Goal: Task Accomplishment & Management: Complete application form

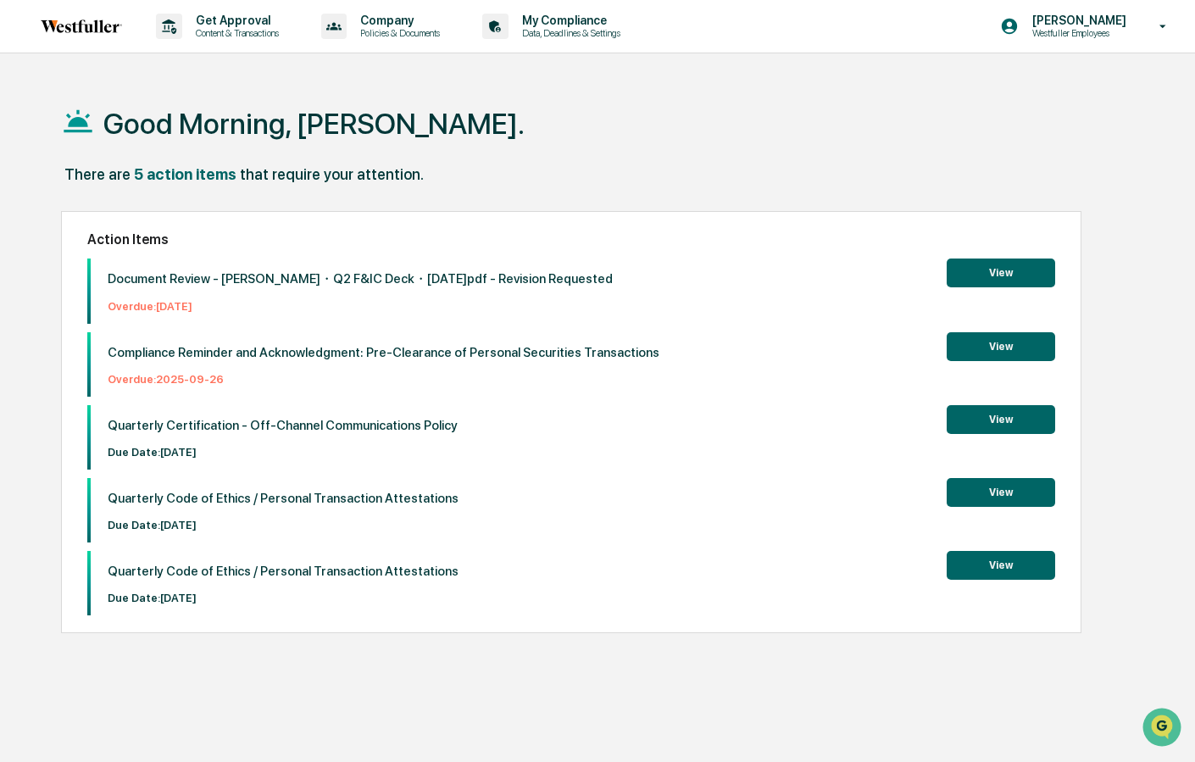
click at [983, 345] on button "View" at bounding box center [1001, 346] width 108 height 29
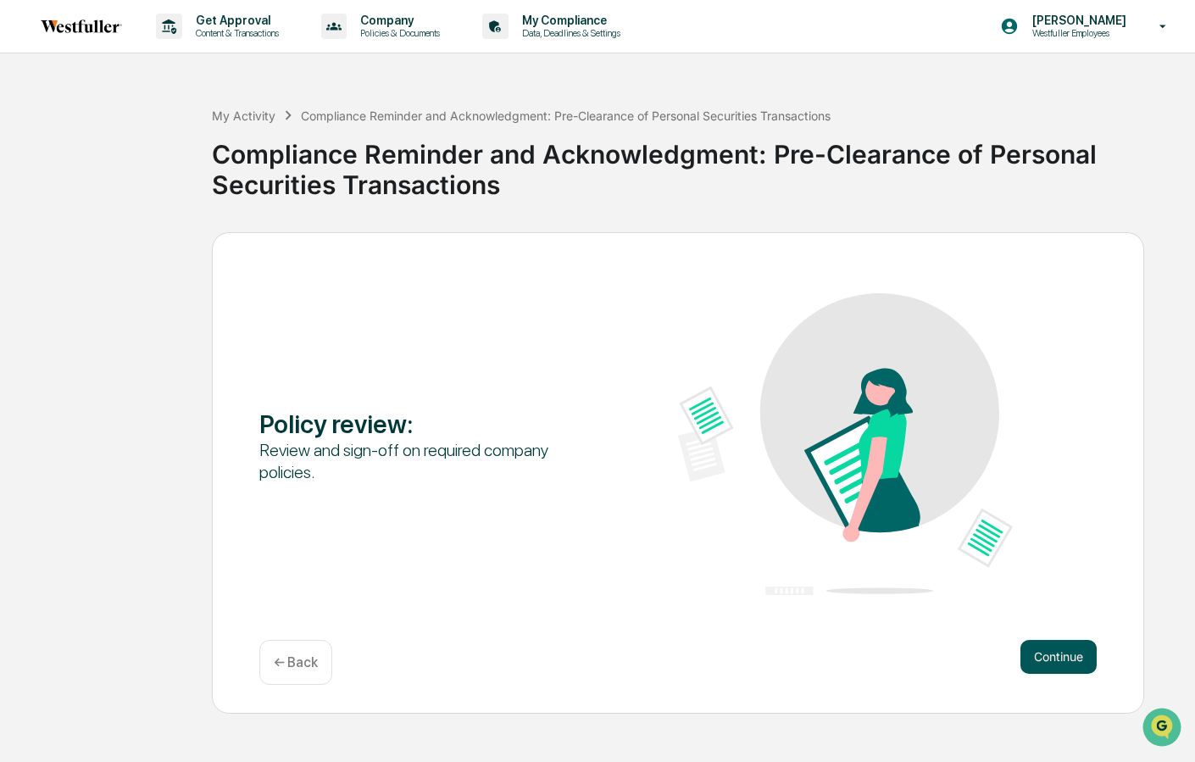
click at [1052, 659] on button "Continue" at bounding box center [1059, 657] width 76 height 34
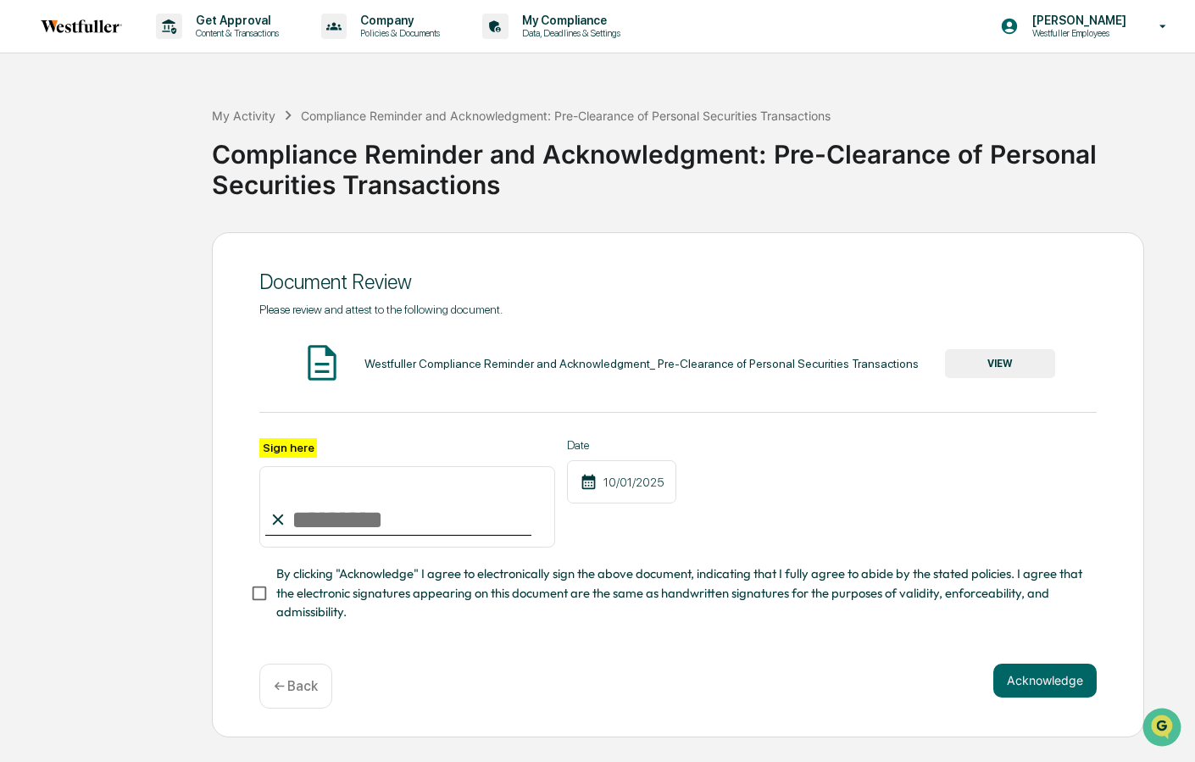
click at [348, 520] on input "Sign here" at bounding box center [407, 506] width 296 height 81
type input "**********"
click at [990, 364] on button "VIEW" at bounding box center [1000, 363] width 110 height 29
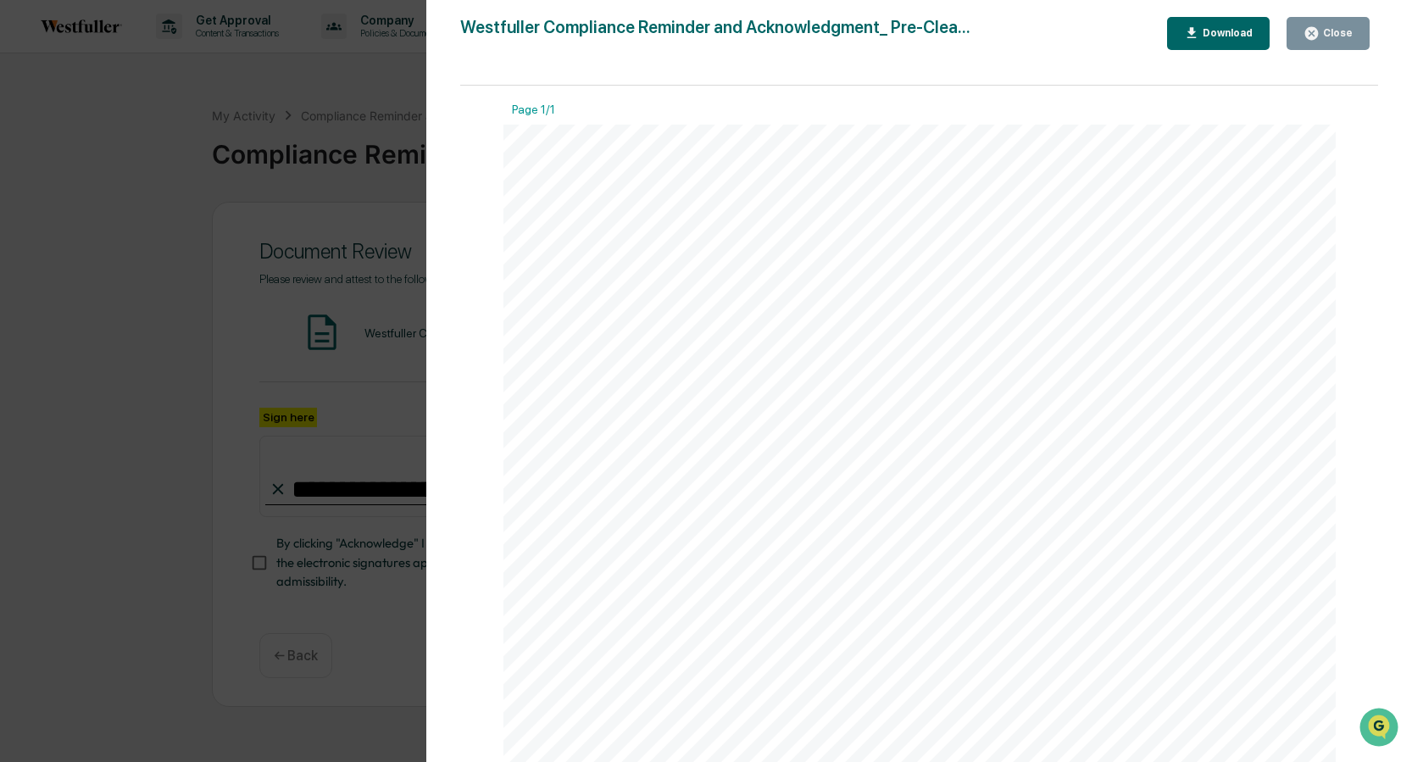
click at [1194, 31] on icon "button" at bounding box center [1311, 33] width 13 height 13
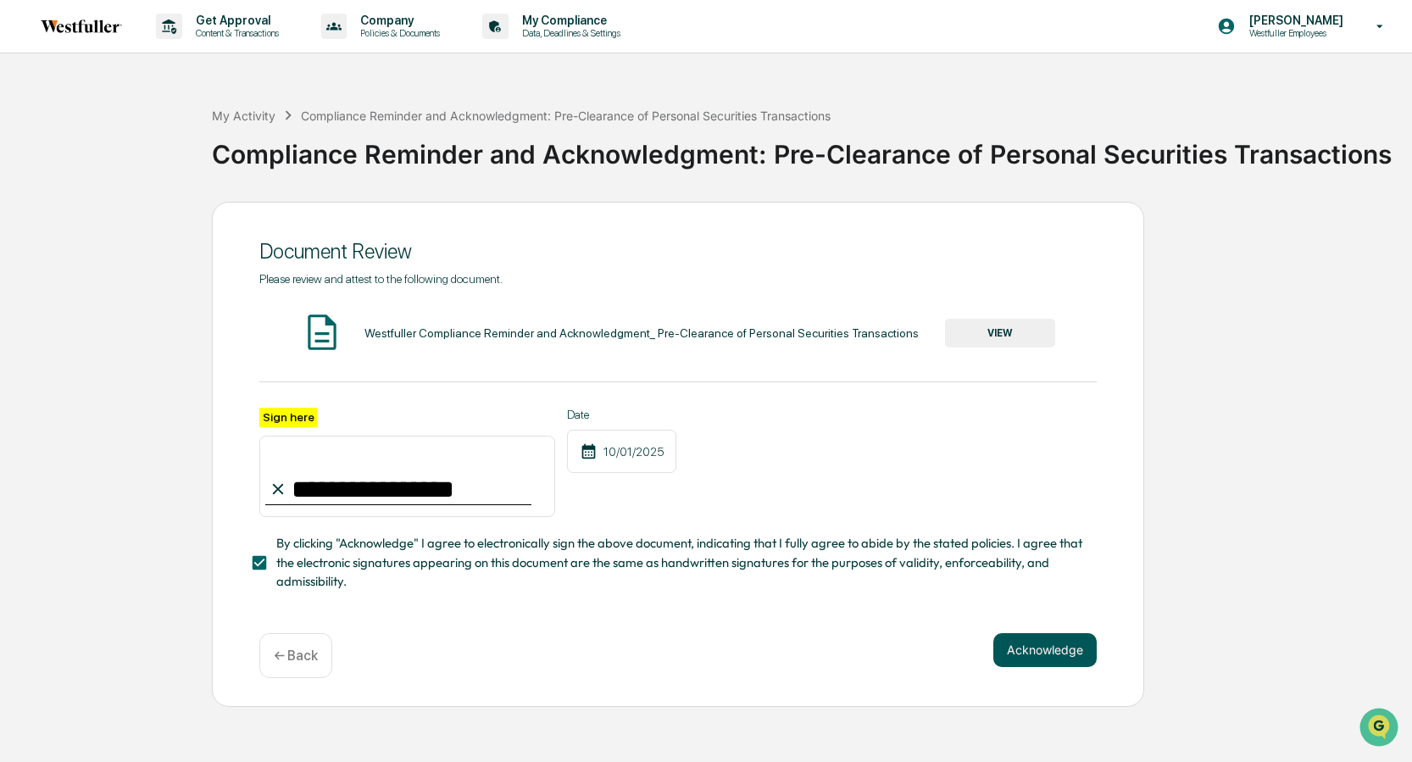
click at [1083, 656] on button "Acknowledge" at bounding box center [1044, 650] width 103 height 34
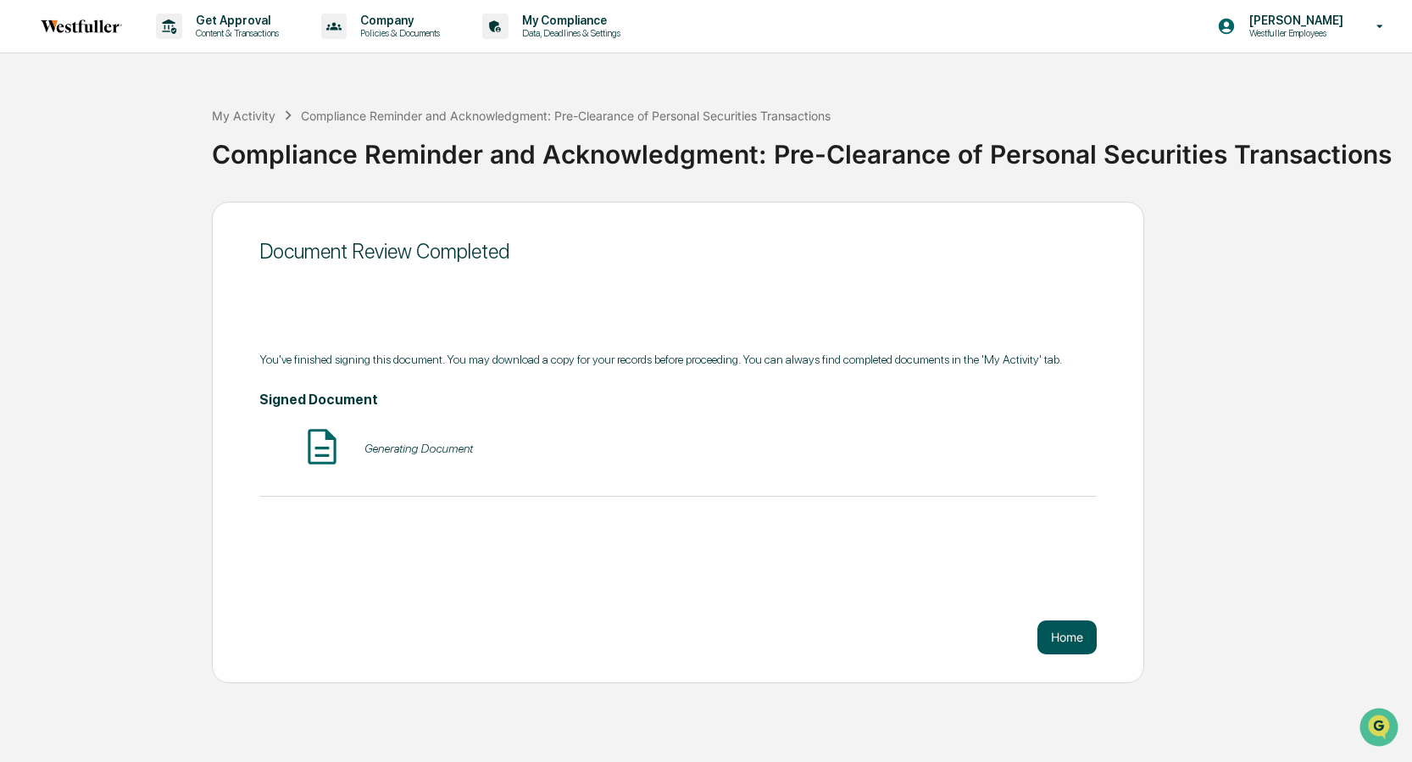
click at [1080, 650] on button "Home" at bounding box center [1066, 637] width 59 height 34
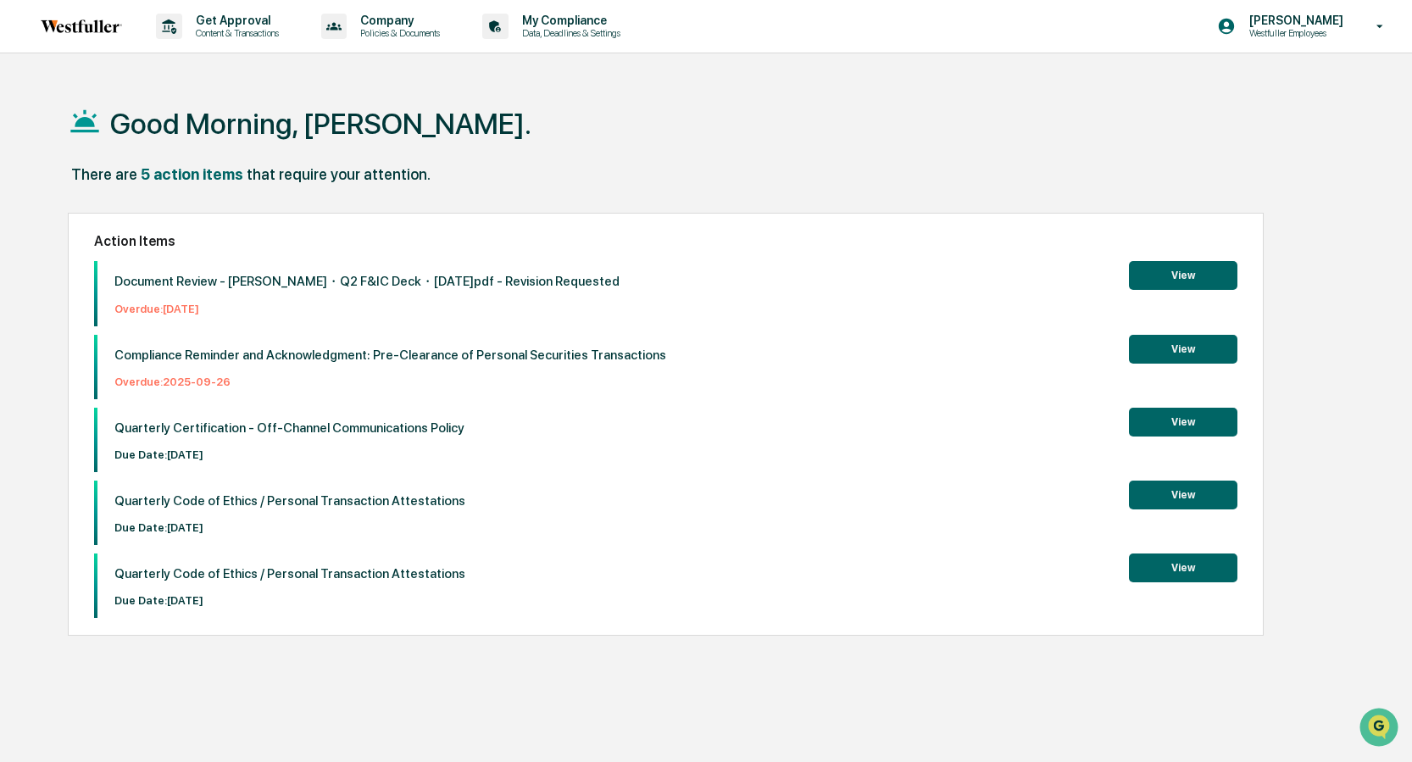
click at [1189, 353] on button "View" at bounding box center [1183, 349] width 108 height 29
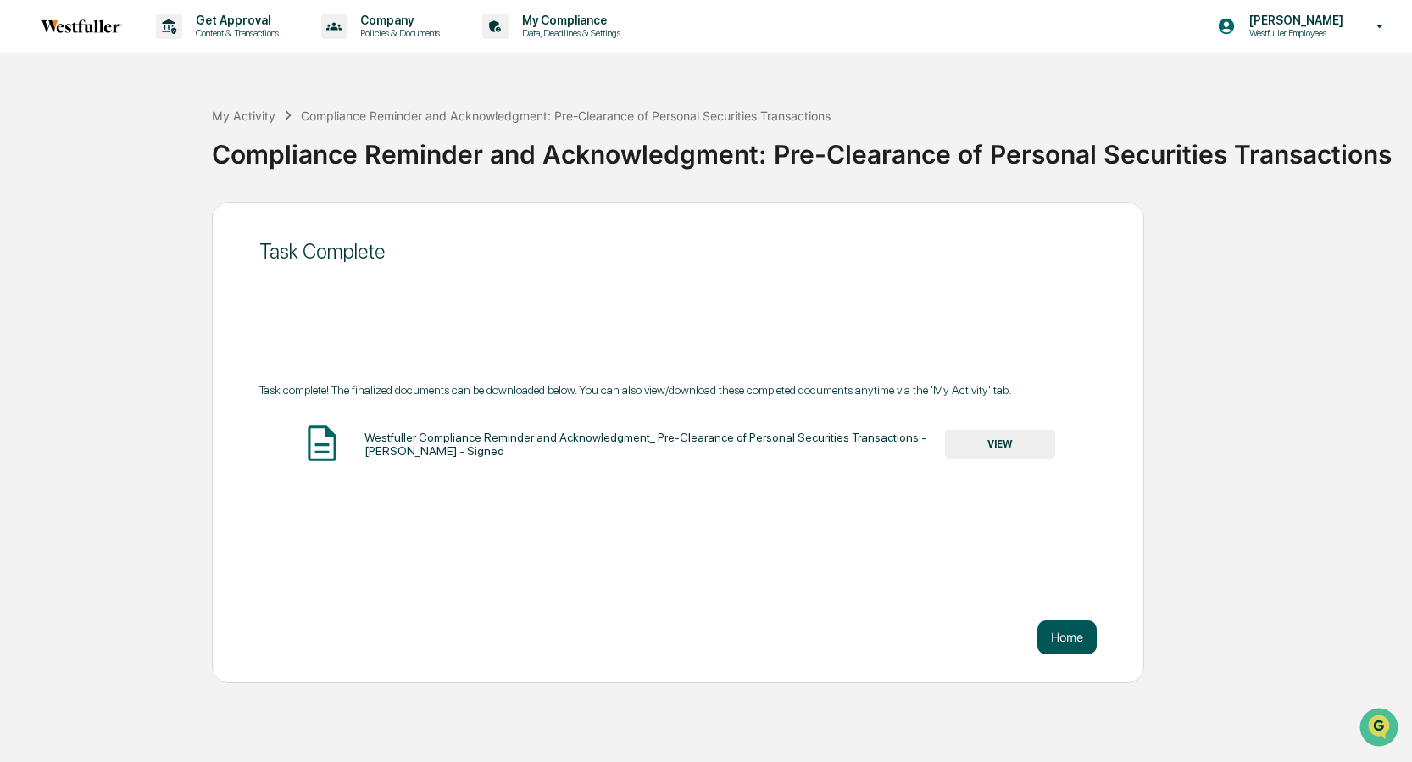
click at [1066, 643] on button "Home" at bounding box center [1066, 637] width 59 height 34
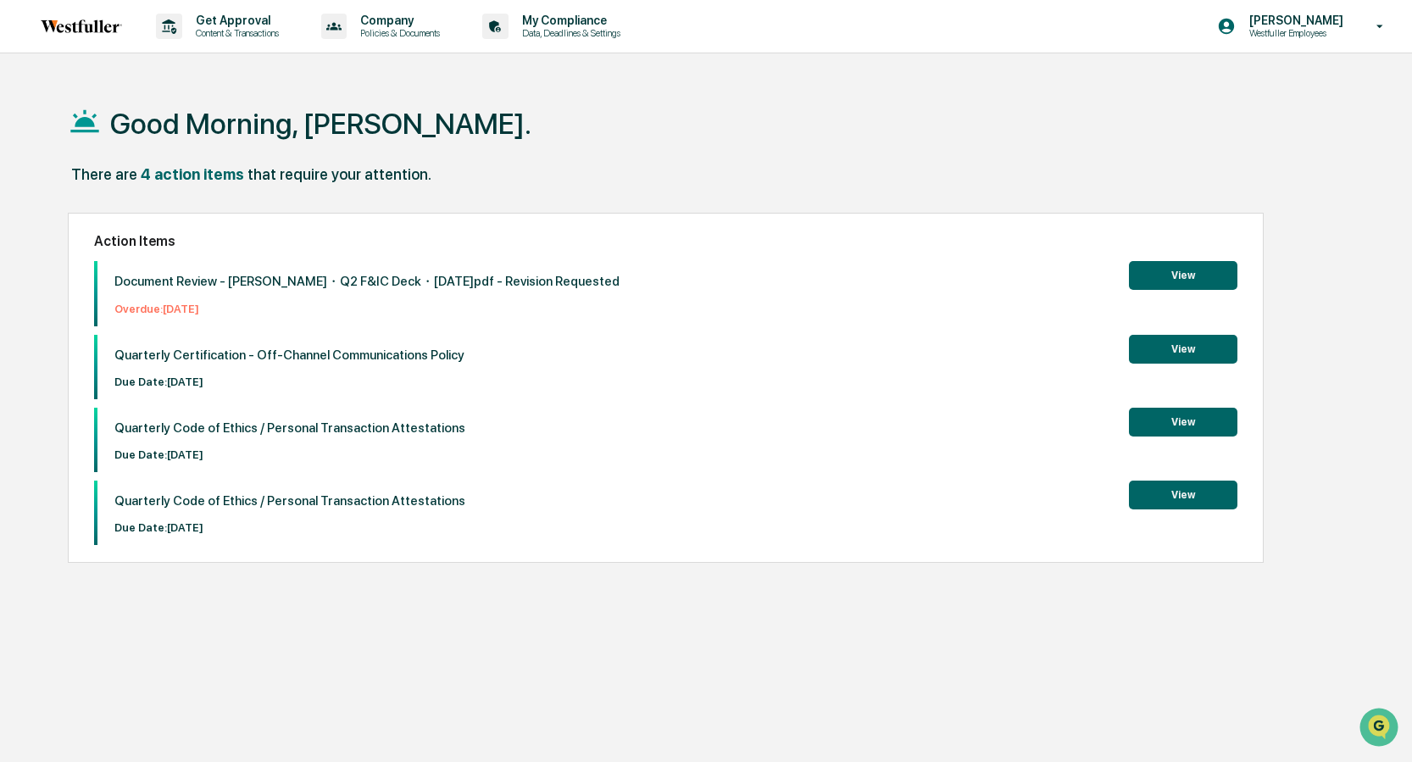
click at [1194, 358] on button "View" at bounding box center [1183, 349] width 108 height 29
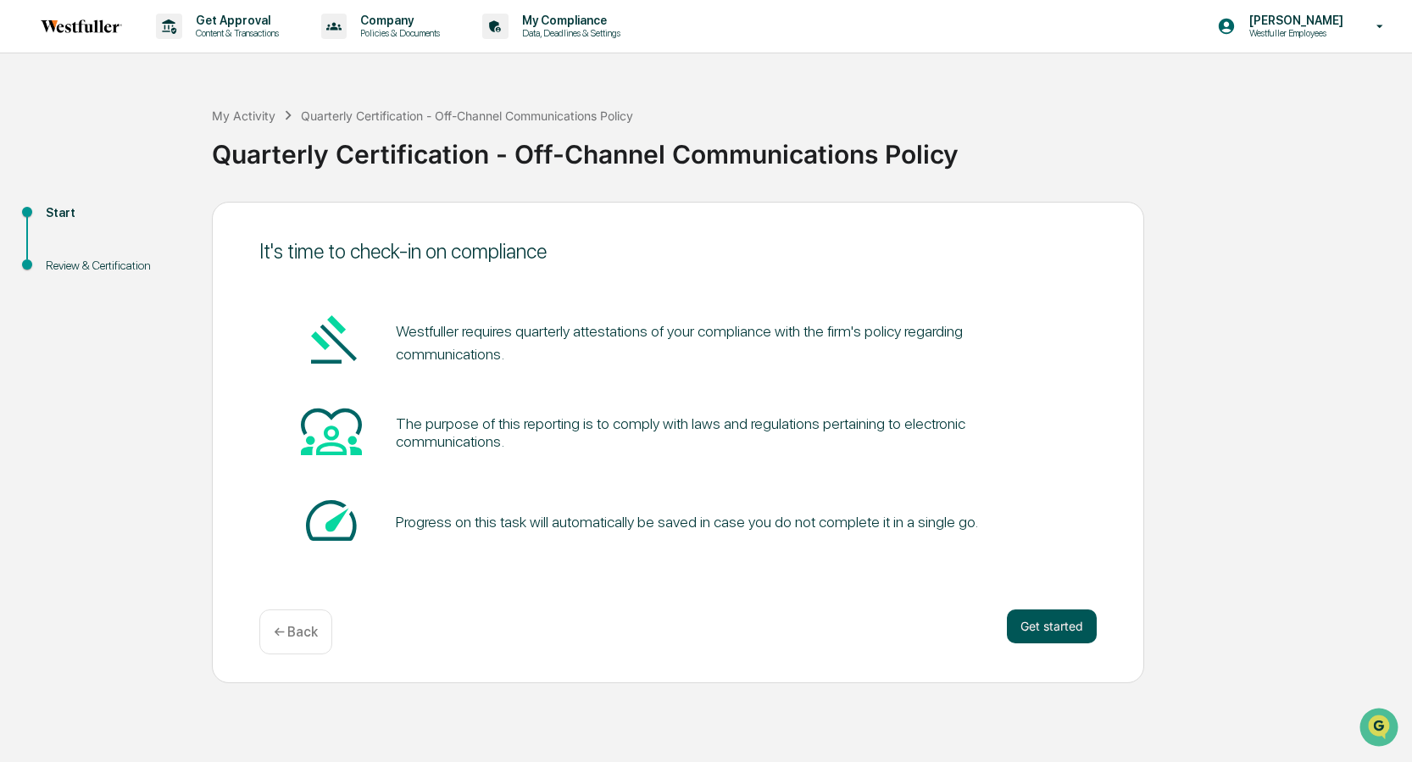
click at [1064, 632] on button "Get started" at bounding box center [1052, 626] width 90 height 34
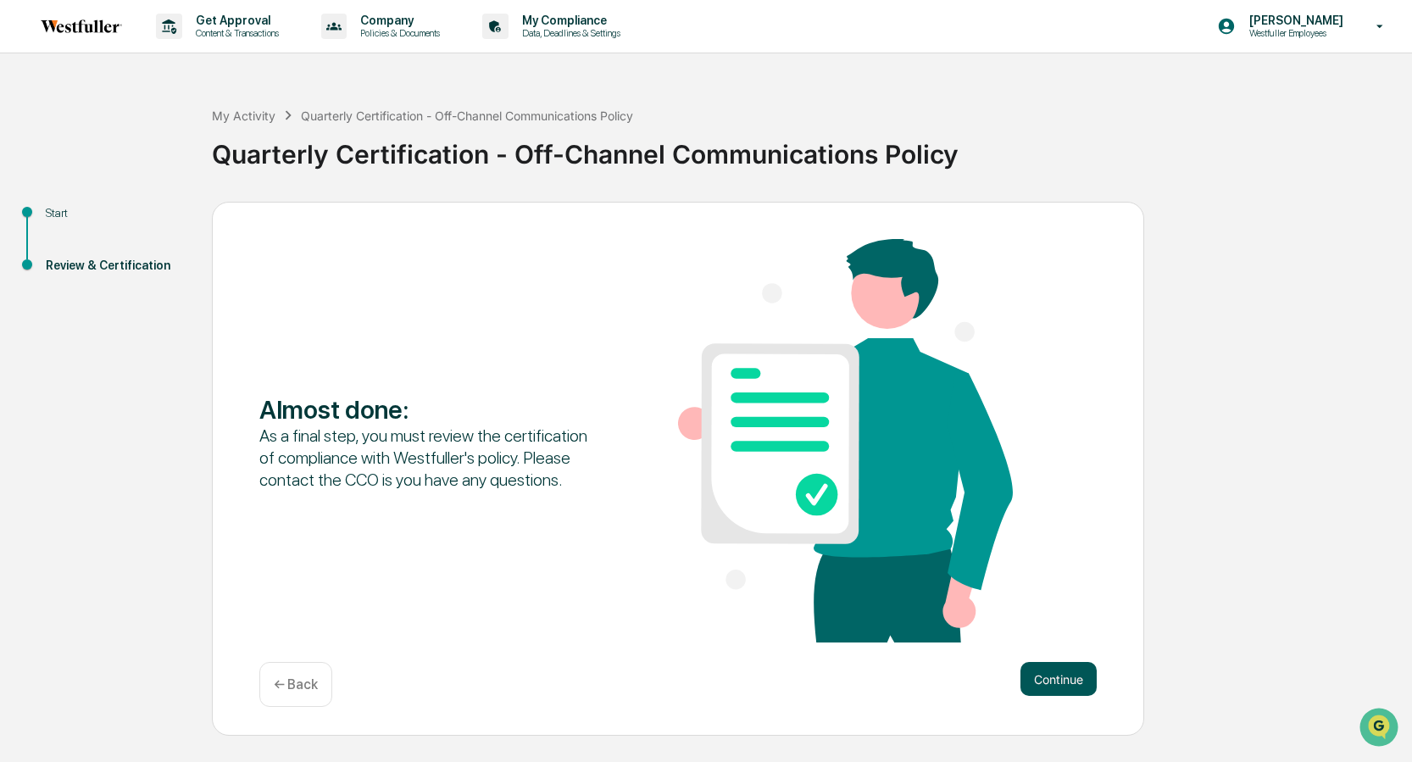
click at [1064, 685] on button "Continue" at bounding box center [1059, 679] width 76 height 34
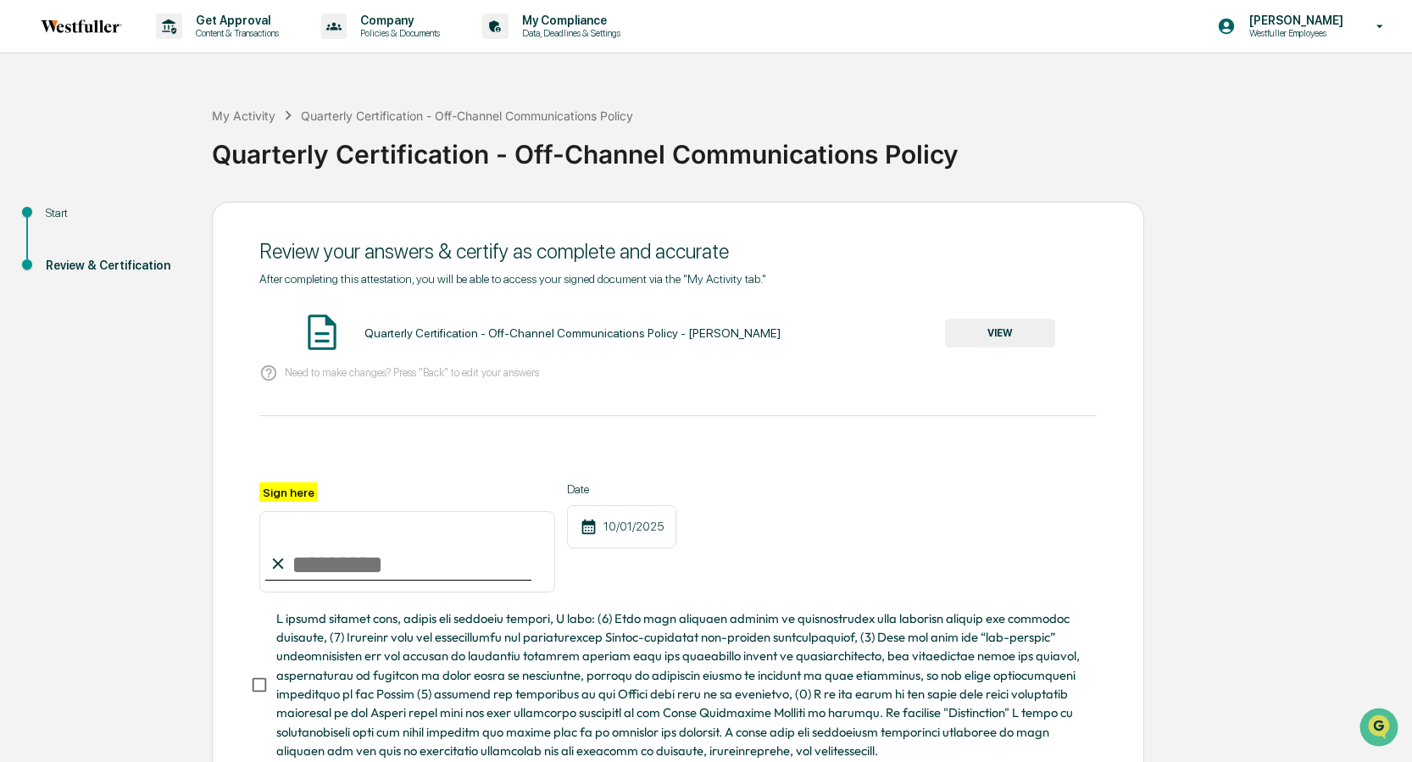
click at [1015, 339] on button "VIEW" at bounding box center [1000, 333] width 110 height 29
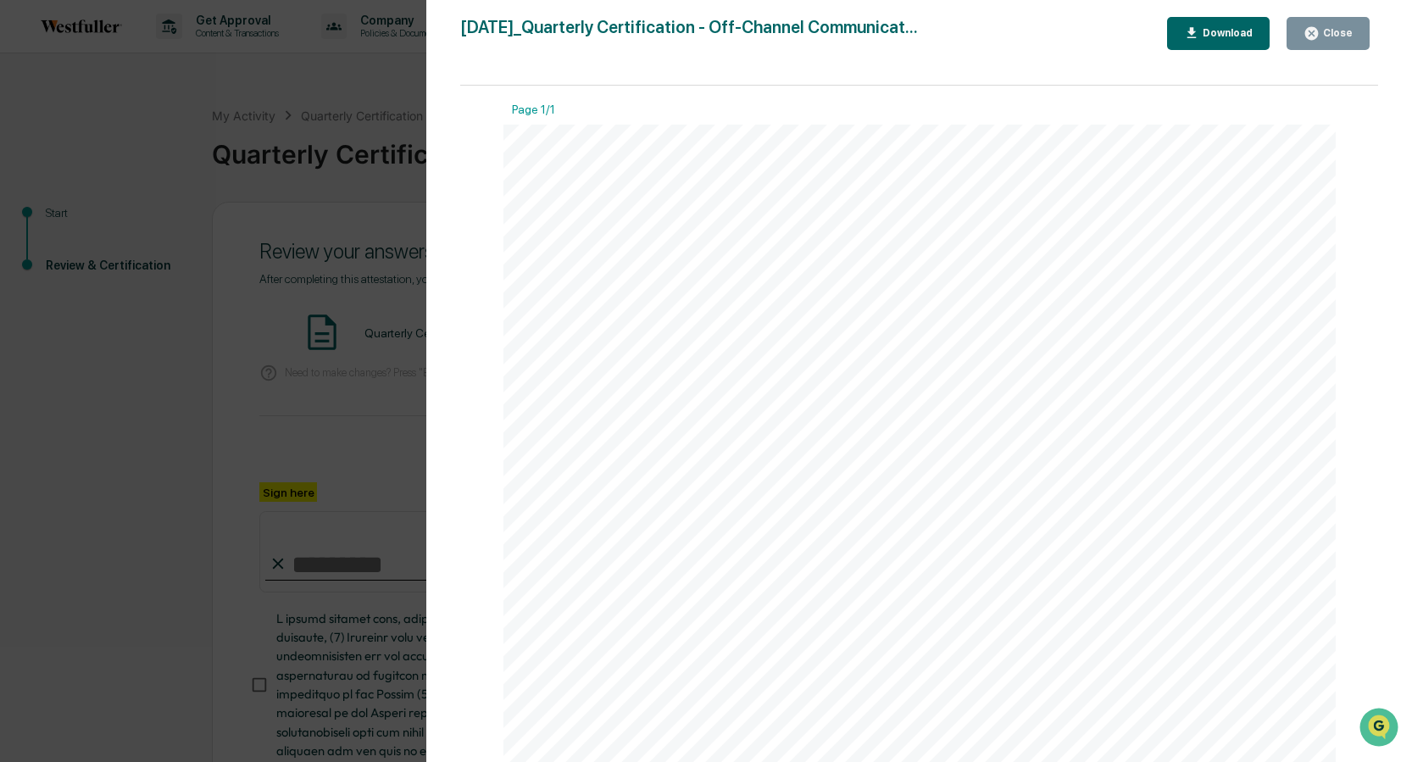
click at [1194, 44] on button "Close" at bounding box center [1328, 33] width 83 height 33
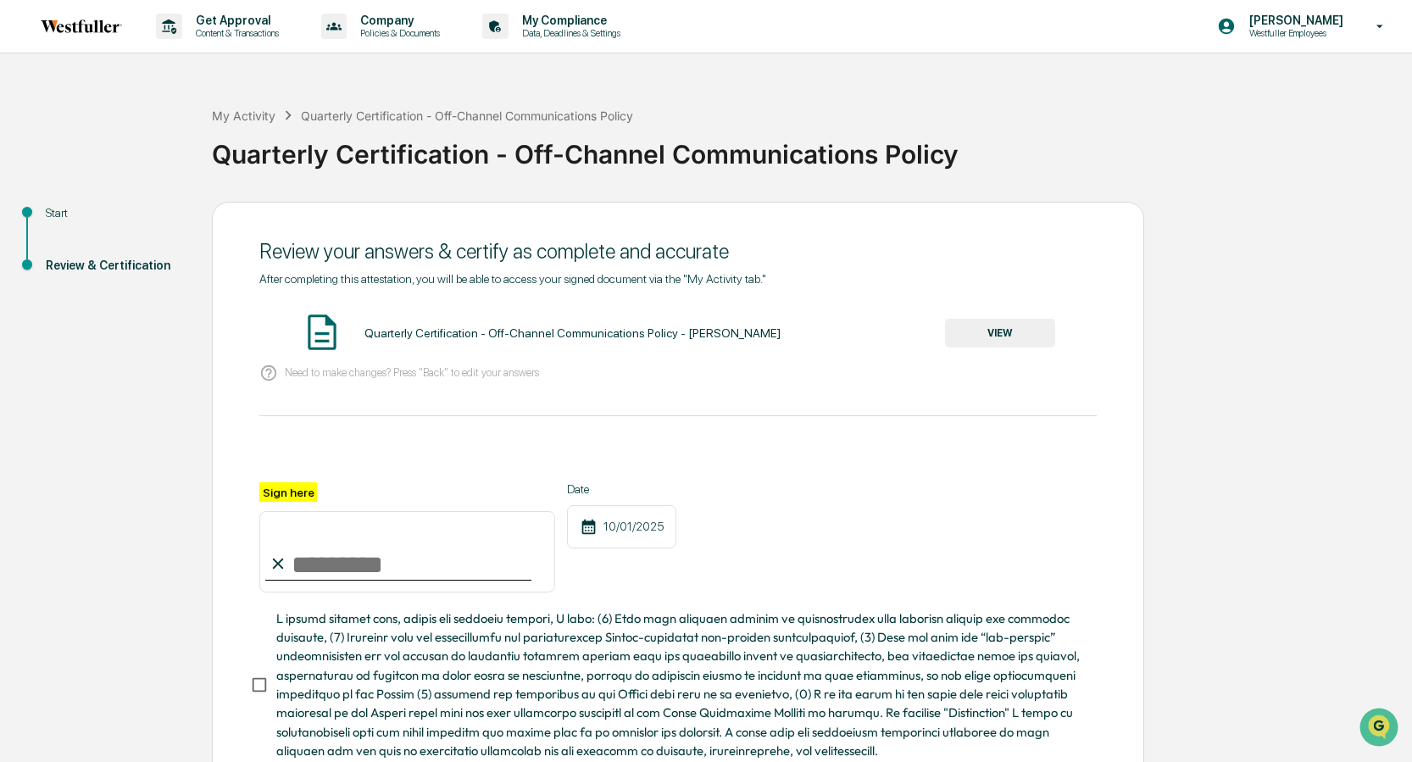
click at [448, 562] on input "Sign here" at bounding box center [407, 551] width 296 height 81
type input "**********"
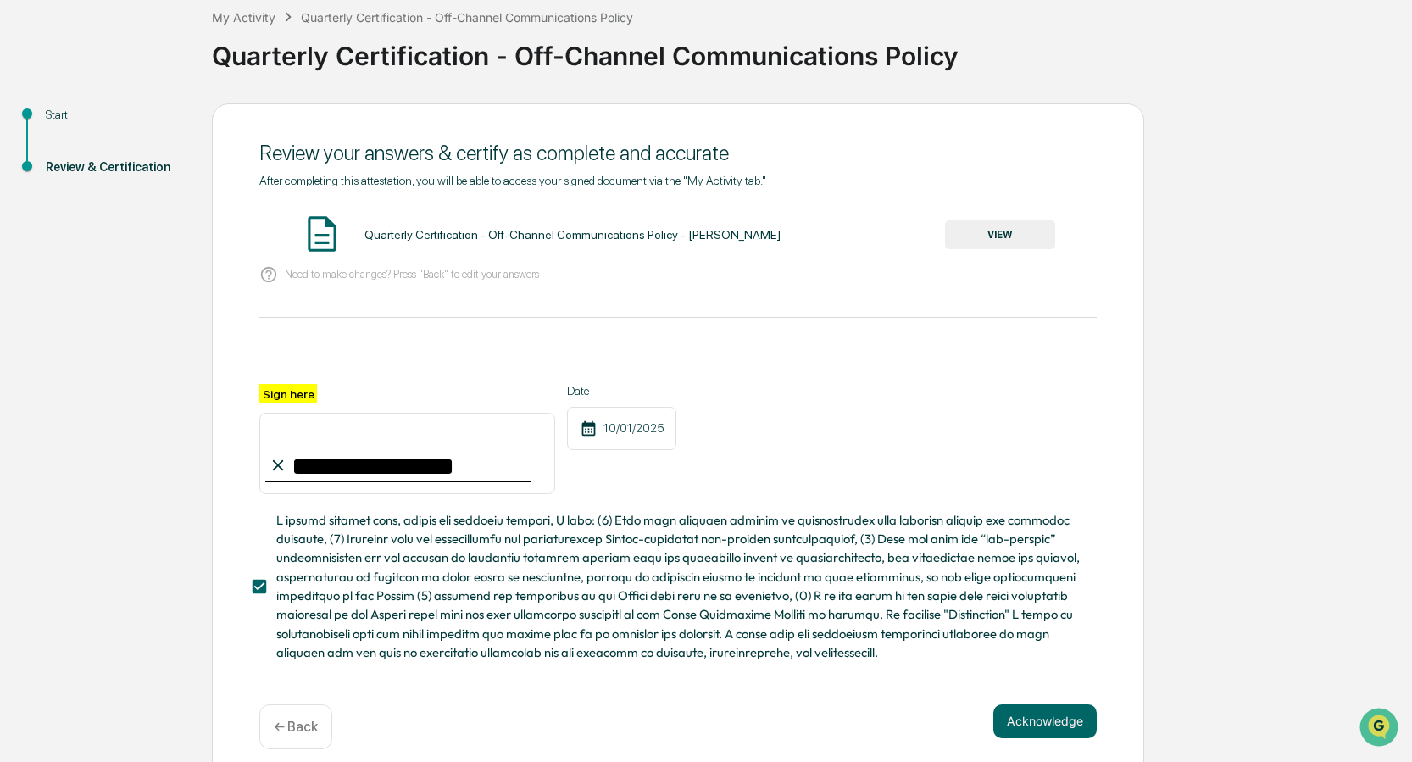
scroll to position [113, 0]
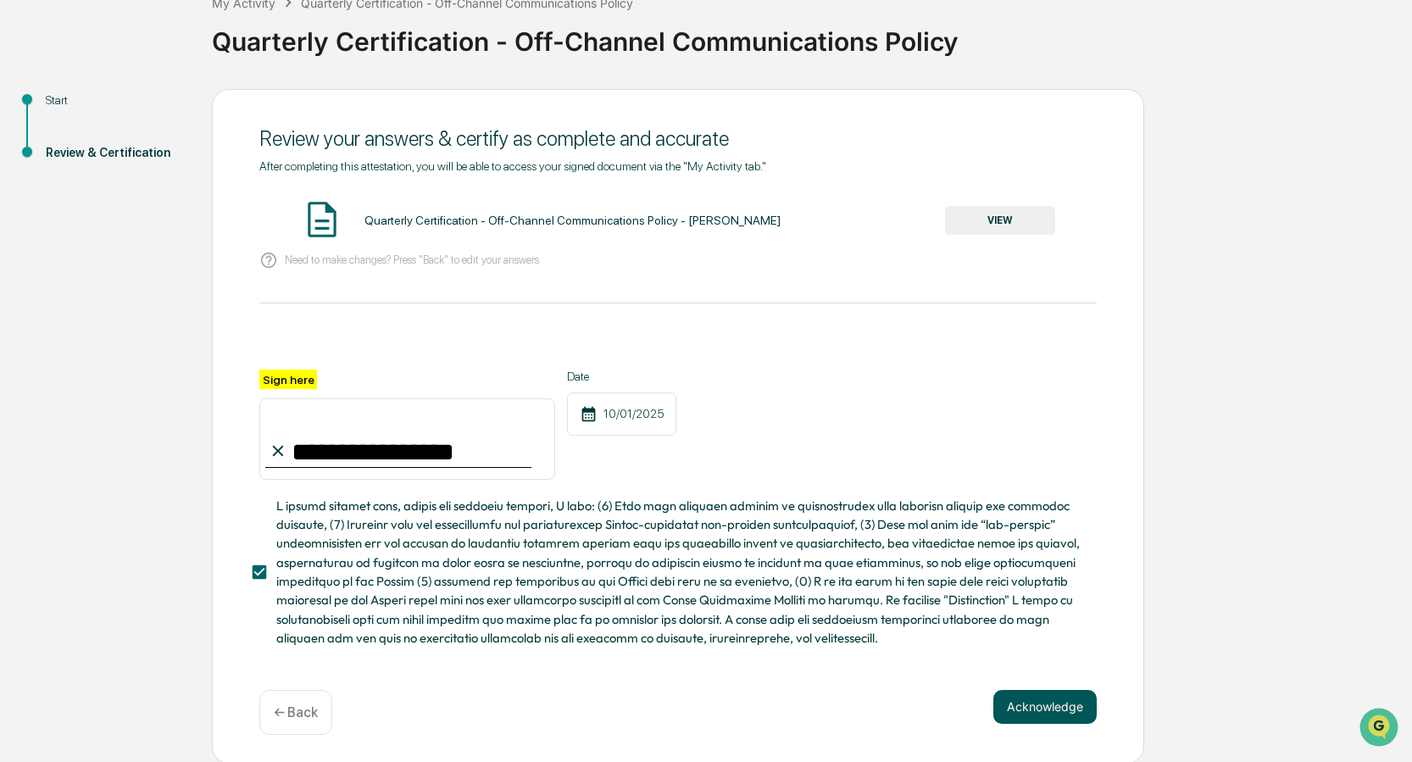
click at [1024, 708] on button "Acknowledge" at bounding box center [1044, 707] width 103 height 34
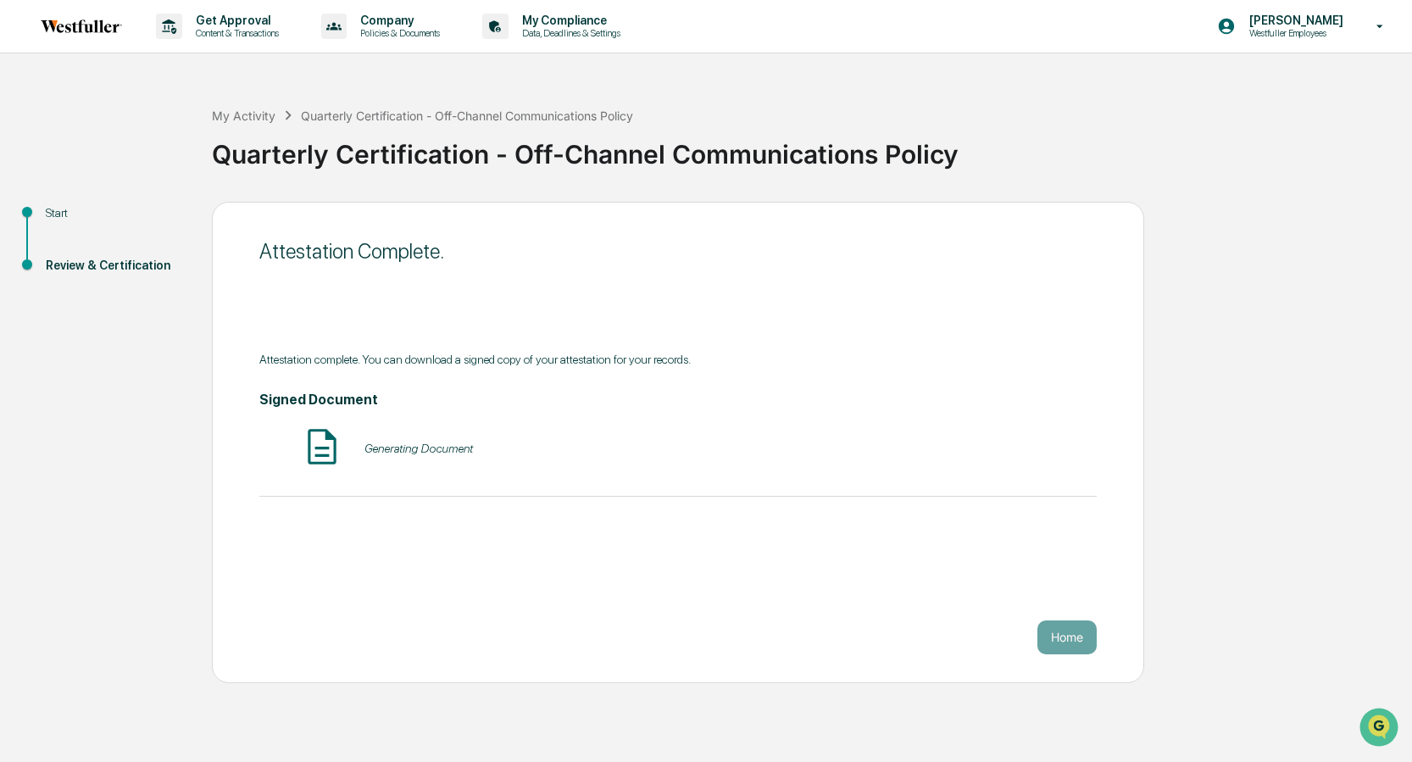
scroll to position [0, 0]
click at [1066, 631] on button "Home" at bounding box center [1066, 637] width 59 height 34
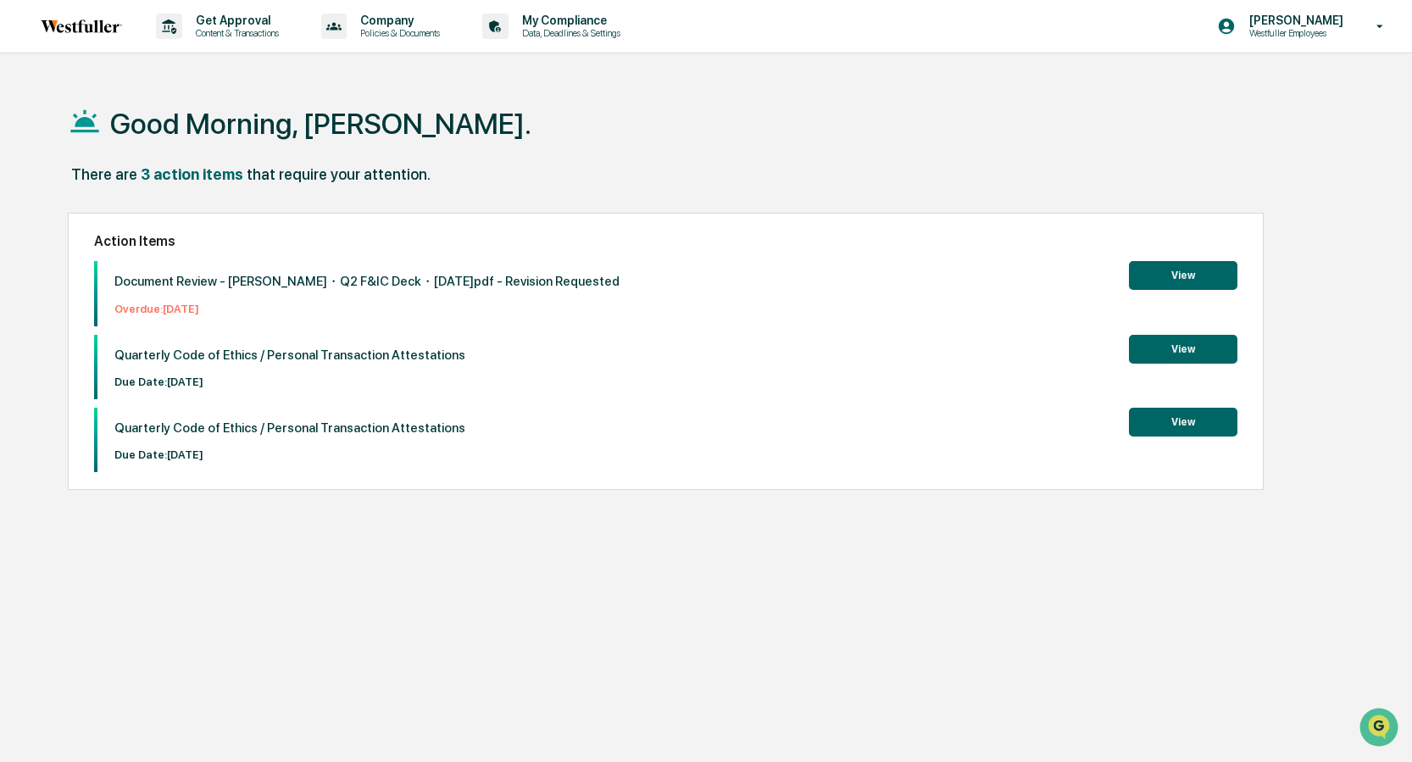
click at [1184, 353] on button "View" at bounding box center [1183, 349] width 108 height 29
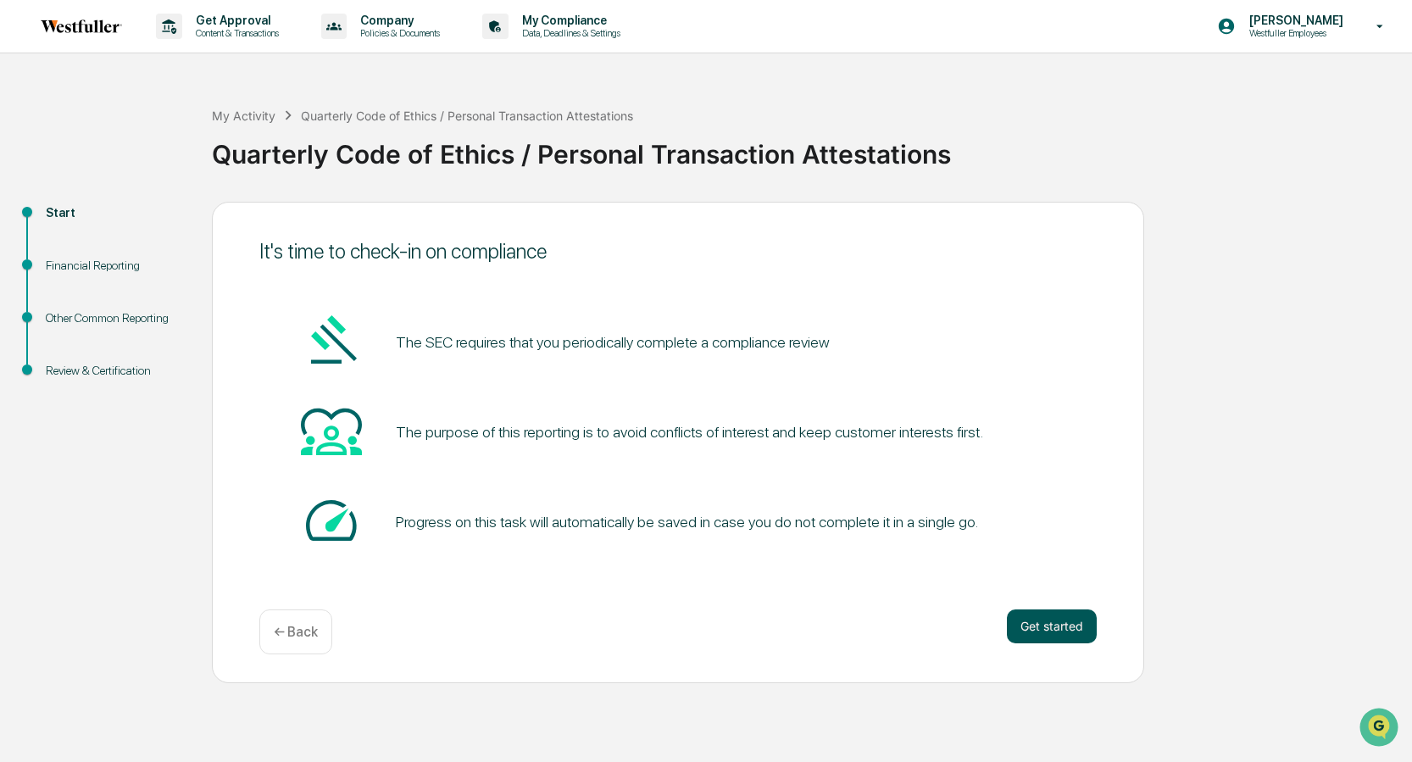
click at [1045, 624] on button "Get started" at bounding box center [1052, 626] width 90 height 34
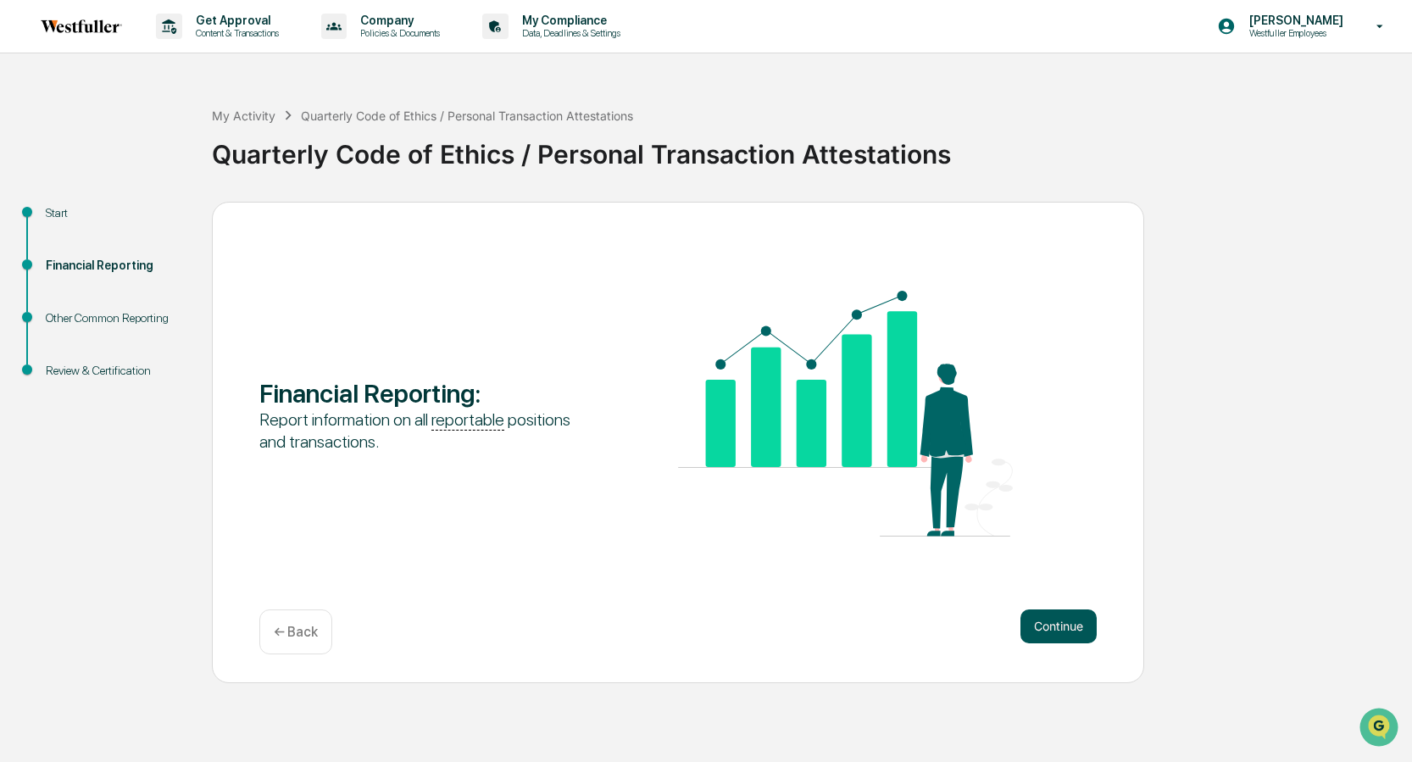
click at [1054, 625] on button "Continue" at bounding box center [1059, 626] width 76 height 34
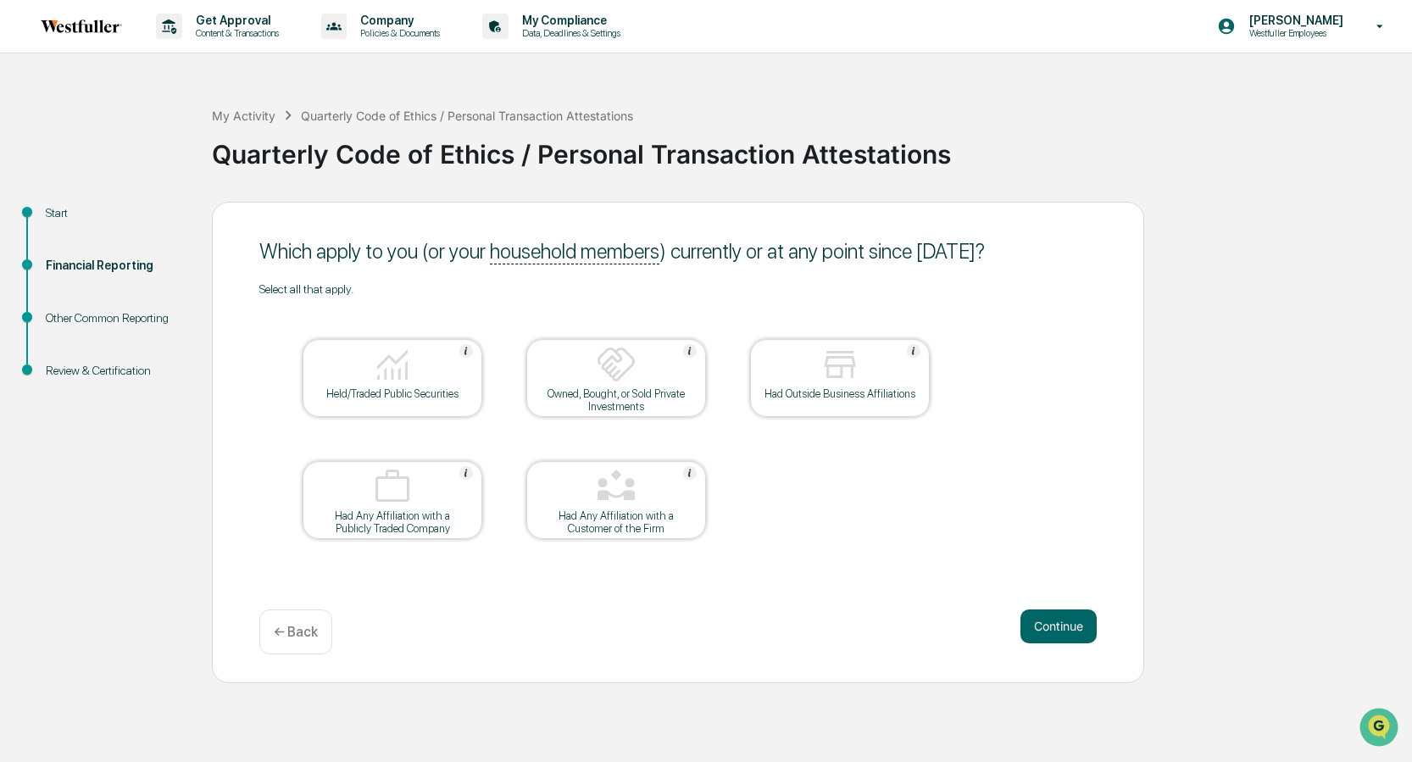
click at [410, 385] on div at bounding box center [393, 365] width 170 height 43
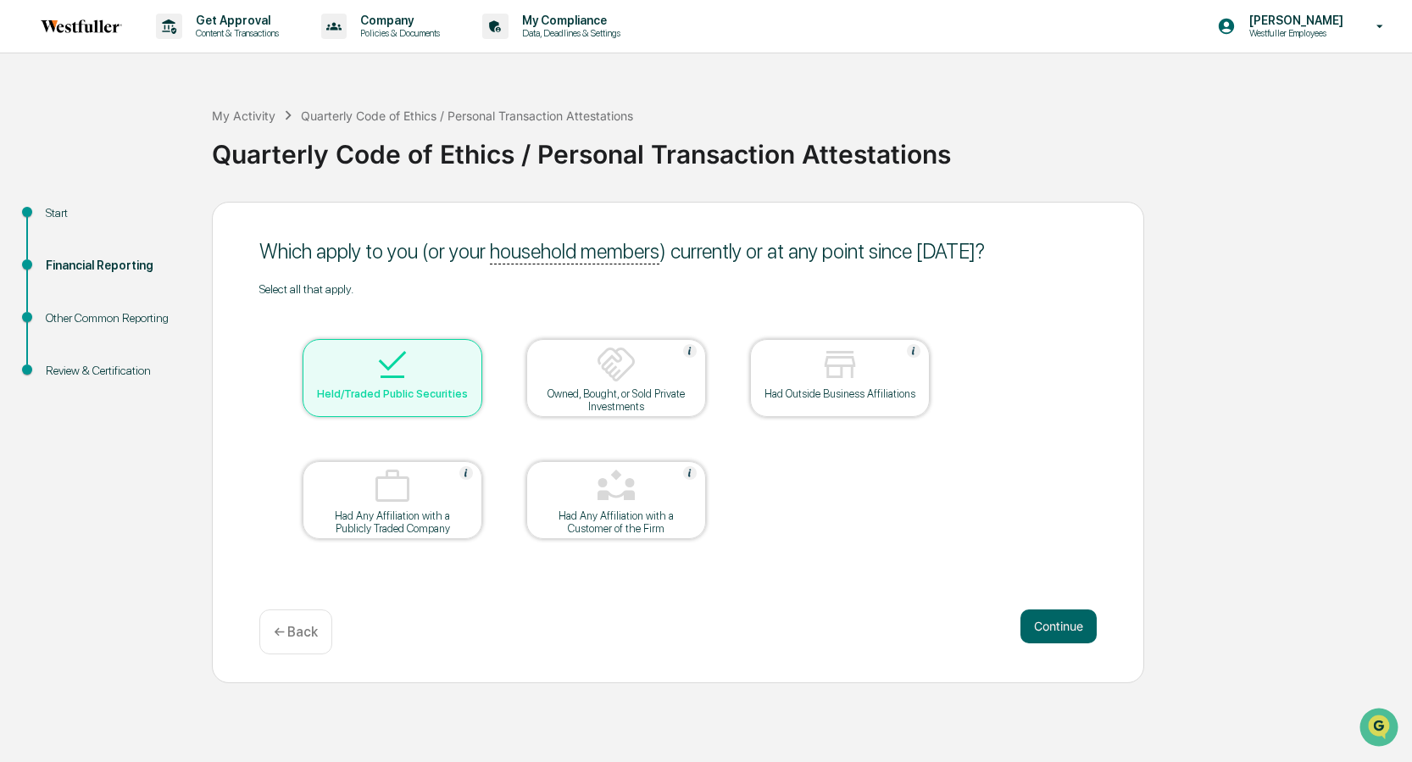
click at [634, 363] on img at bounding box center [616, 364] width 41 height 41
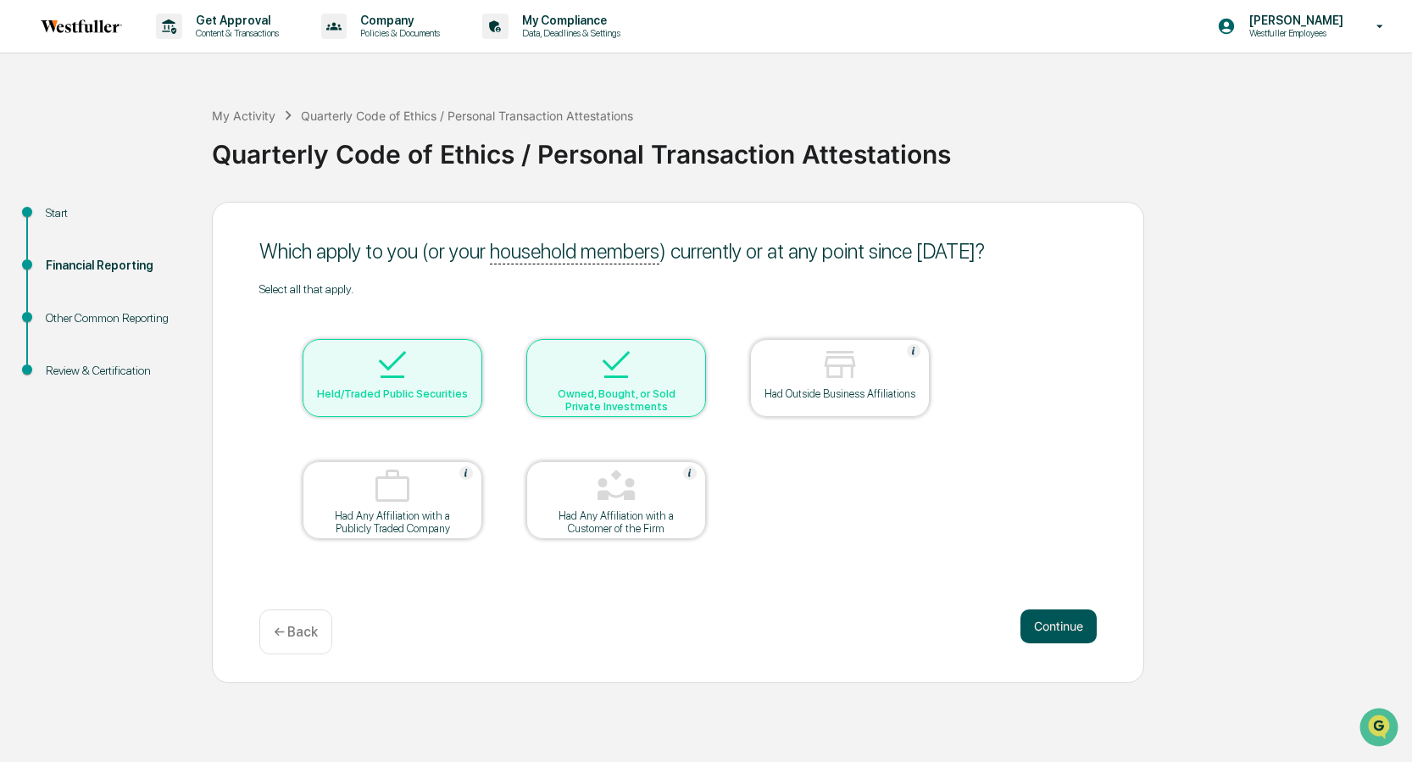
click at [1050, 619] on button "Continue" at bounding box center [1059, 626] width 76 height 34
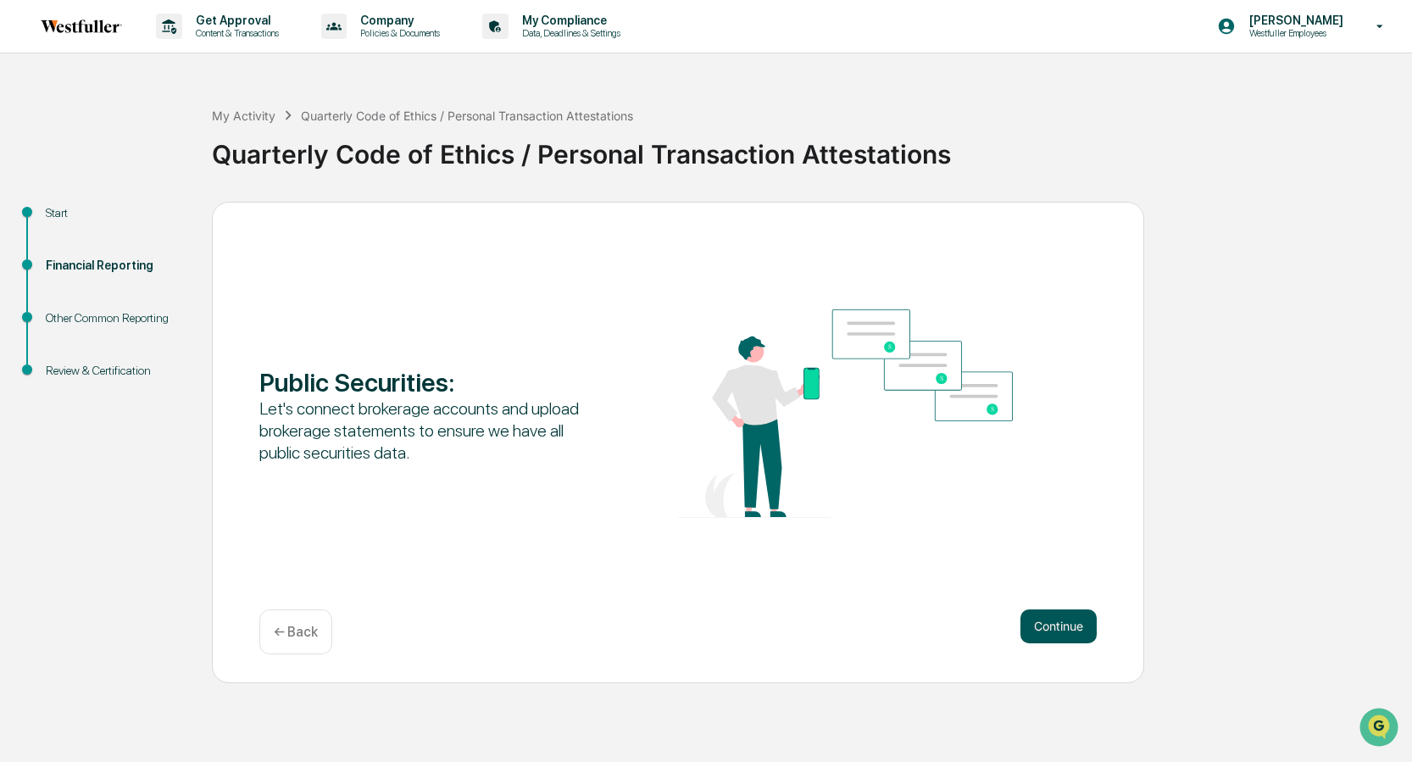
click at [1052, 624] on button "Continue" at bounding box center [1059, 626] width 76 height 34
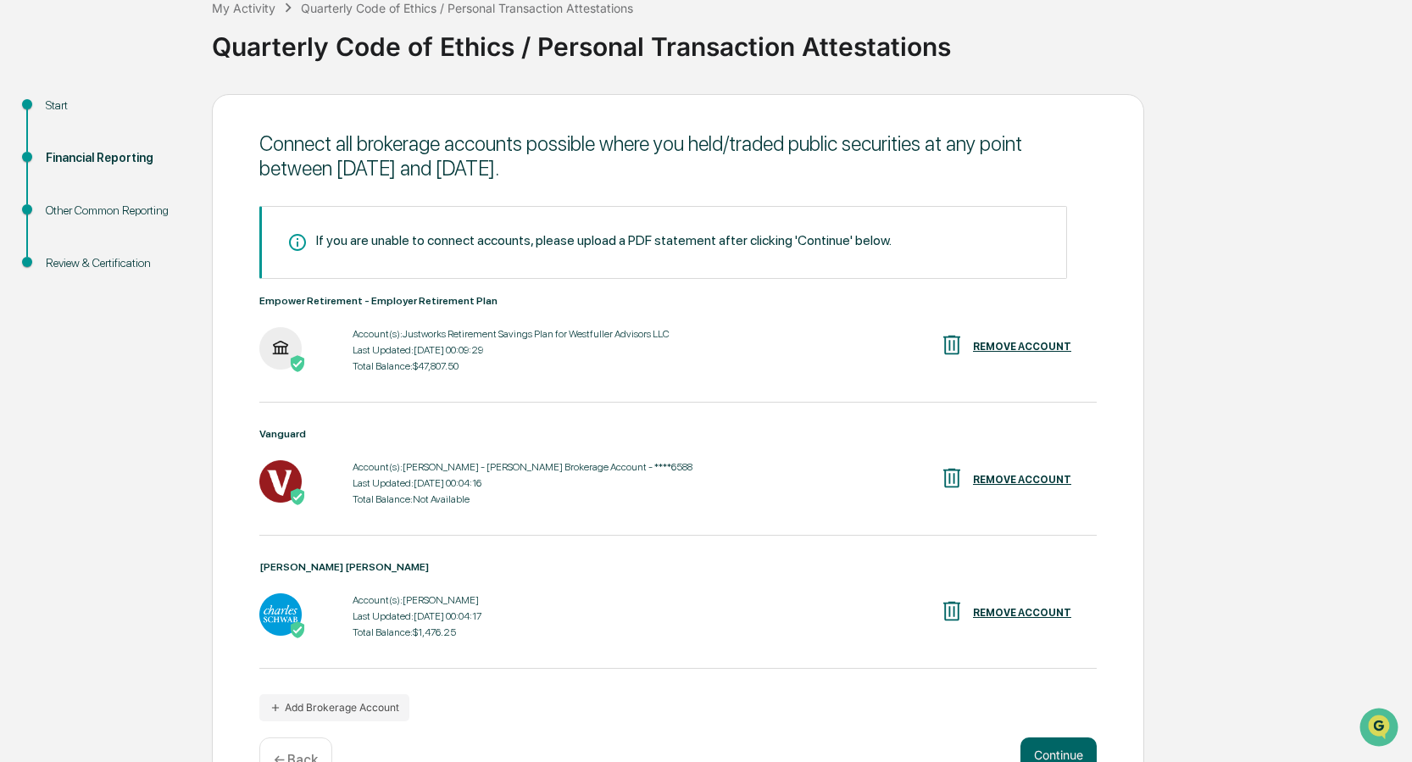
scroll to position [130, 0]
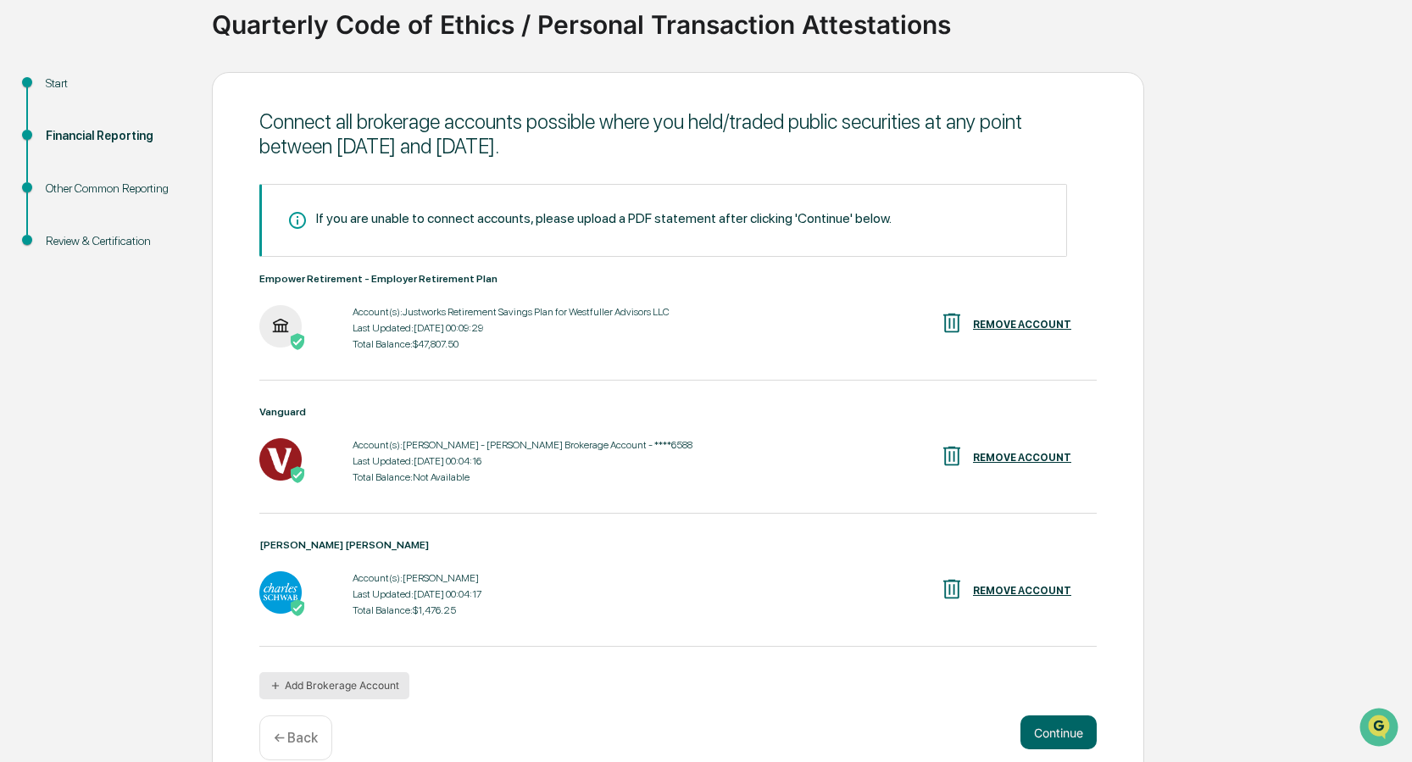
click at [373, 681] on button "Add Brokerage Account" at bounding box center [334, 685] width 150 height 27
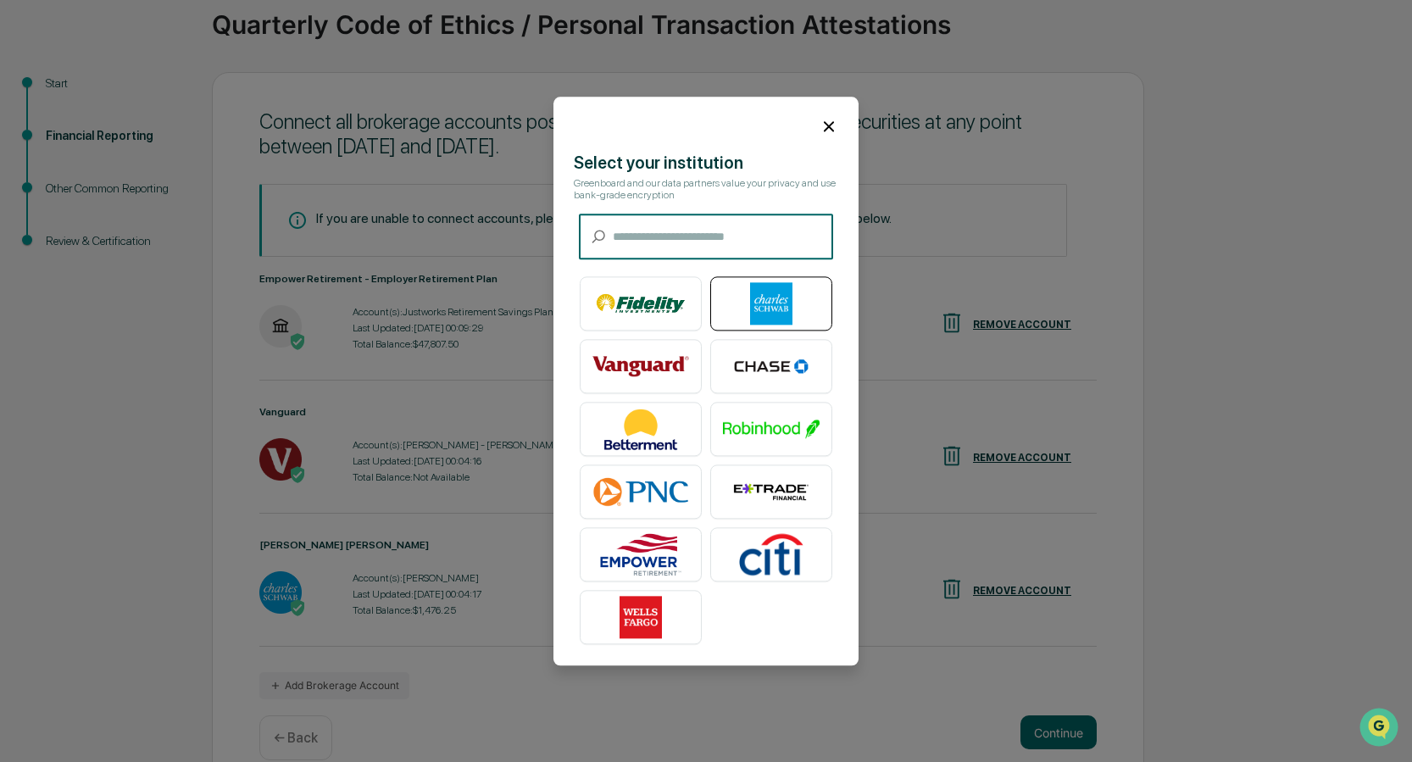
click at [753, 319] on img at bounding box center [771, 303] width 97 height 42
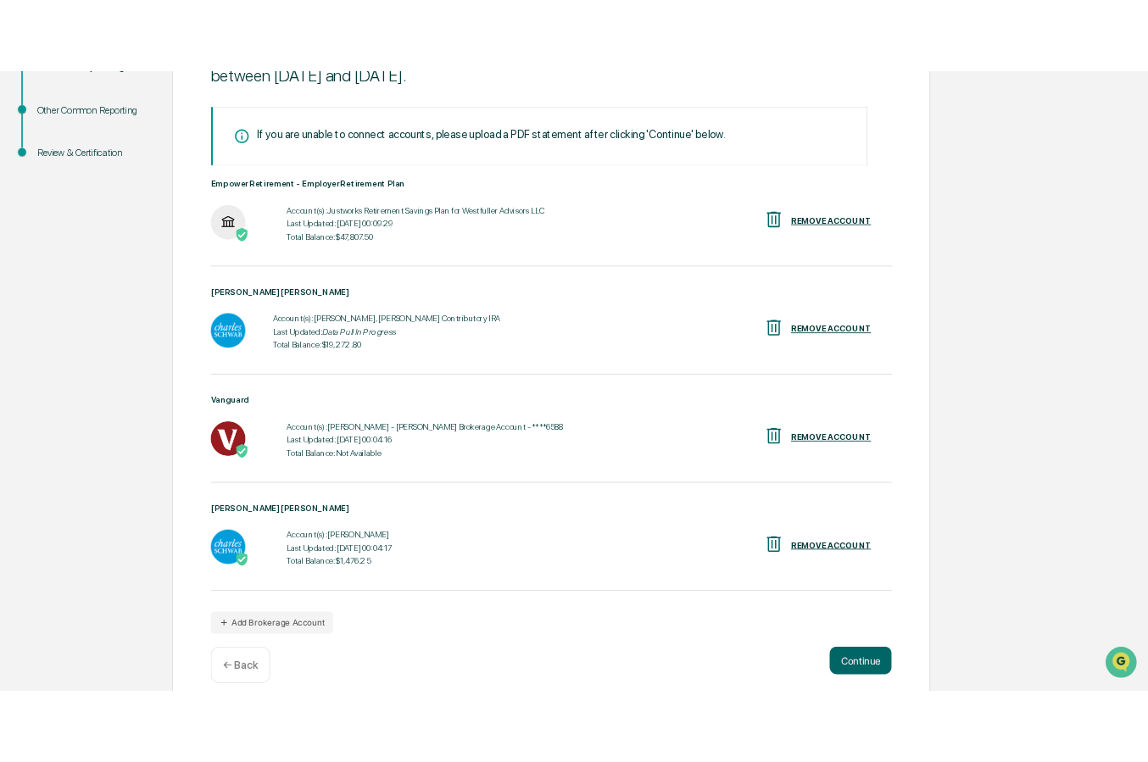
scroll to position [289, 0]
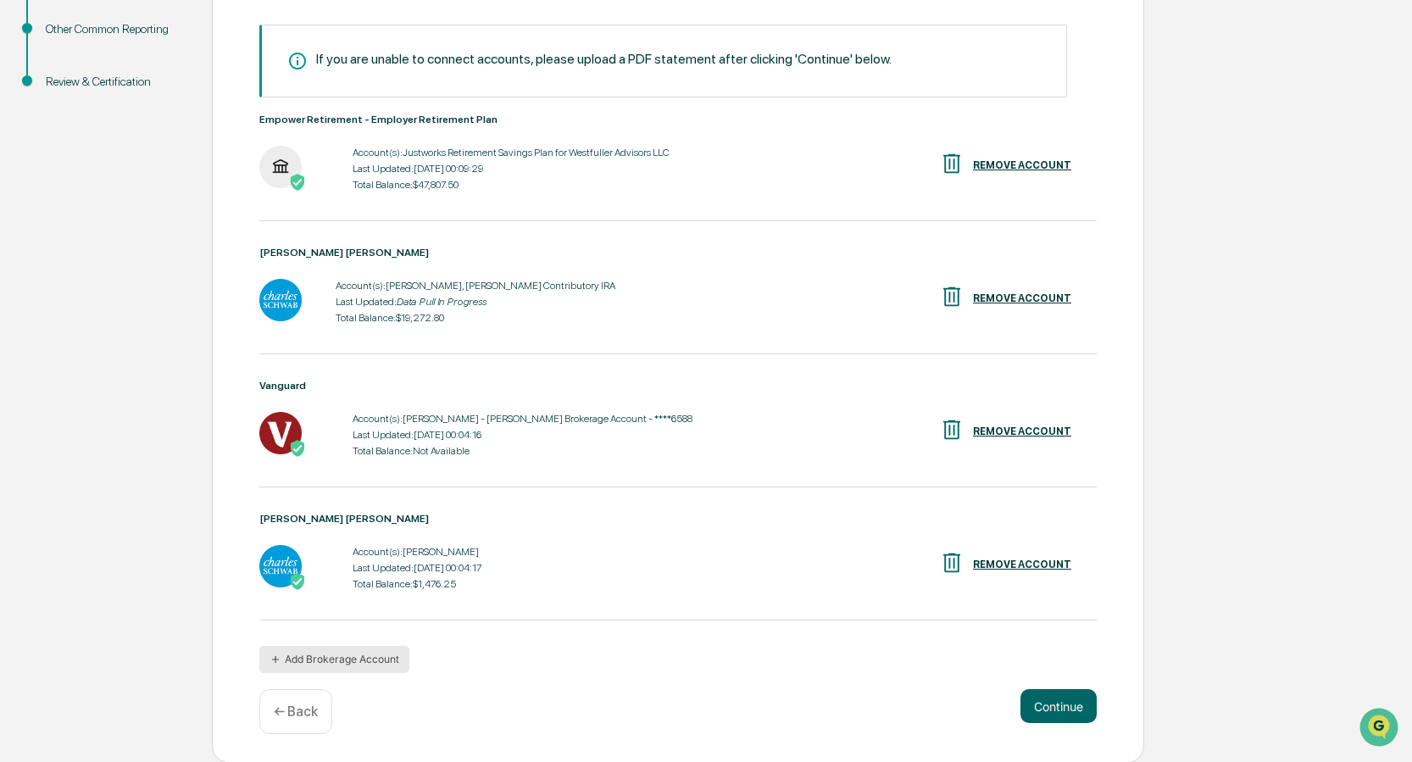
click at [397, 664] on button "Add Brokerage Account" at bounding box center [334, 659] width 150 height 27
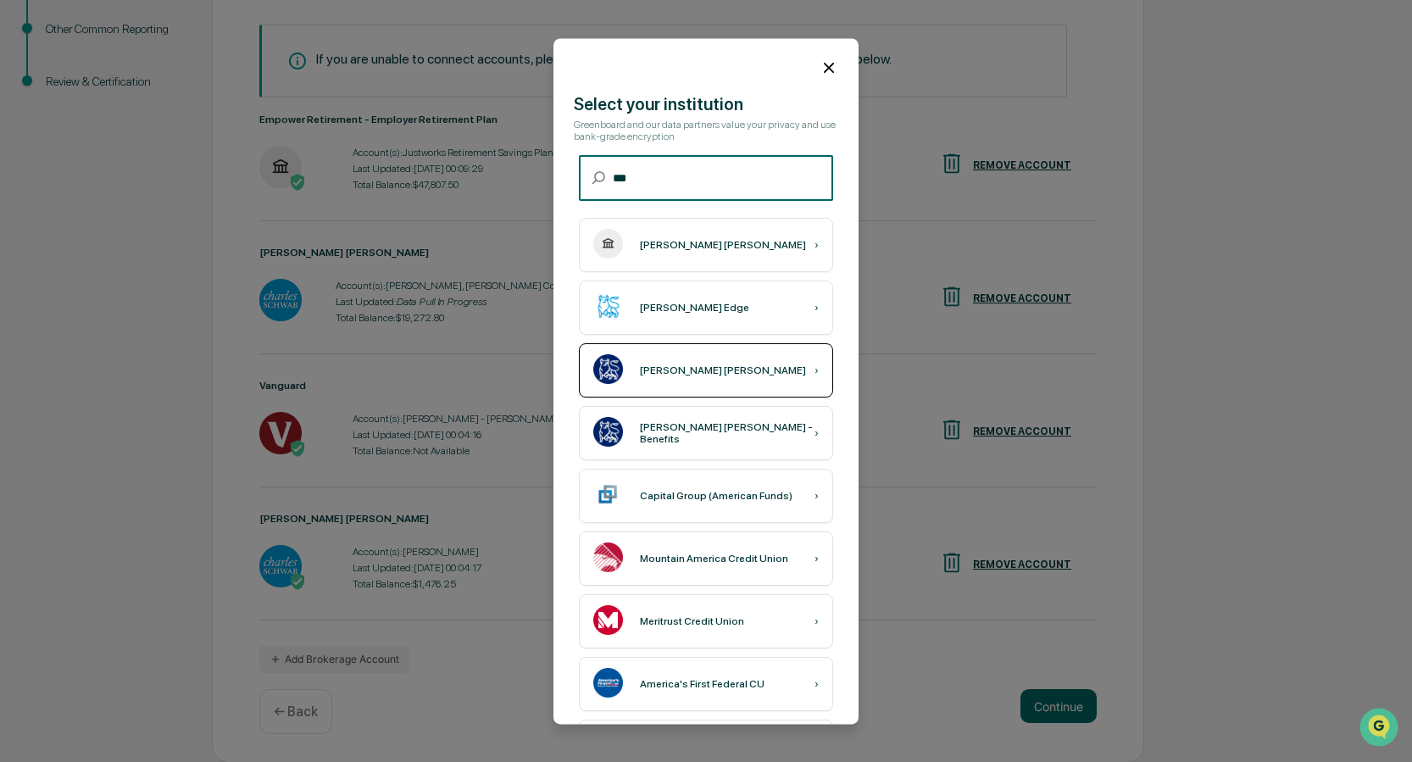
type input "***"
click at [754, 376] on div "[PERSON_NAME] [PERSON_NAME] ›" at bounding box center [706, 370] width 254 height 54
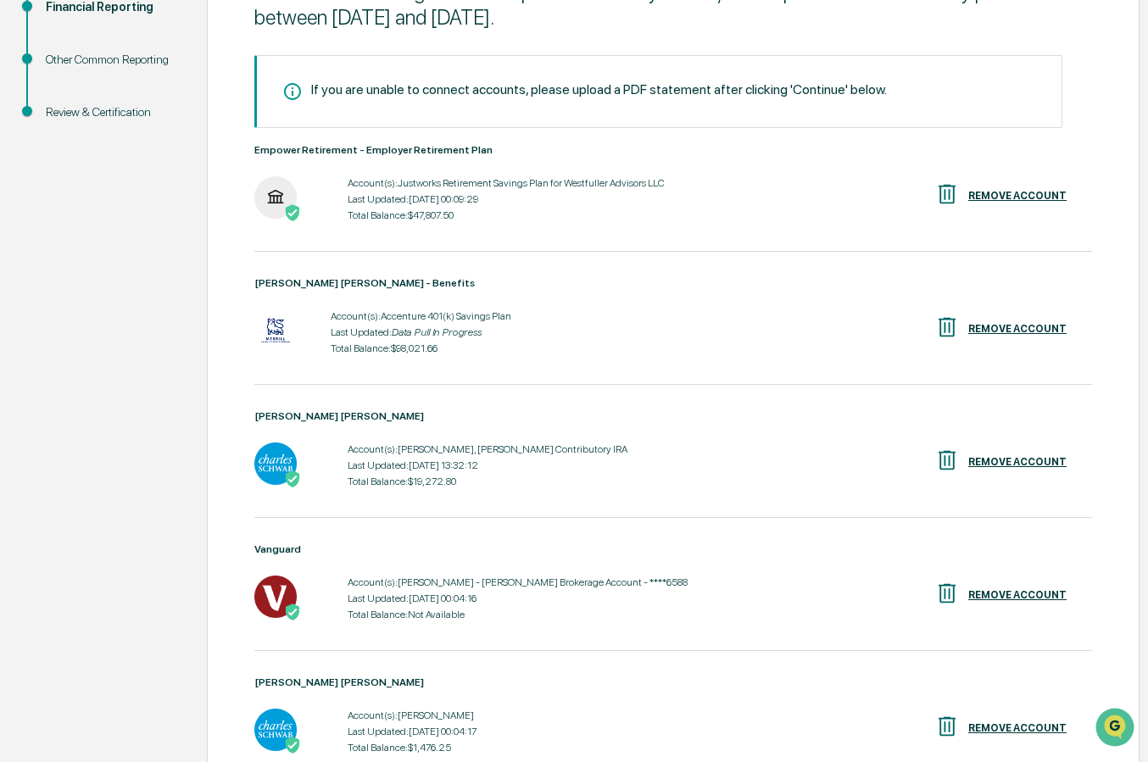
scroll to position [422, 0]
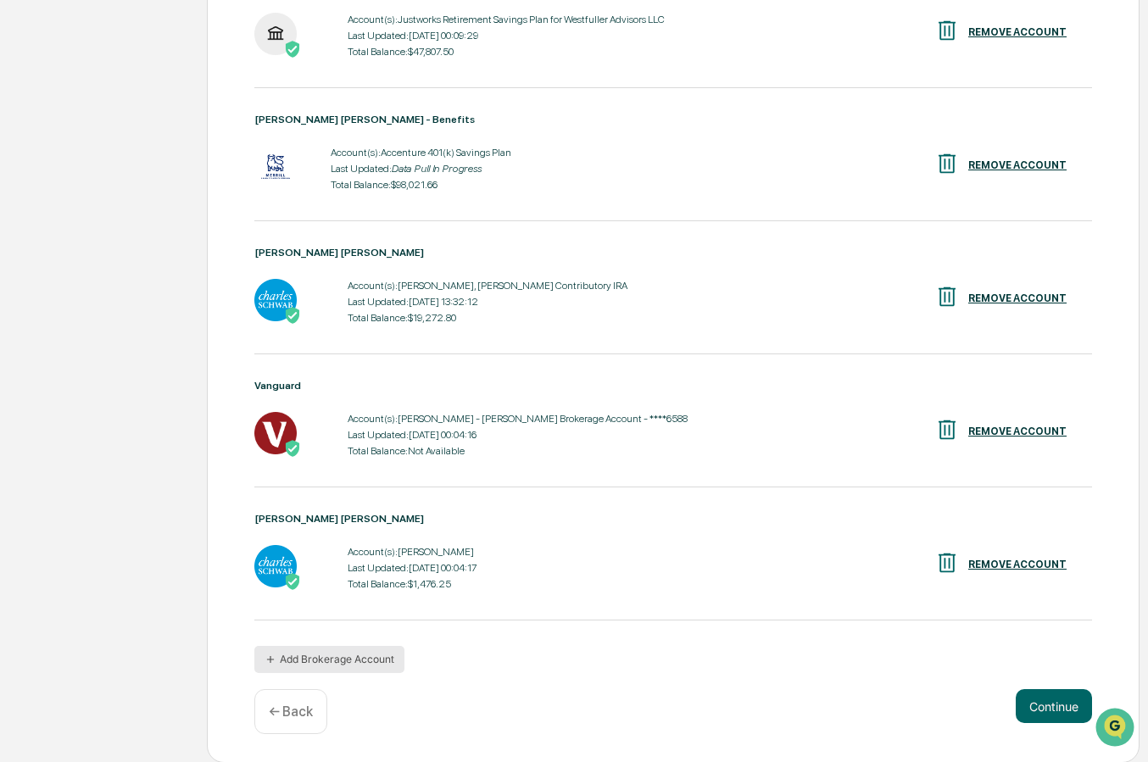
click at [375, 655] on button "Add Brokerage Account" at bounding box center [329, 659] width 150 height 27
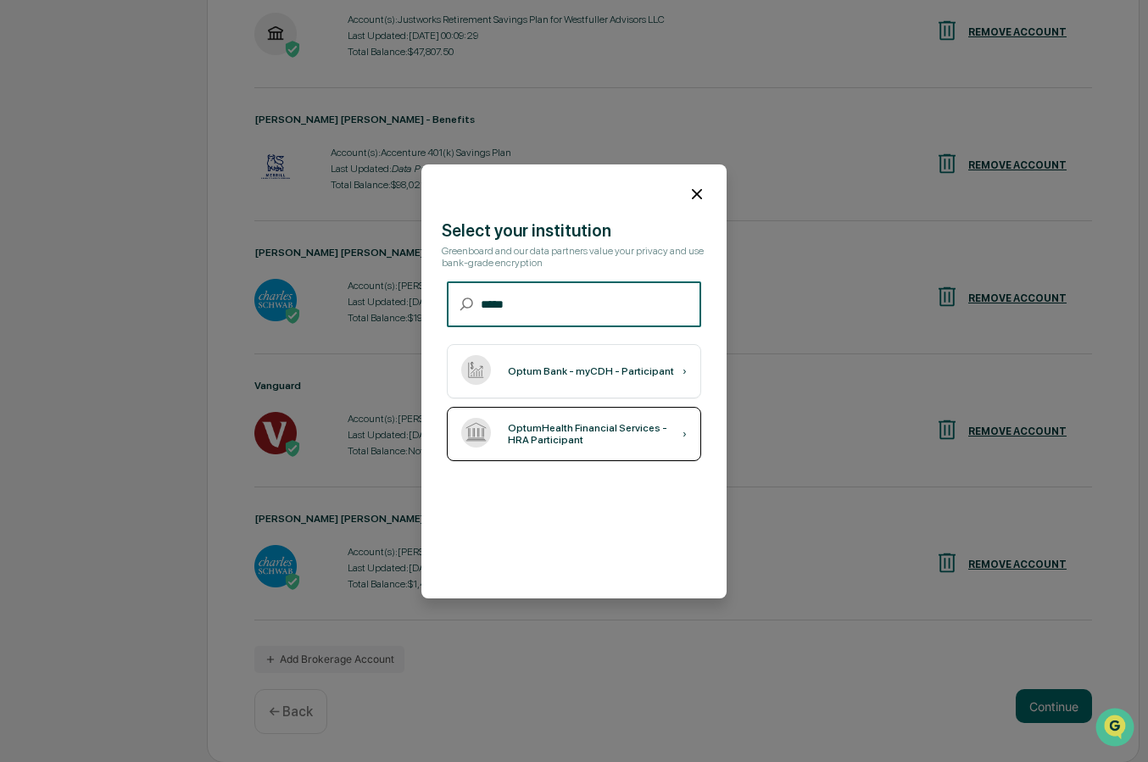
type input "*****"
click at [585, 431] on div "OptumHealth Financial Services - HRA Participant" at bounding box center [595, 434] width 175 height 24
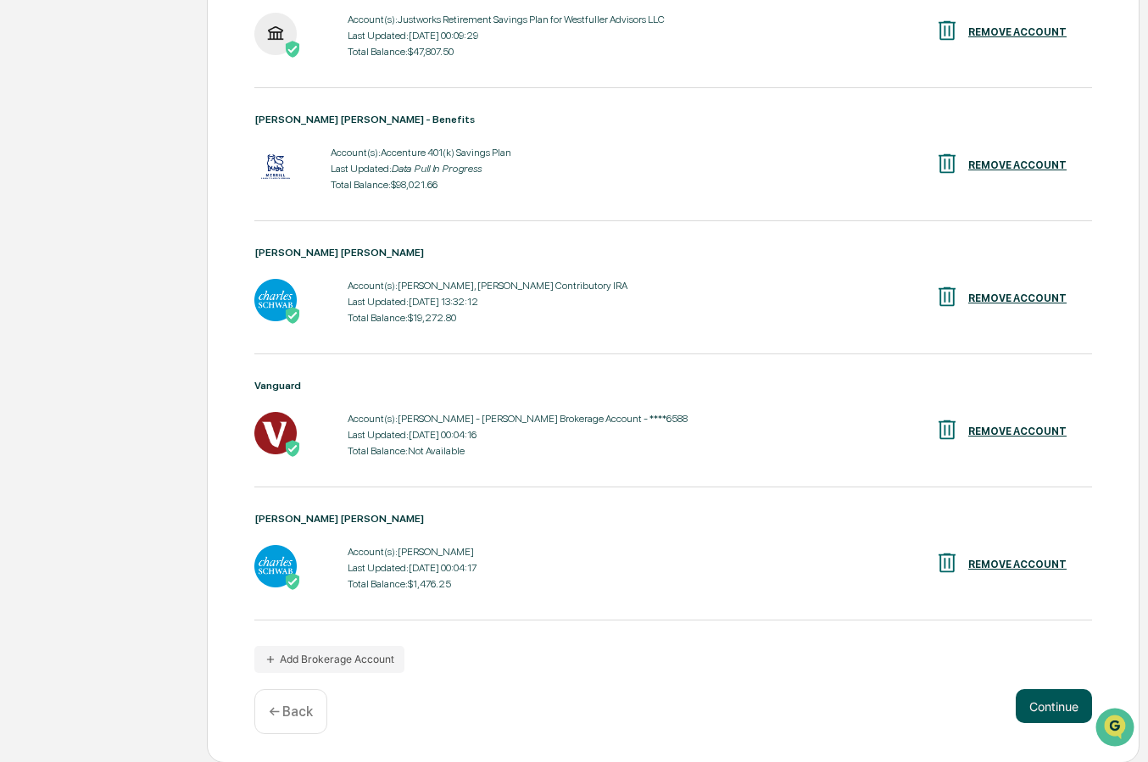
click at [1031, 713] on button "Continue" at bounding box center [1053, 706] width 76 height 34
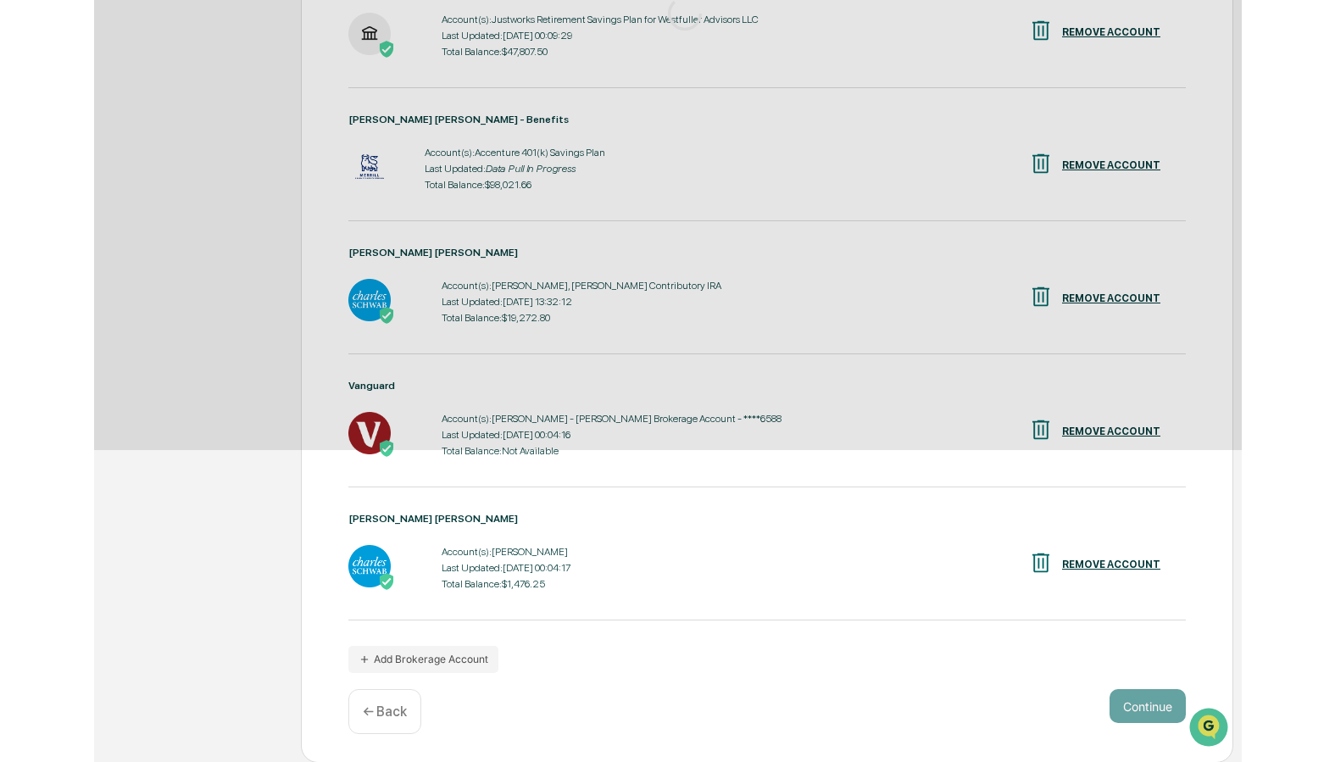
scroll to position [0, 0]
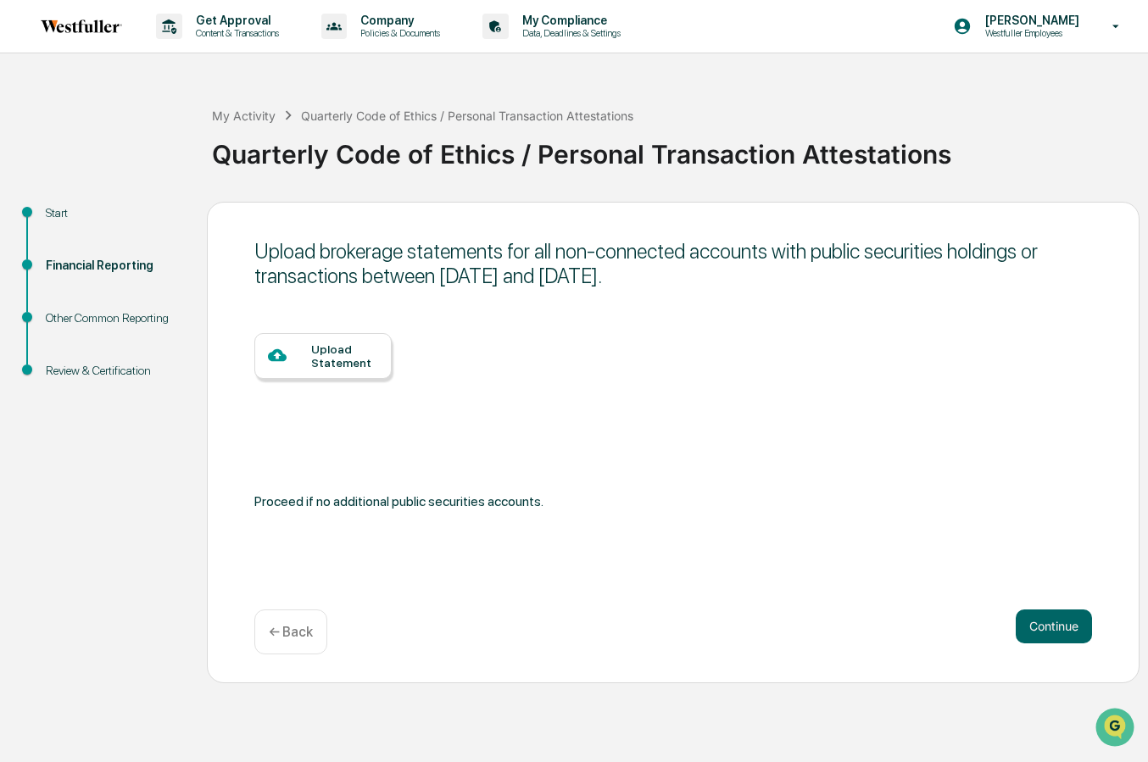
click at [365, 370] on div "Upload Statement" at bounding box center [344, 355] width 67 height 27
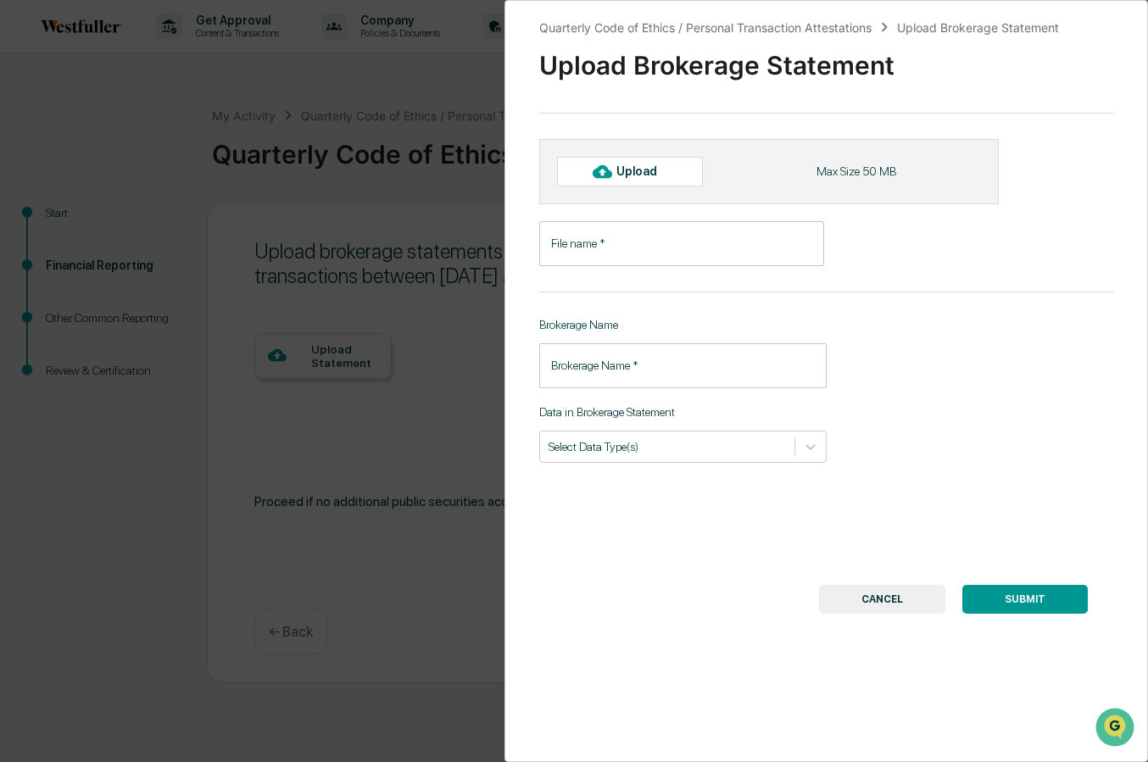
click at [624, 177] on div "Upload" at bounding box center [643, 171] width 55 height 14
type input "**********"
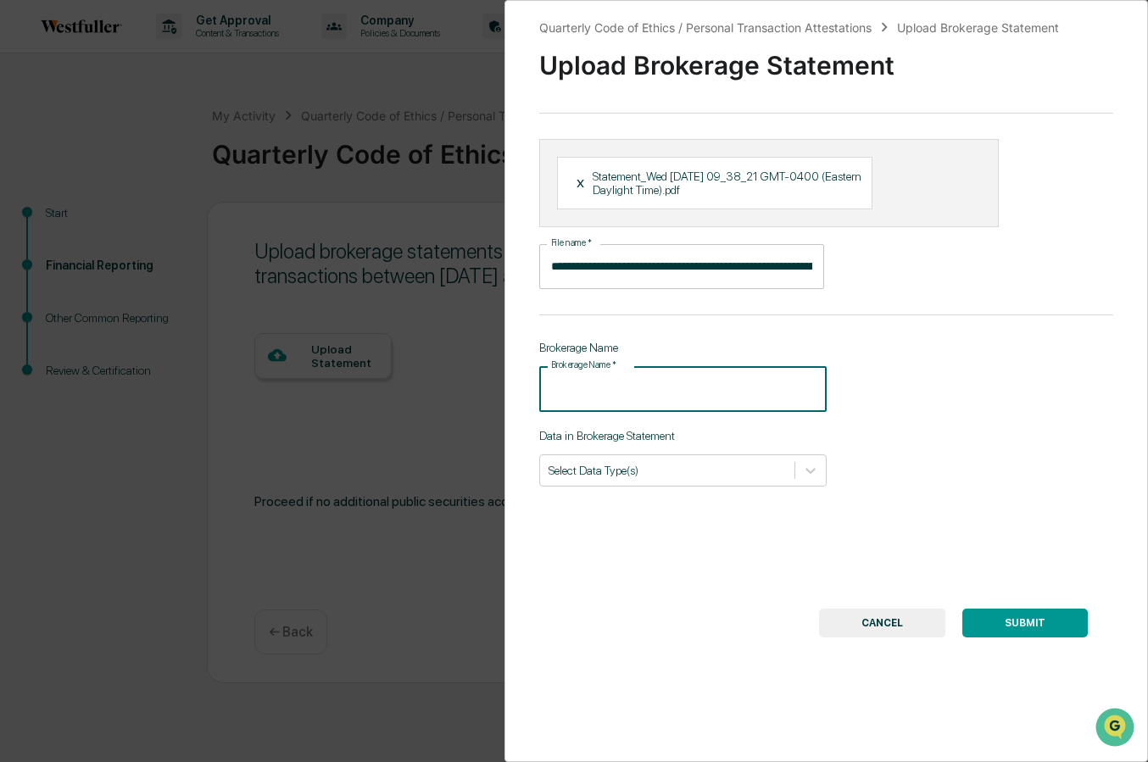
click at [730, 387] on input "Brokerage Name   *" at bounding box center [682, 388] width 287 height 45
type input "**********"
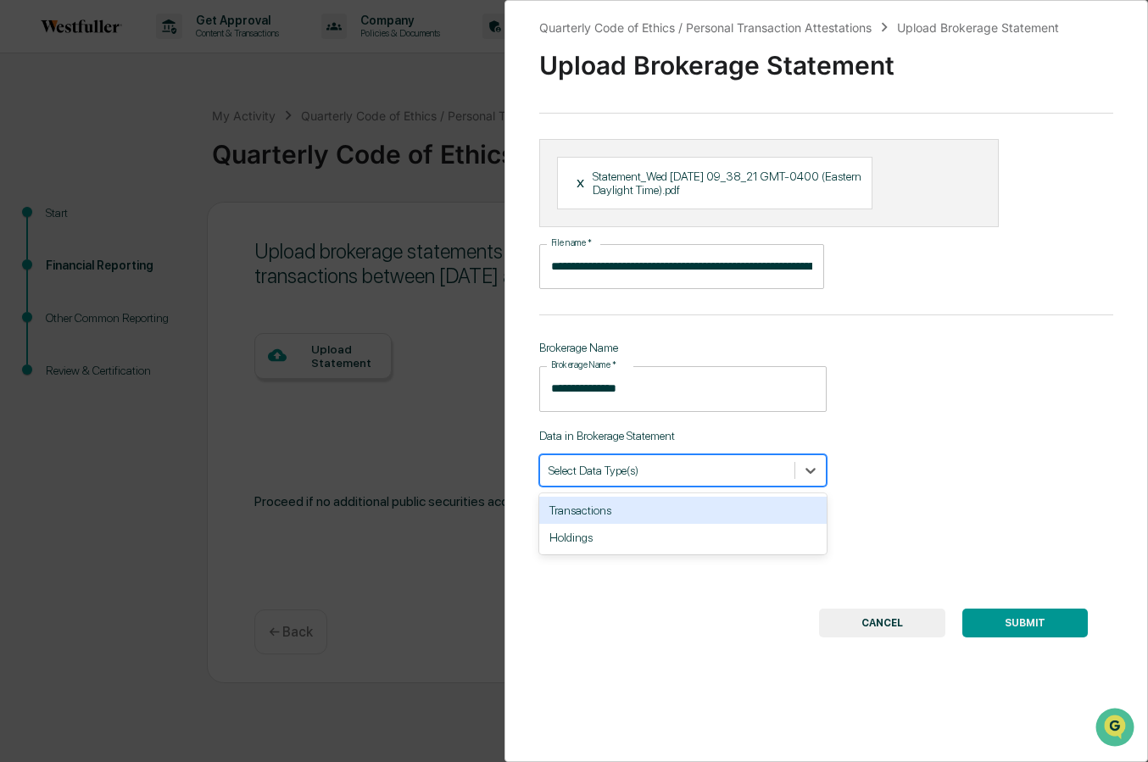
click at [737, 474] on div at bounding box center [666, 470] width 237 height 16
click at [921, 488] on div "**********" at bounding box center [825, 381] width 643 height 762
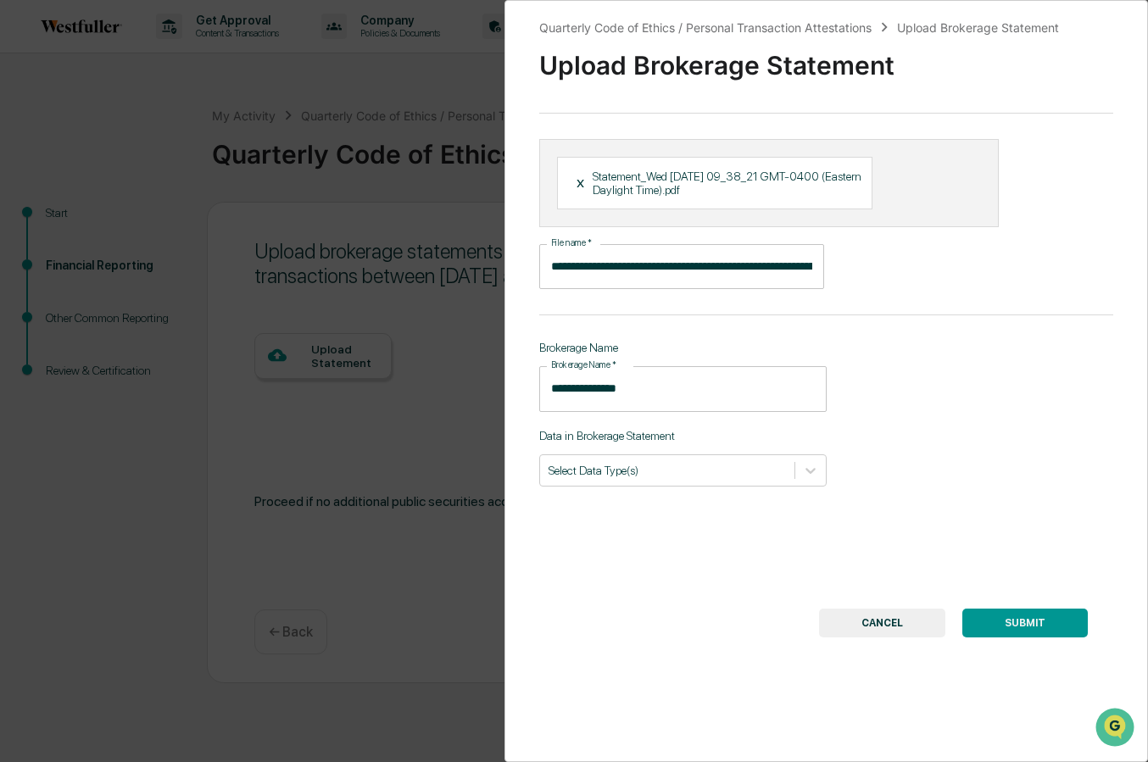
click at [993, 616] on button "SUBMIT" at bounding box center [1024, 623] width 125 height 29
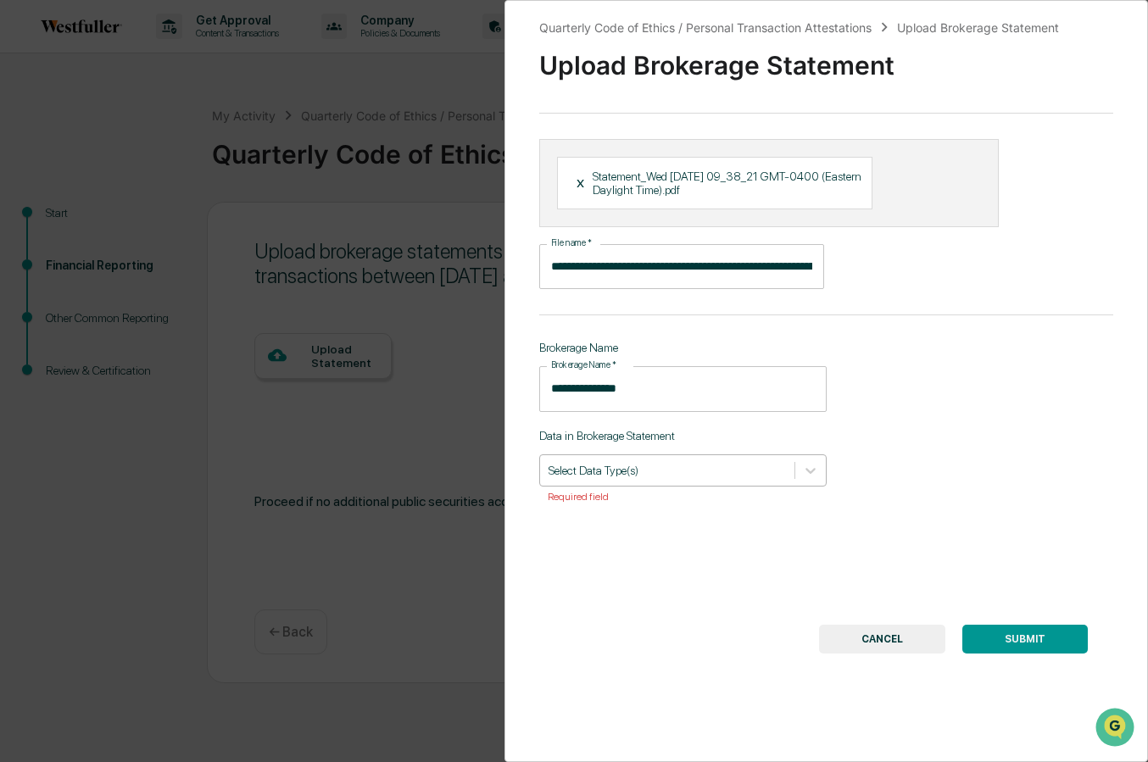
click at [752, 474] on div at bounding box center [666, 470] width 237 height 16
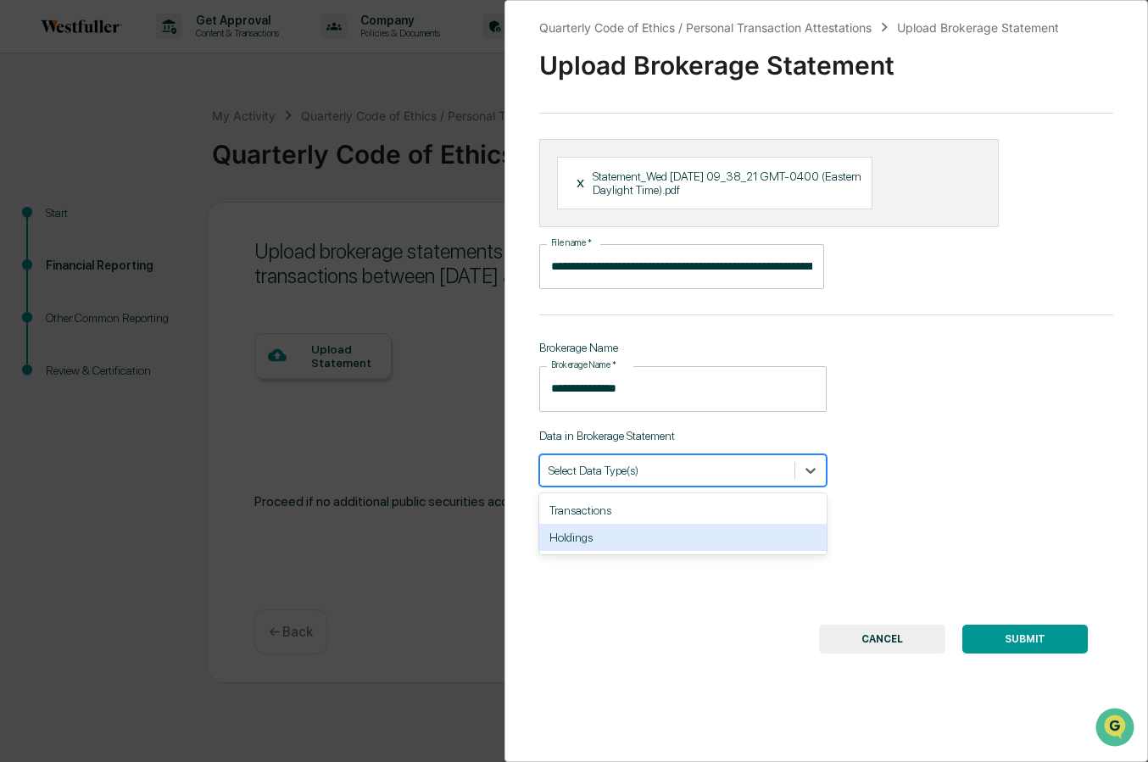
click at [733, 536] on div "Holdings" at bounding box center [682, 537] width 287 height 27
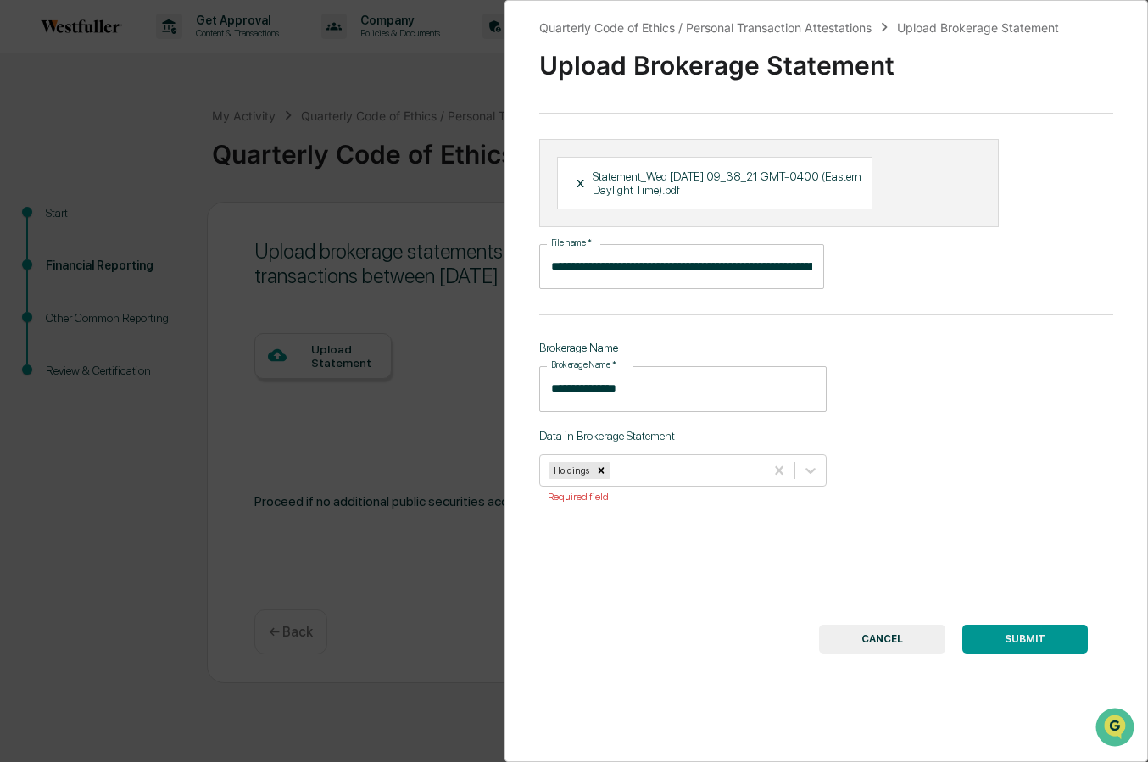
click at [1039, 637] on button "SUBMIT" at bounding box center [1024, 639] width 125 height 29
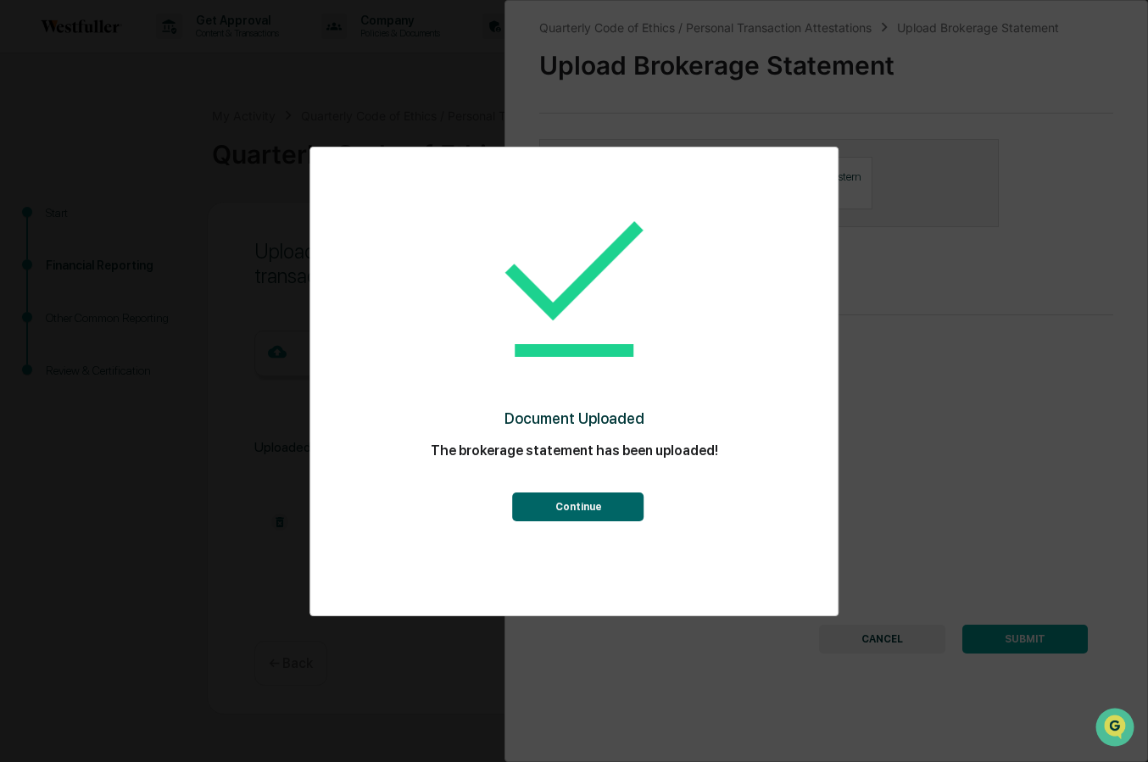
click at [626, 514] on button "Continue" at bounding box center [578, 506] width 131 height 29
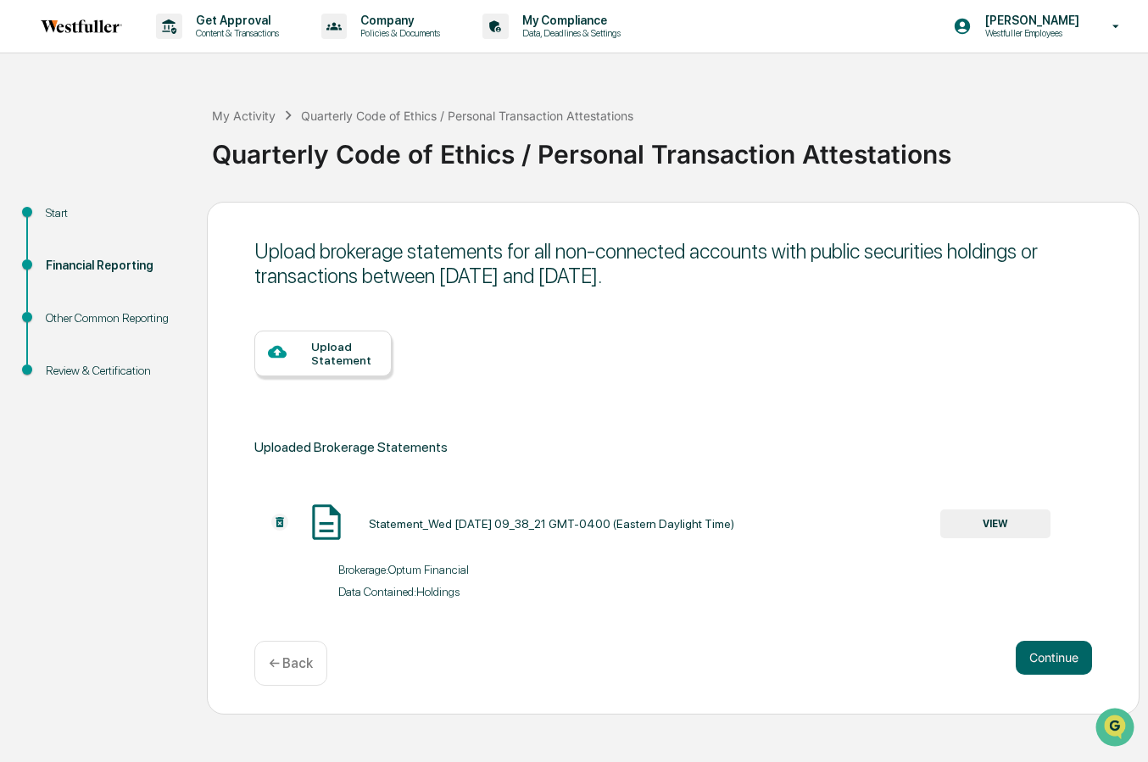
click at [362, 354] on div "Upload Statement" at bounding box center [344, 353] width 67 height 27
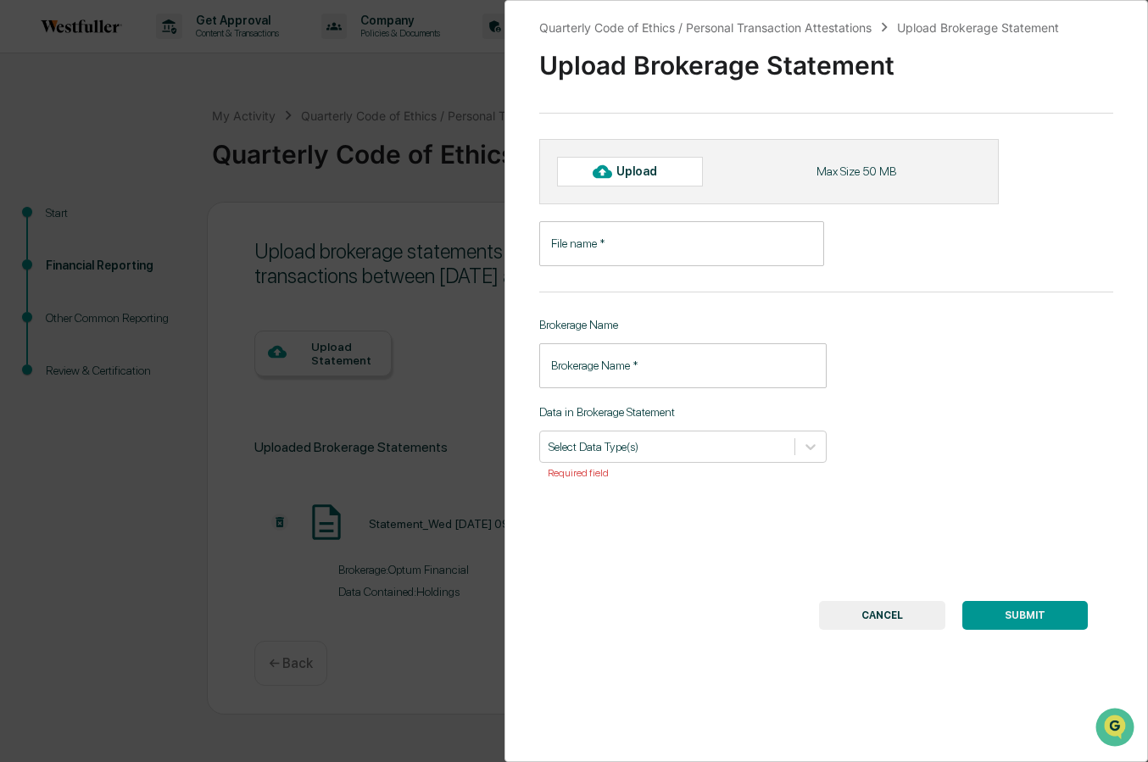
click at [643, 175] on div "Upload" at bounding box center [643, 171] width 55 height 14
type input "**********"
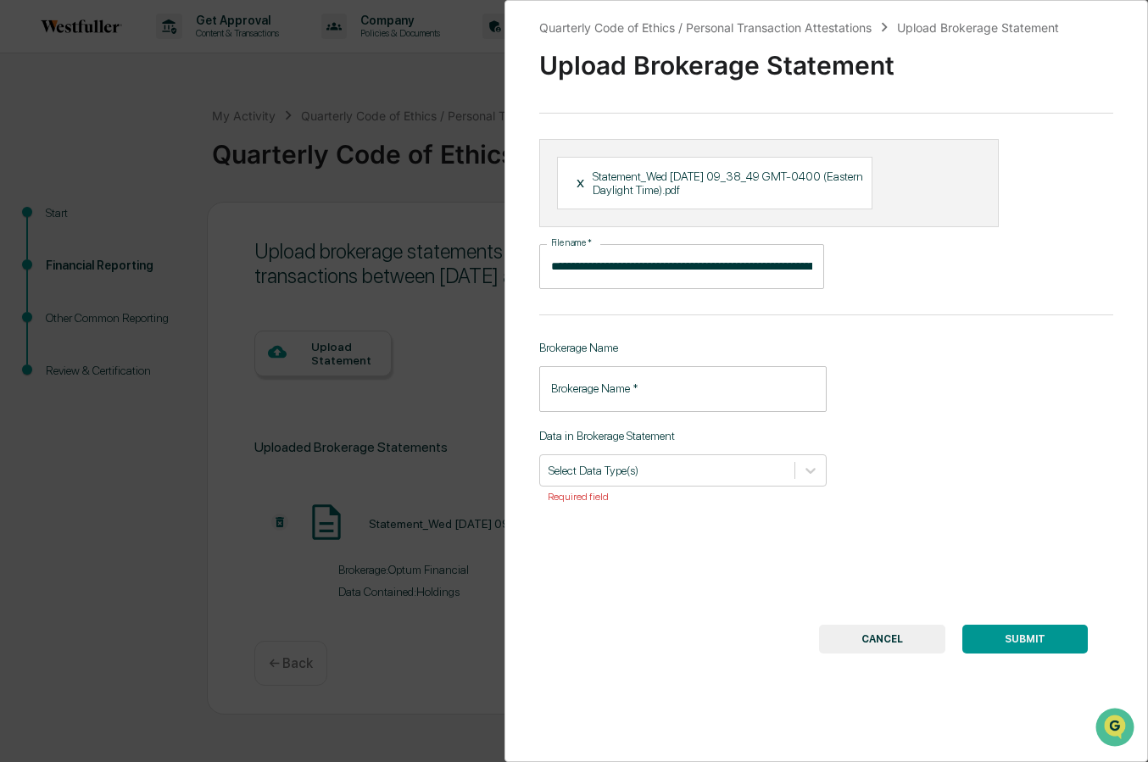
click at [688, 391] on input "Brokerage Name   *" at bounding box center [682, 388] width 287 height 45
type input "**********"
click at [661, 470] on div at bounding box center [666, 470] width 237 height 16
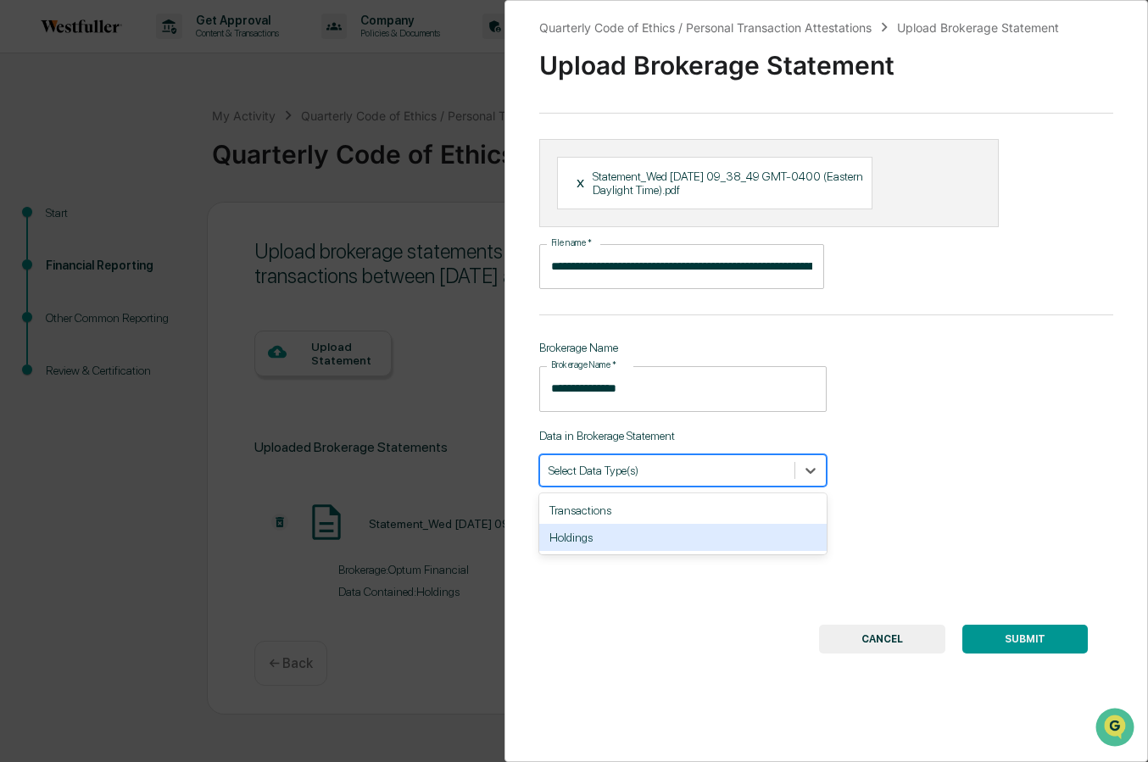
click at [644, 540] on div "Holdings" at bounding box center [682, 537] width 287 height 27
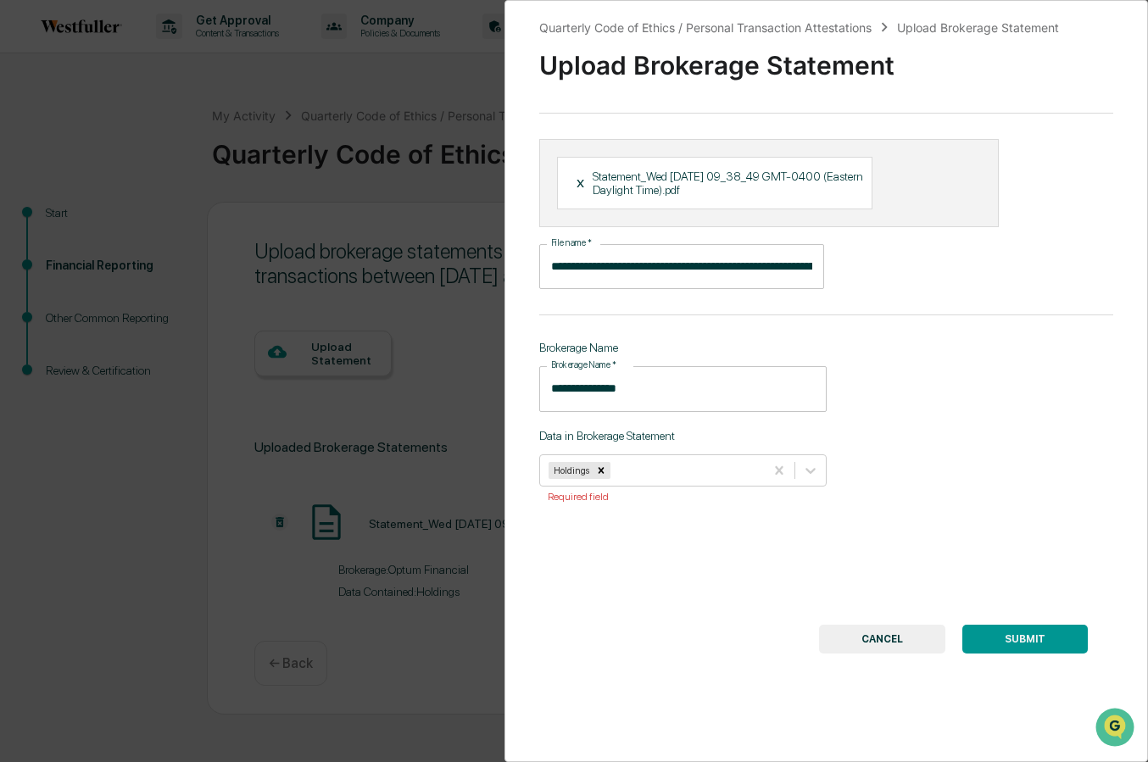
click at [1054, 645] on button "SUBMIT" at bounding box center [1024, 639] width 125 height 29
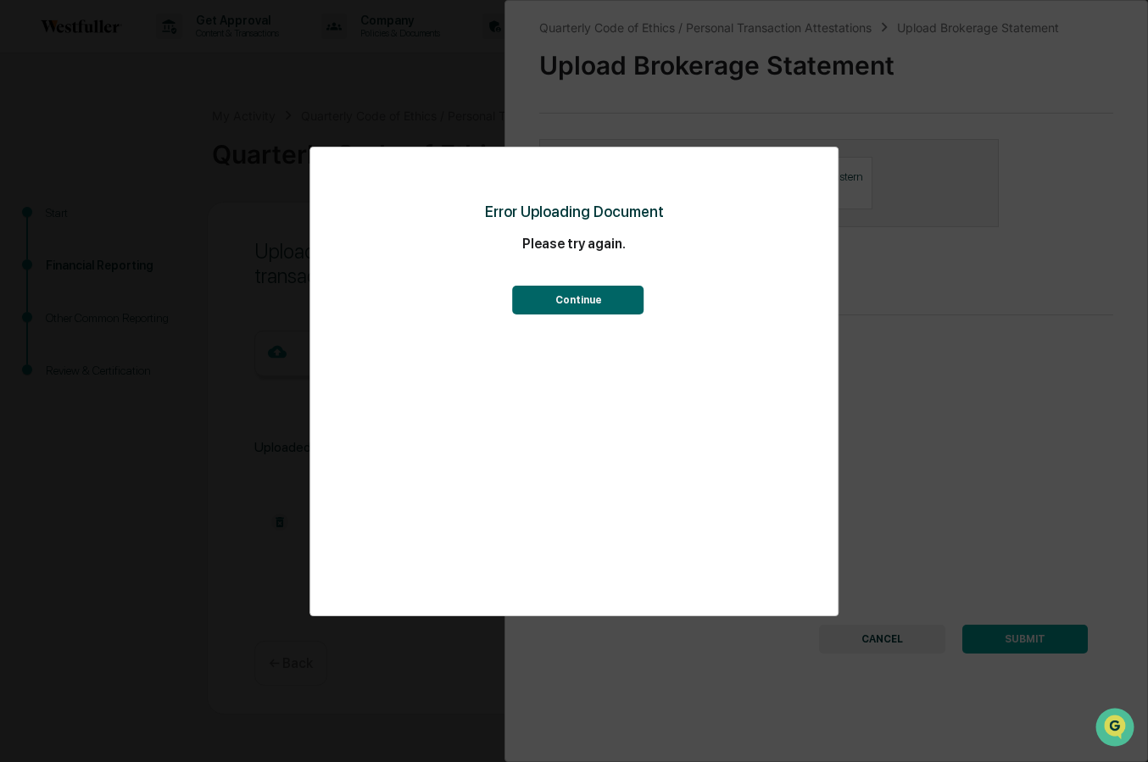
click at [583, 299] on button "Continue" at bounding box center [578, 300] width 131 height 29
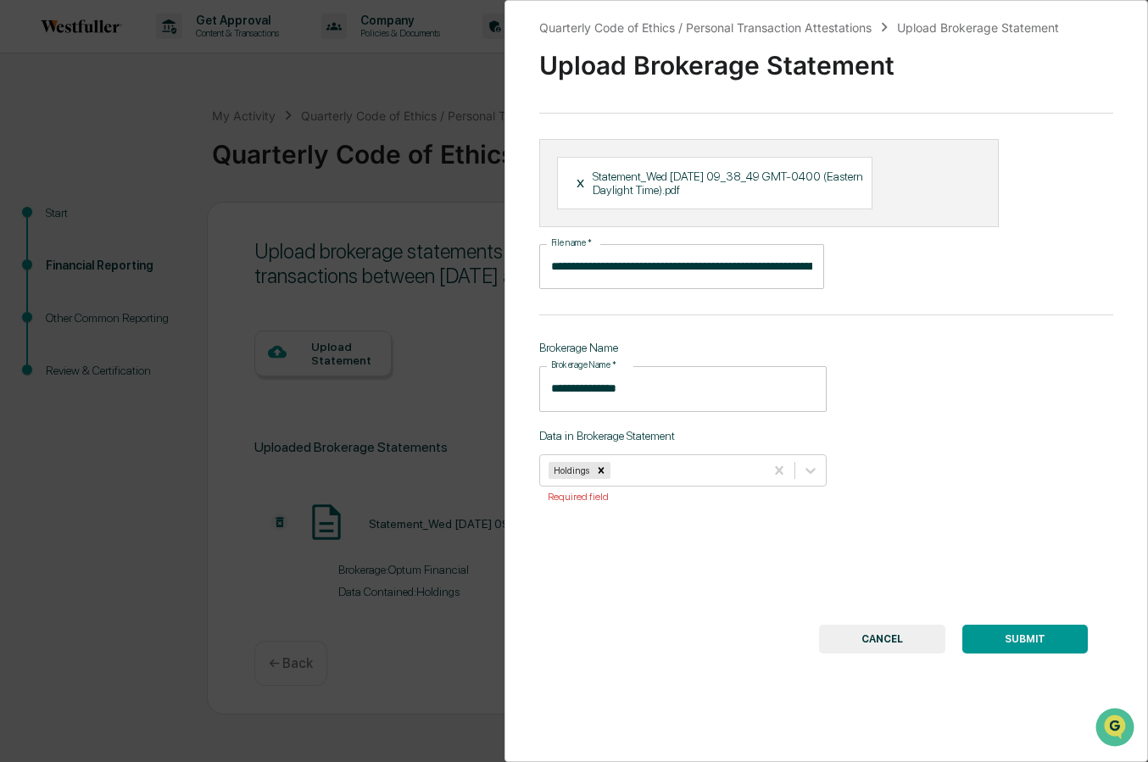
click at [707, 549] on div "**********" at bounding box center [825, 381] width 643 height 762
click at [1010, 644] on button "SUBMIT" at bounding box center [1024, 639] width 125 height 29
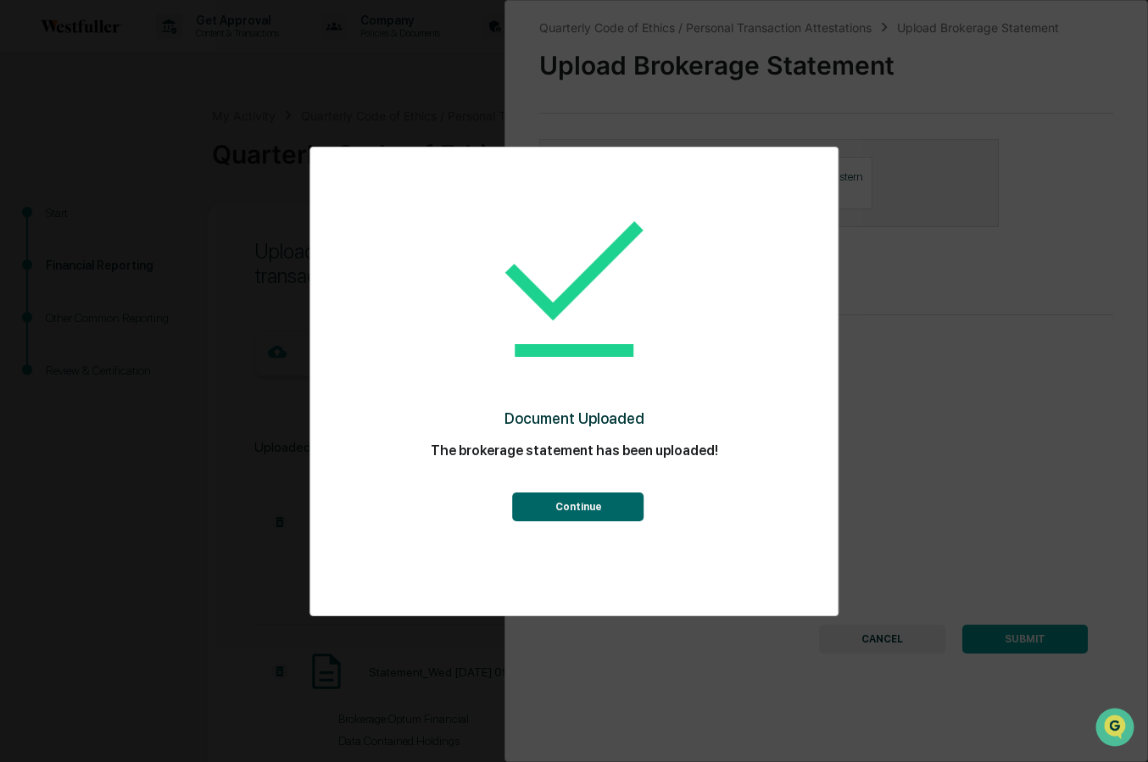
click at [618, 496] on button "Continue" at bounding box center [578, 506] width 131 height 29
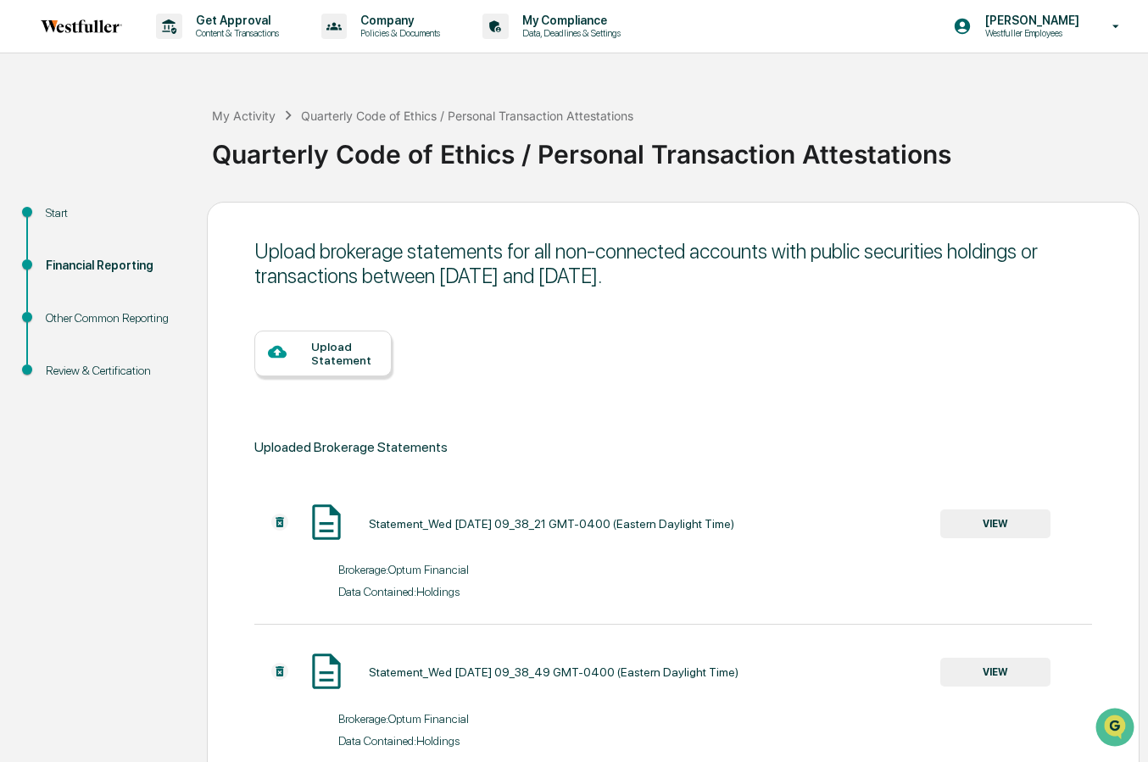
click at [353, 349] on div "Upload Statement" at bounding box center [344, 353] width 67 height 27
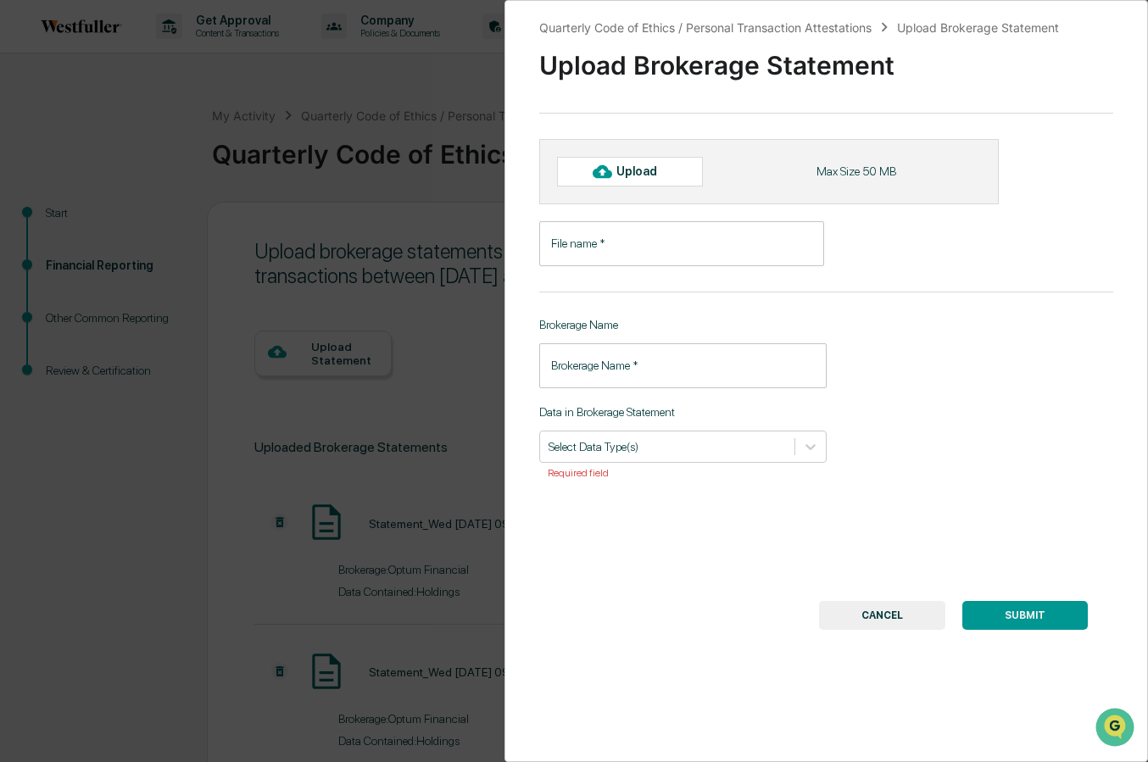
click at [649, 165] on div "Upload" at bounding box center [643, 171] width 55 height 14
type input "**********"
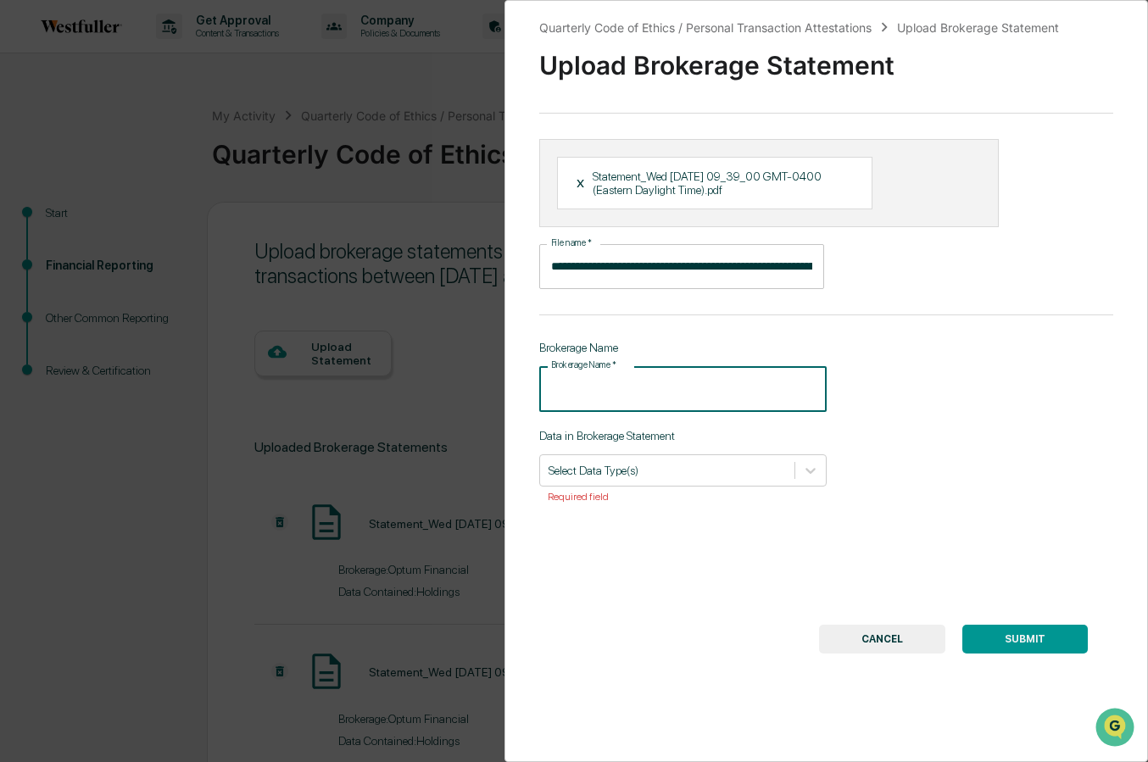
click at [683, 397] on input "Brokerage Name   *" at bounding box center [682, 388] width 287 height 45
type input "**********"
click at [651, 476] on div at bounding box center [666, 470] width 237 height 16
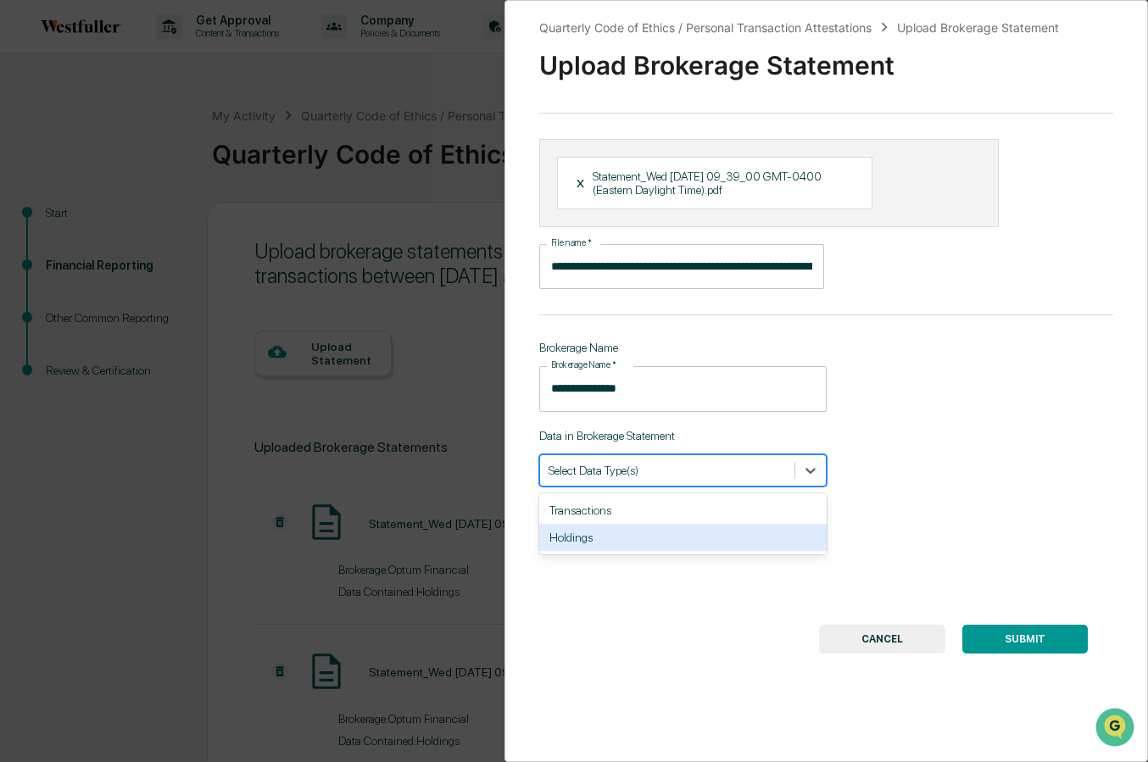
click at [637, 548] on div "Holdings" at bounding box center [682, 537] width 287 height 27
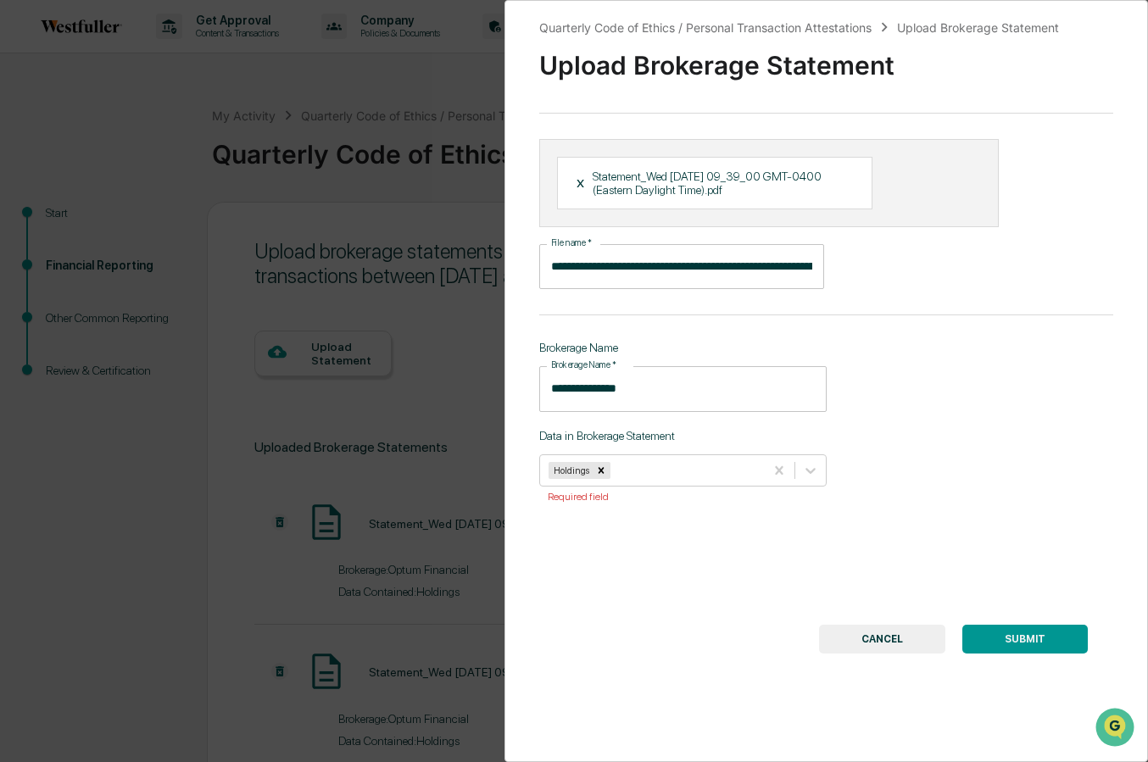
click at [1015, 589] on div "**********" at bounding box center [825, 381] width 643 height 762
click at [1025, 638] on button "SUBMIT" at bounding box center [1024, 639] width 125 height 29
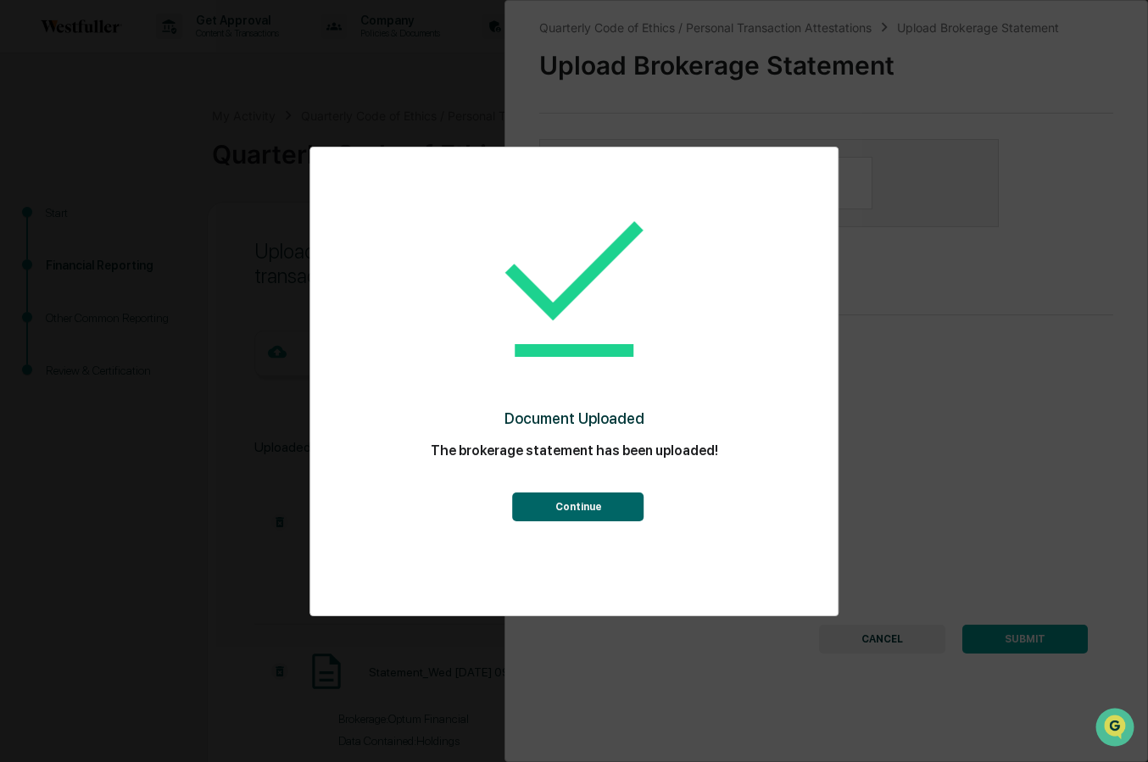
click at [604, 515] on button "Continue" at bounding box center [578, 506] width 131 height 29
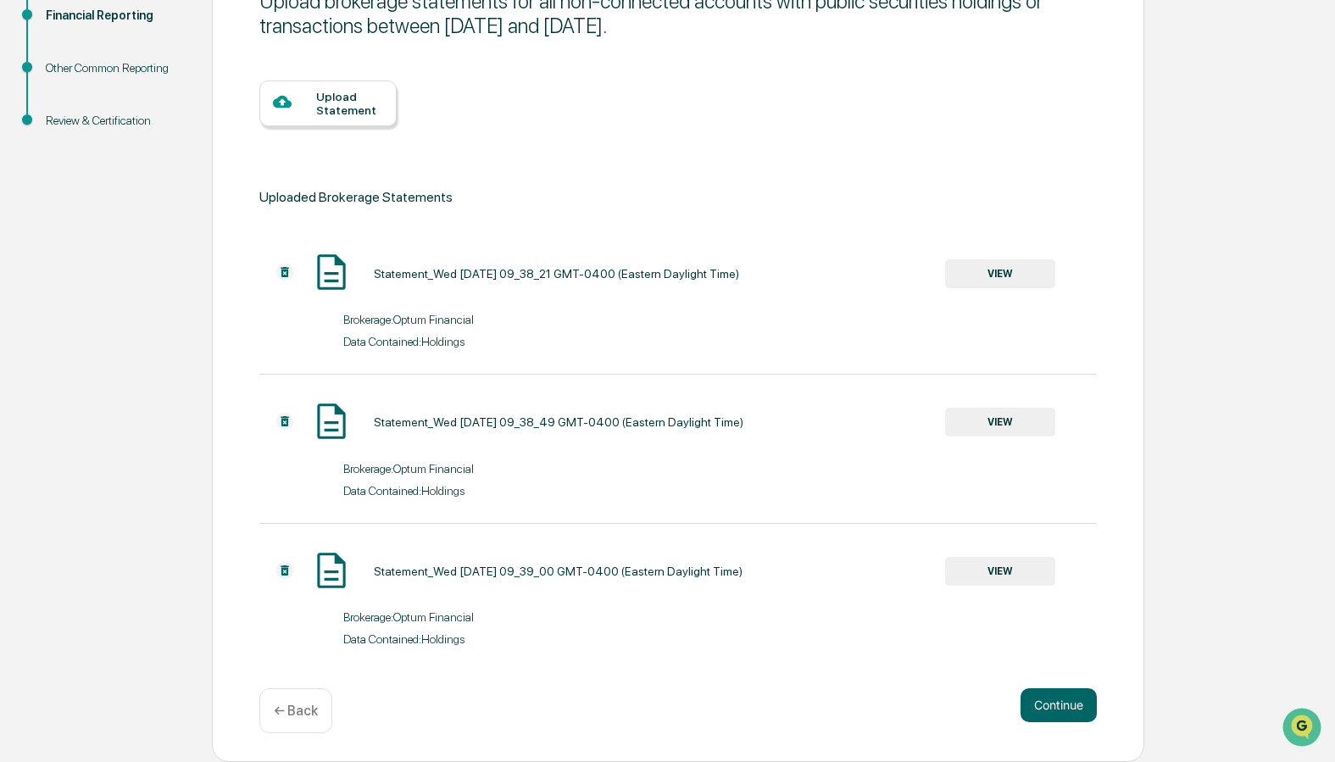
scroll to position [253, 0]
click at [1033, 704] on button "Continue" at bounding box center [1059, 705] width 76 height 34
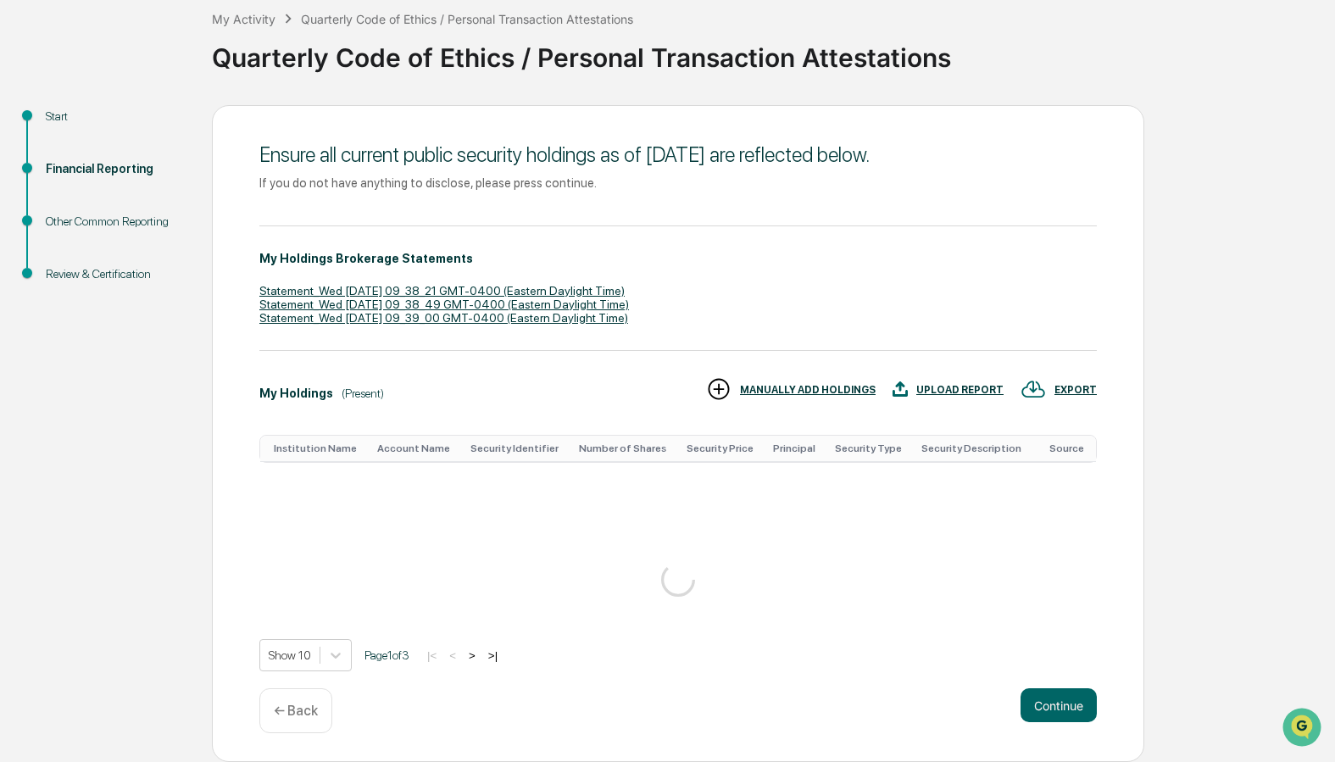
scroll to position [547, 0]
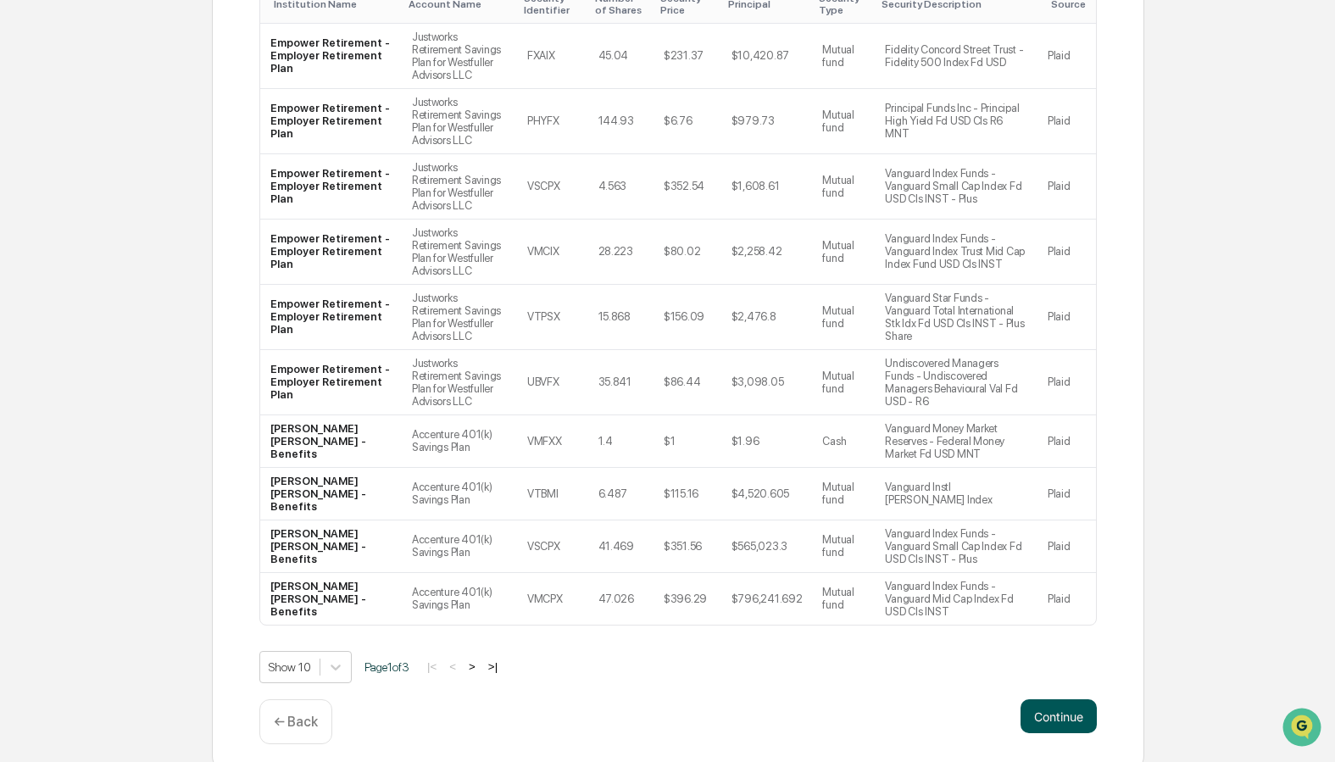
click at [1052, 709] on button "Continue" at bounding box center [1059, 716] width 76 height 34
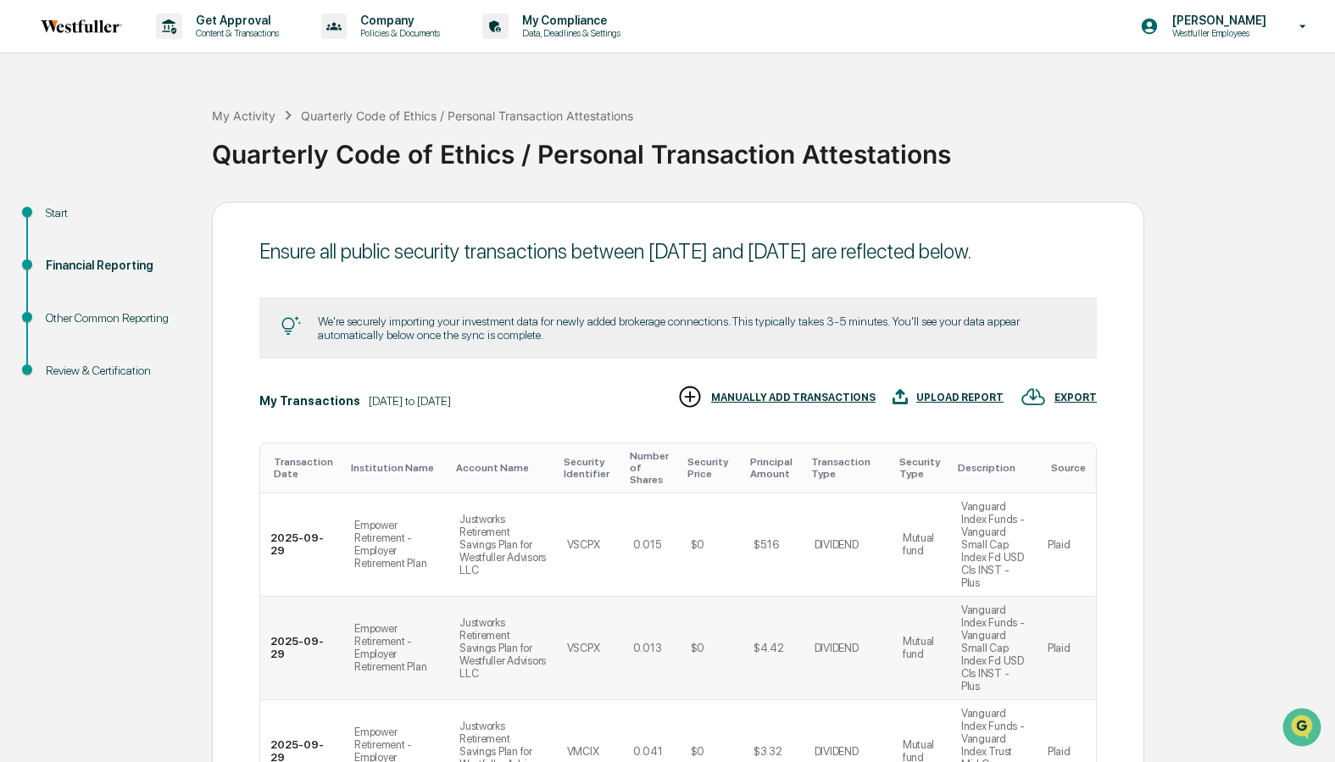
scroll to position [747, 0]
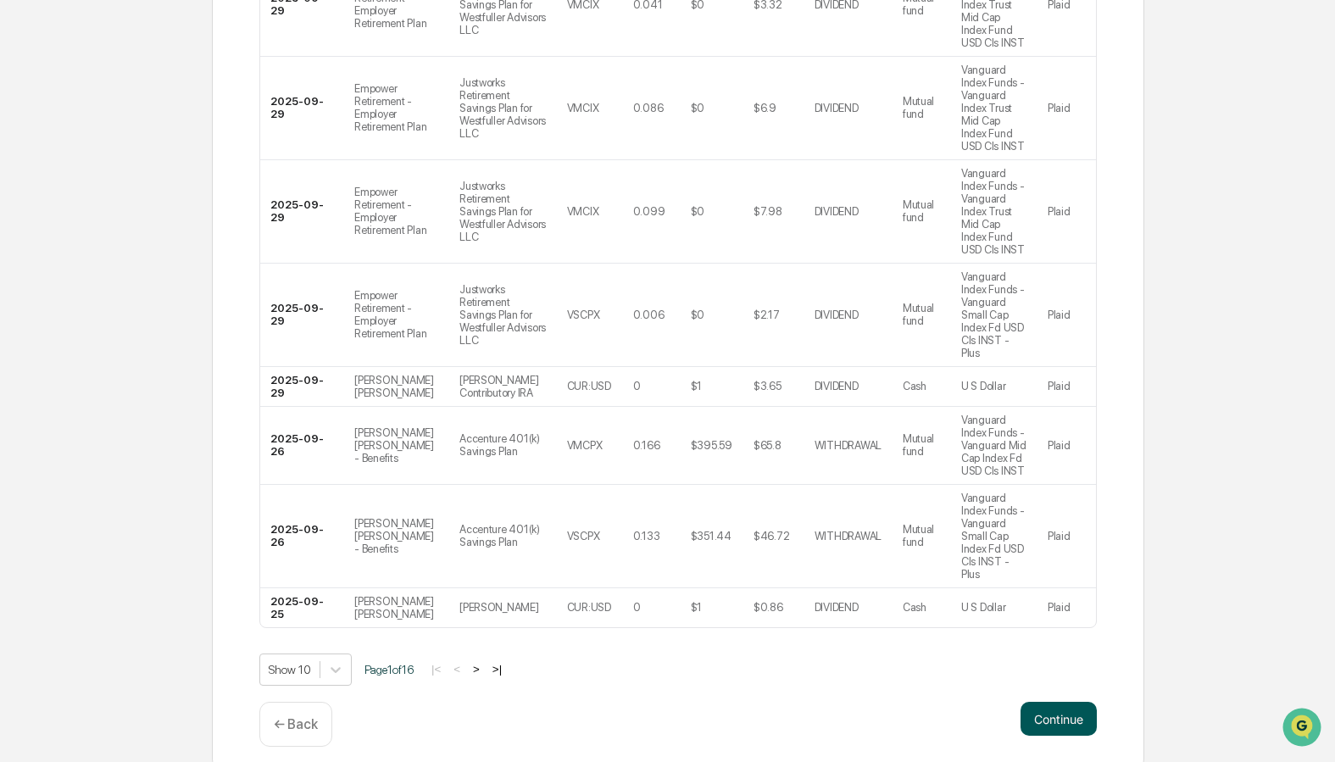
click at [1064, 711] on button "Continue" at bounding box center [1059, 719] width 76 height 34
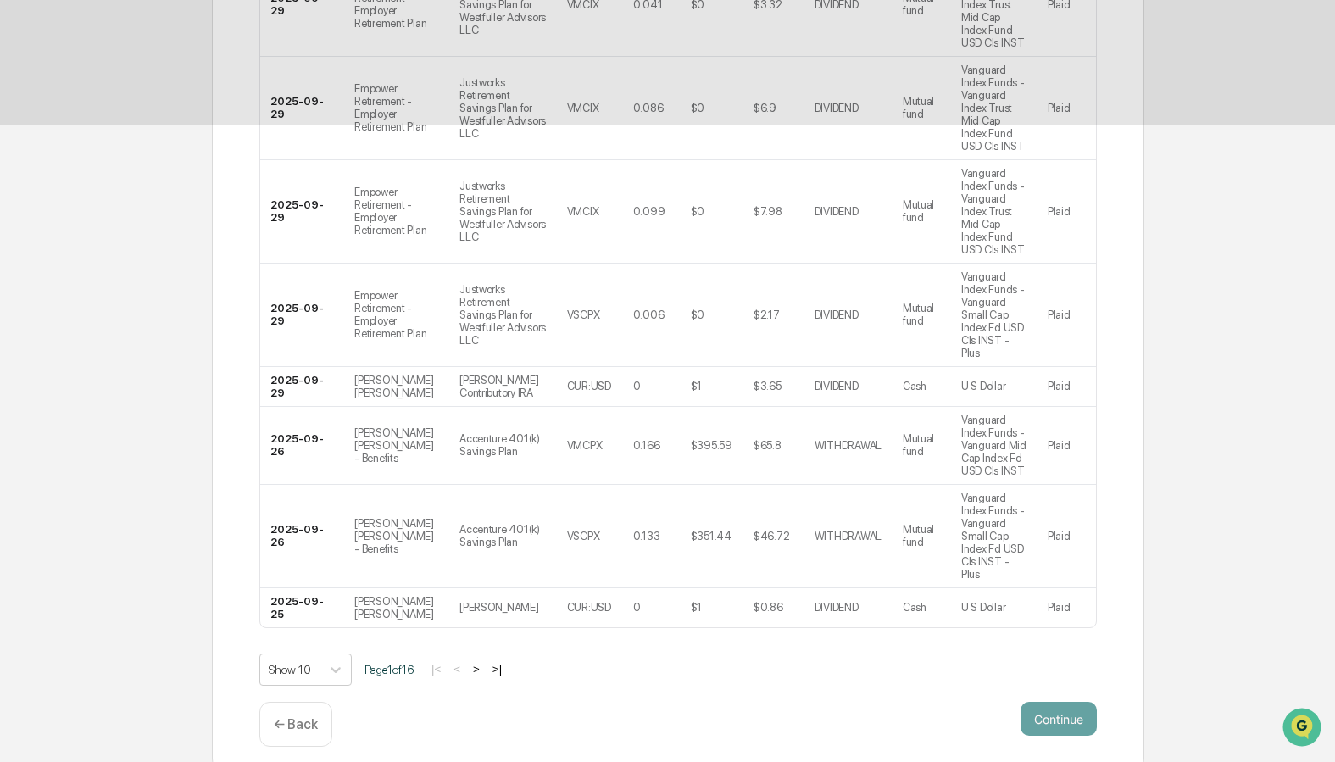
scroll to position [0, 0]
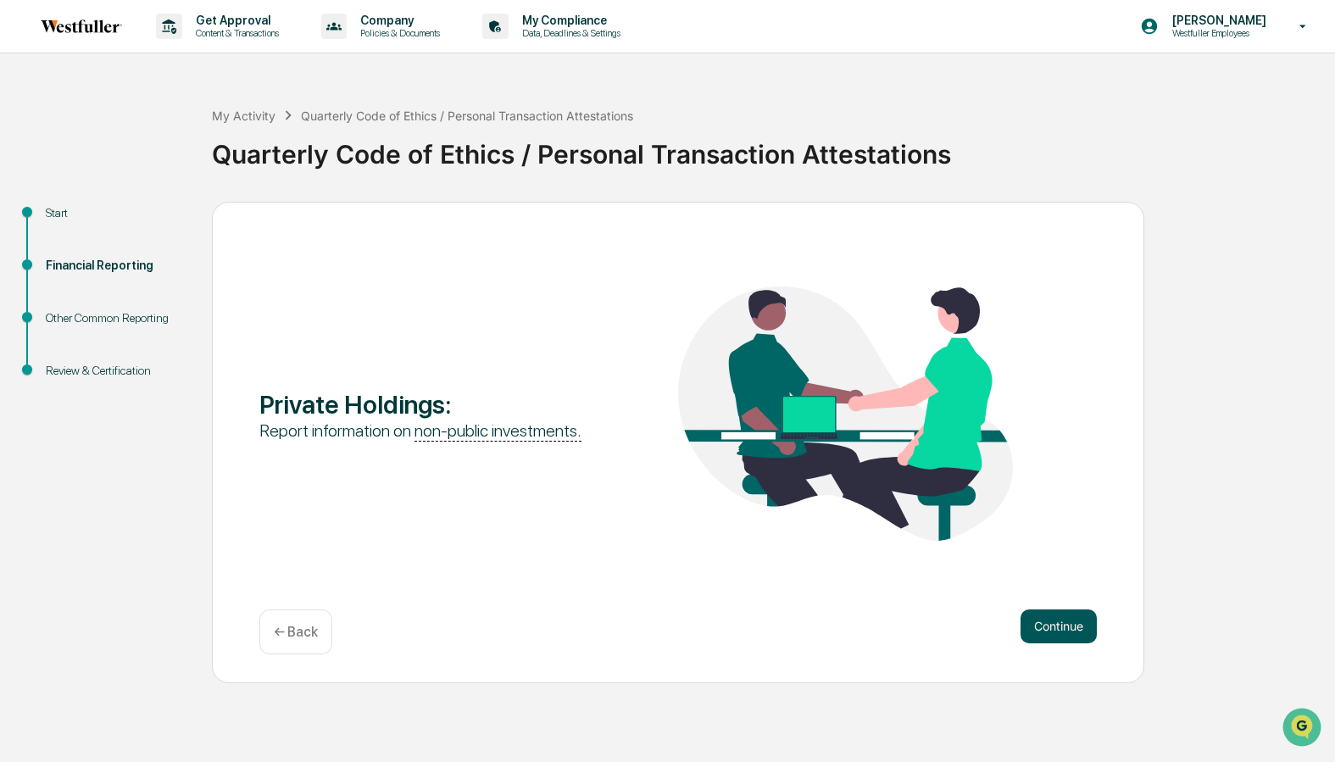
click at [1065, 624] on button "Continue" at bounding box center [1059, 626] width 76 height 34
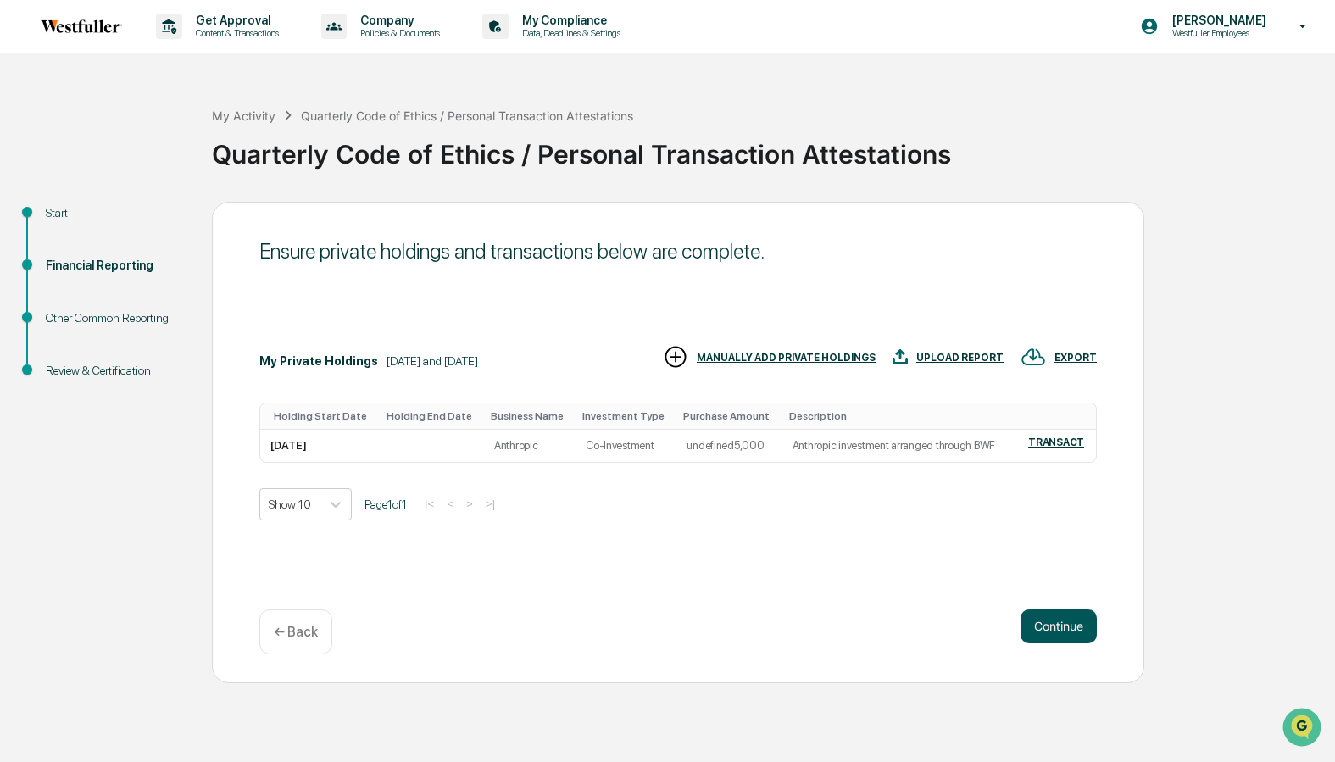
click at [1065, 624] on button "Continue" at bounding box center [1059, 626] width 76 height 34
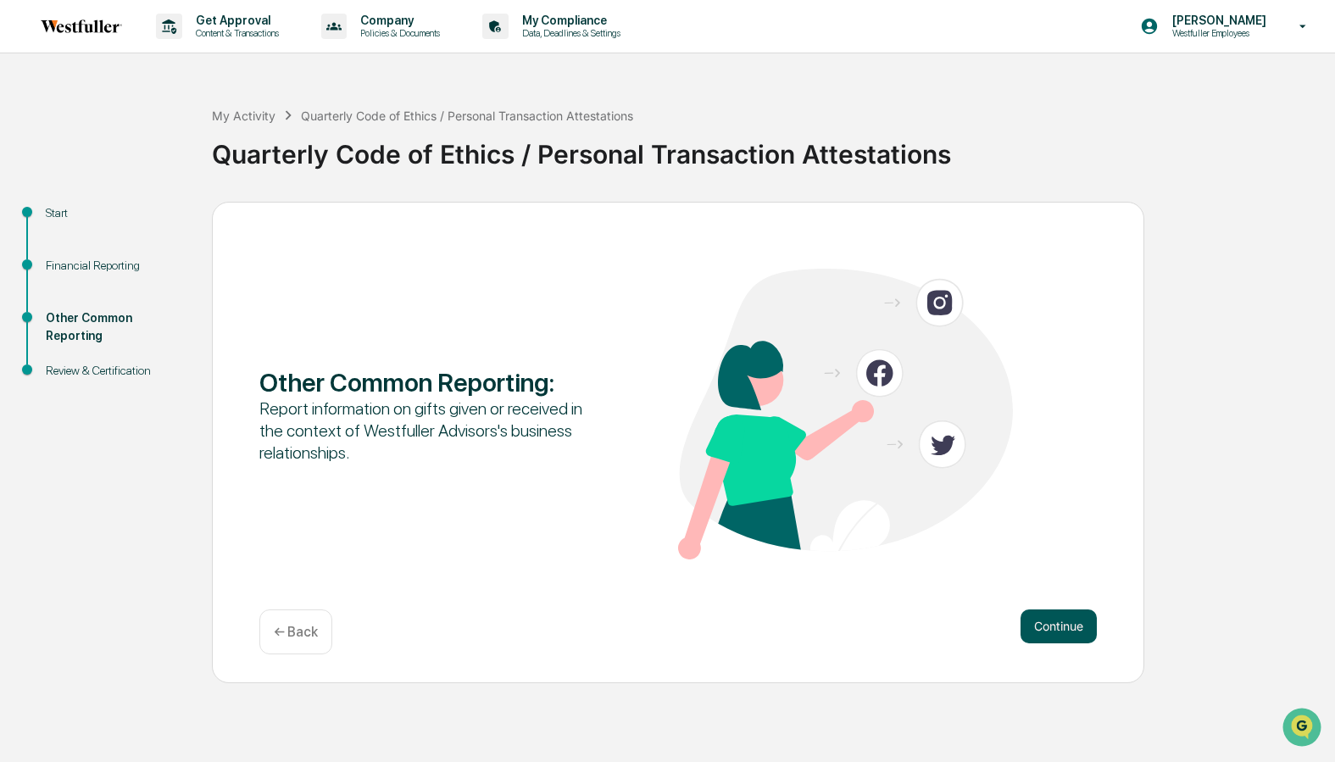
click at [1065, 625] on button "Continue" at bounding box center [1059, 626] width 76 height 34
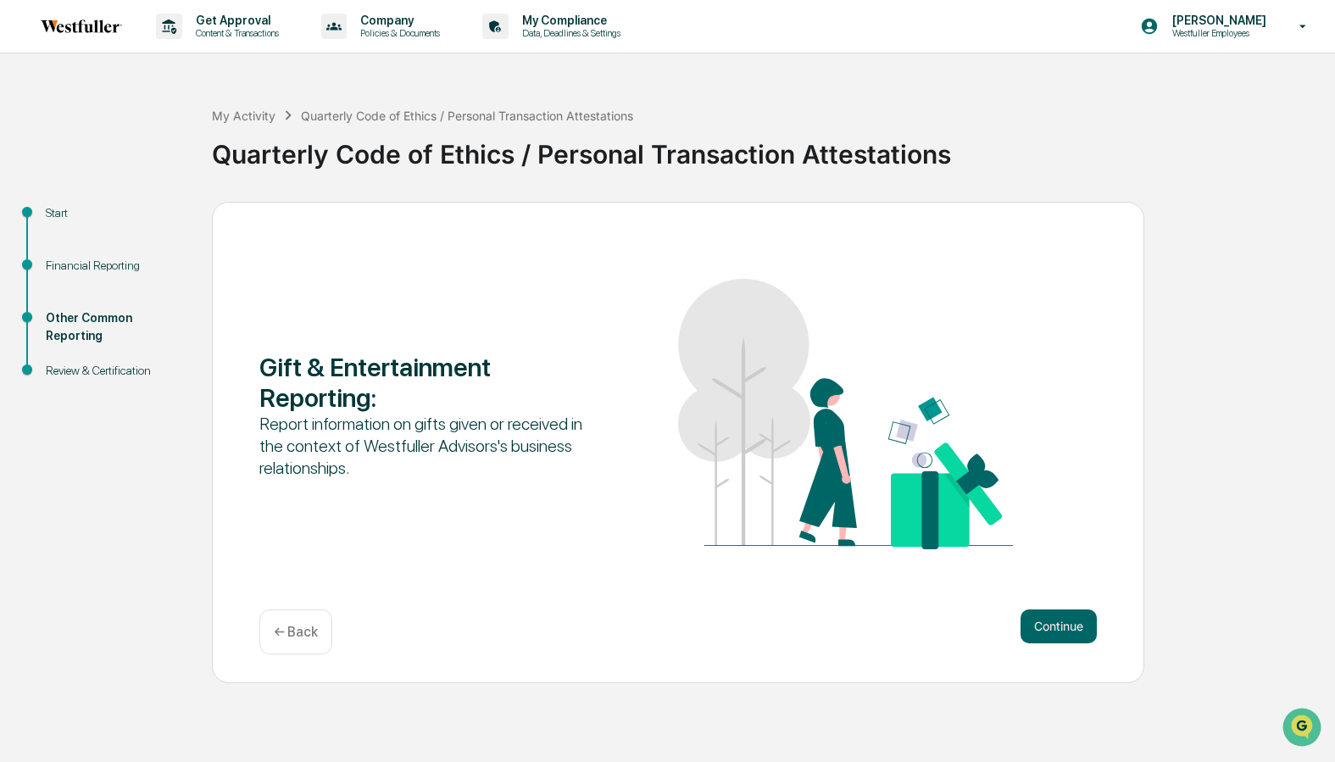
click at [1065, 625] on button "Continue" at bounding box center [1059, 626] width 76 height 34
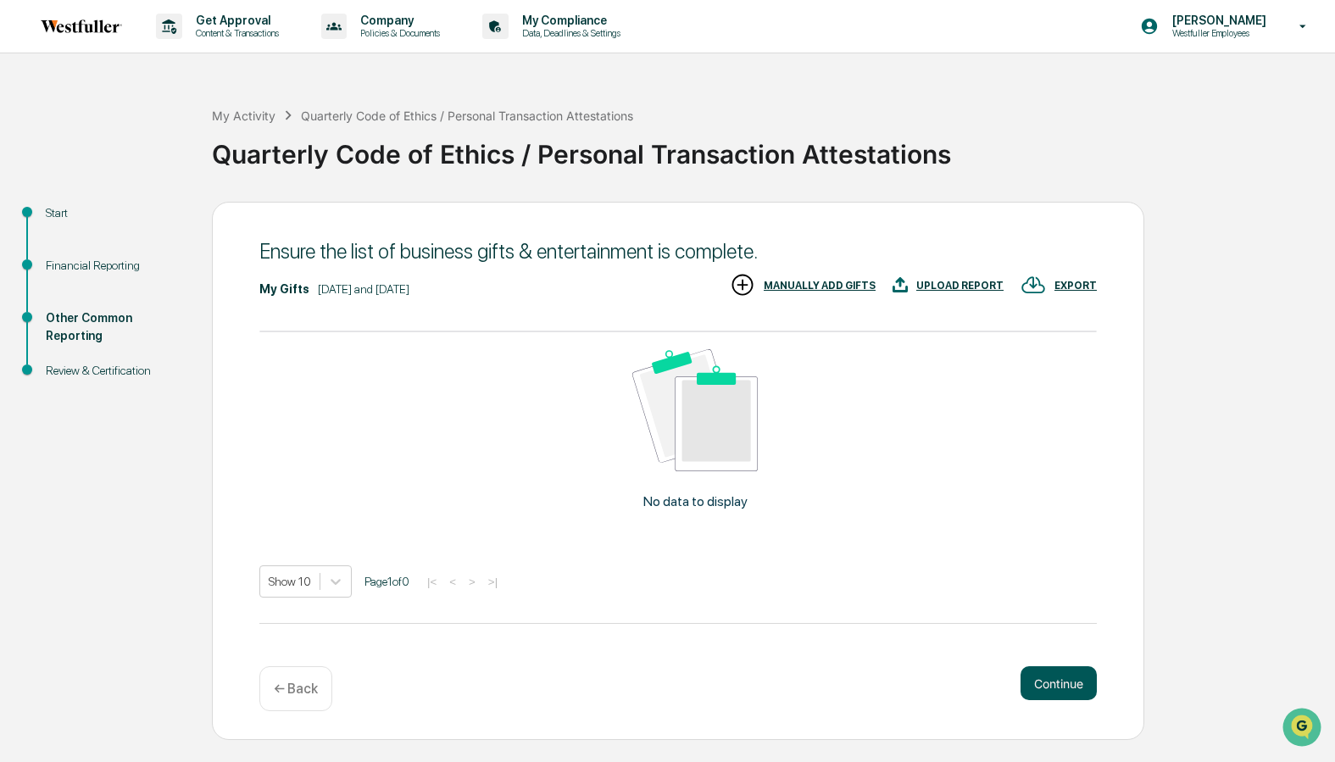
click at [1062, 686] on button "Continue" at bounding box center [1059, 683] width 76 height 34
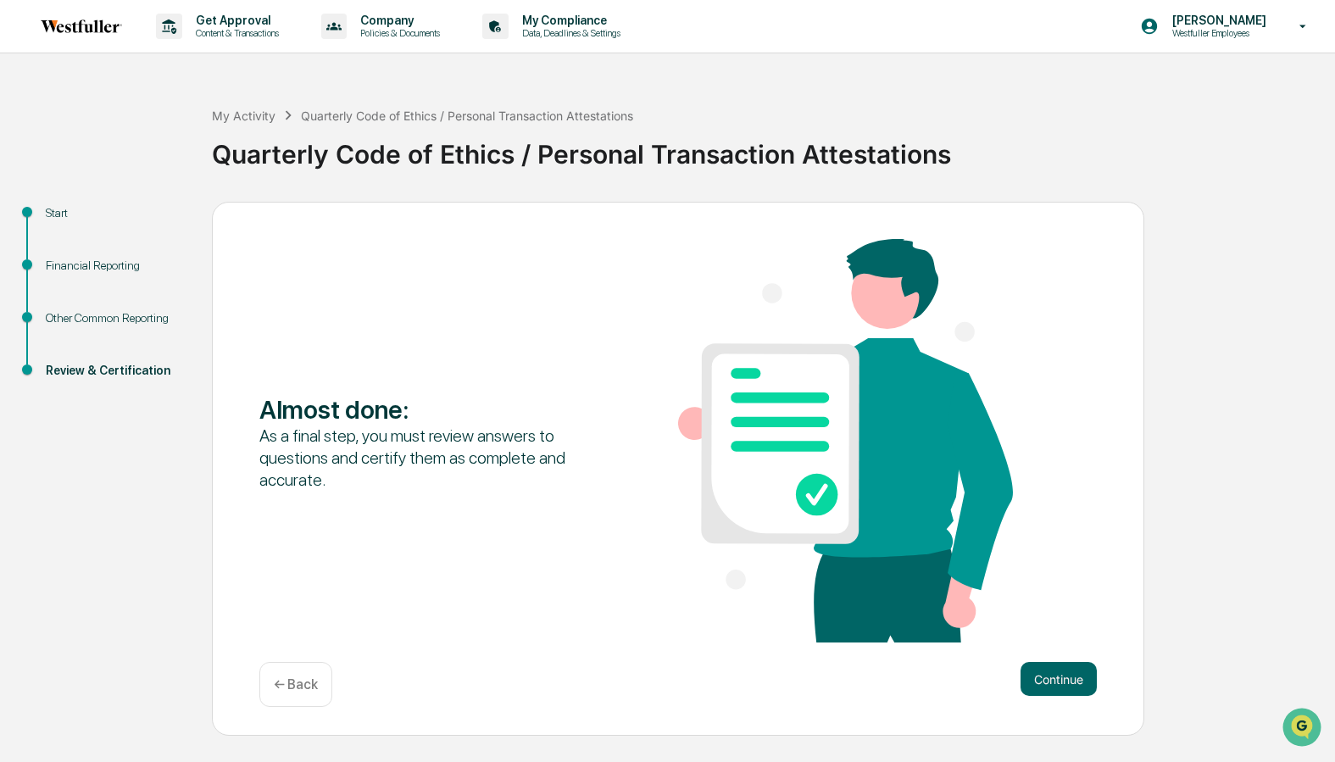
click at [1062, 686] on button "Continue" at bounding box center [1059, 679] width 76 height 34
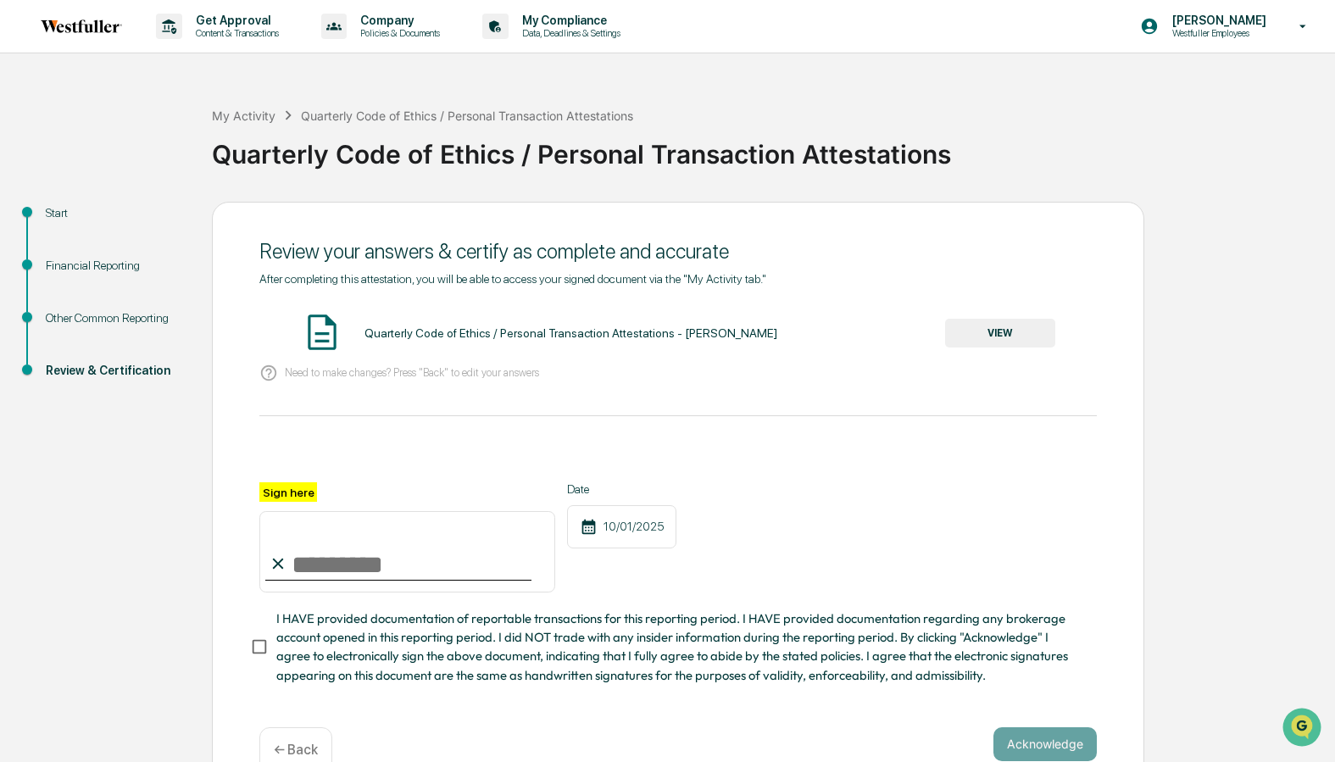
click at [387, 567] on input "Sign here" at bounding box center [407, 551] width 296 height 81
type input "**********"
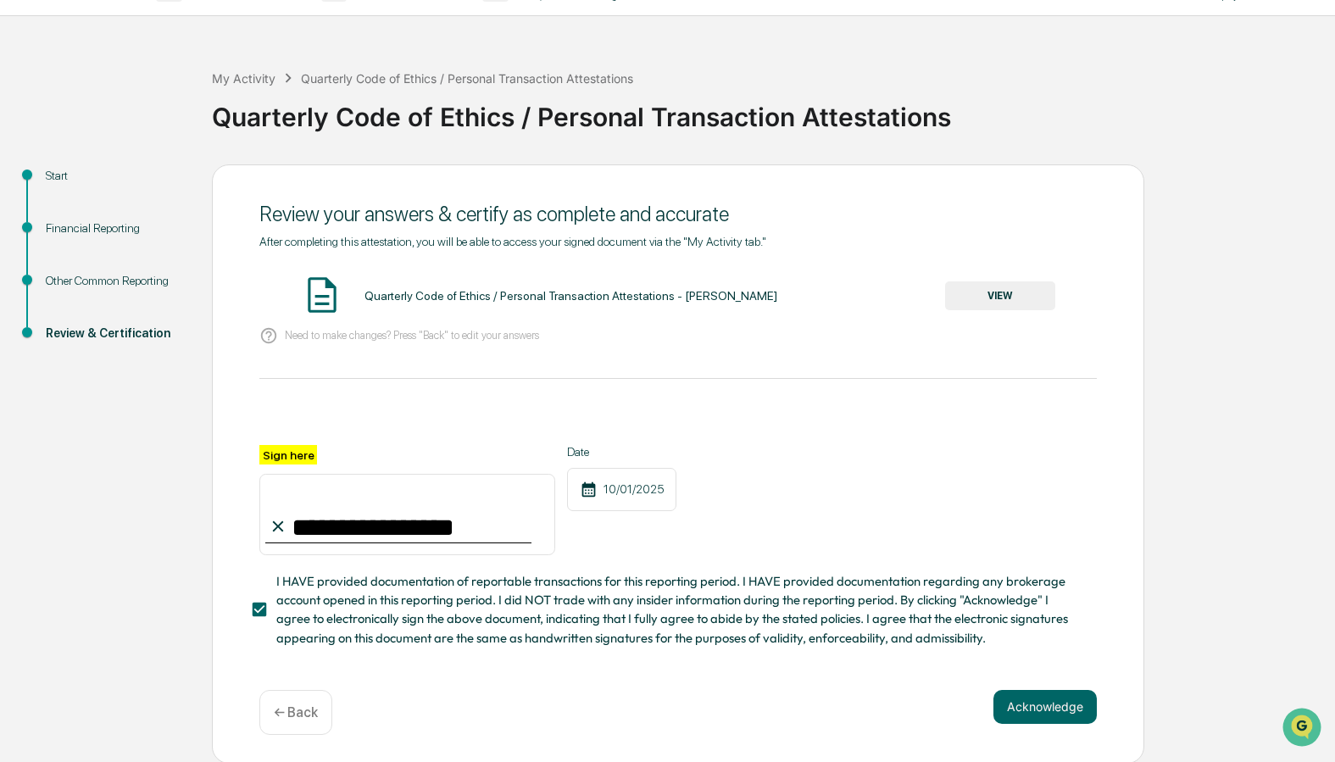
scroll to position [37, 0]
click at [1038, 696] on button "Acknowledge" at bounding box center [1044, 707] width 103 height 34
click at [976, 298] on button "VIEW" at bounding box center [1000, 295] width 110 height 29
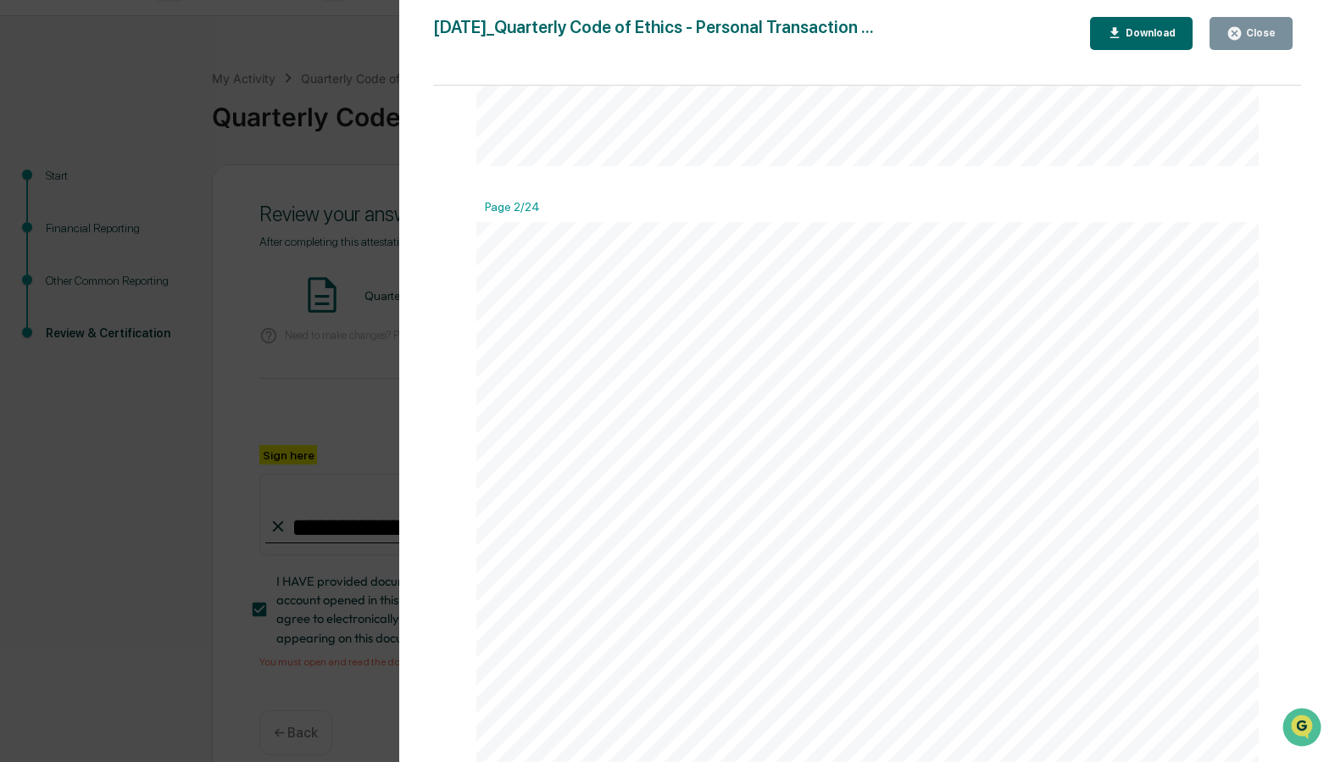
scroll to position [1145, 0]
click at [1194, 31] on div "Close" at bounding box center [1259, 33] width 33 height 12
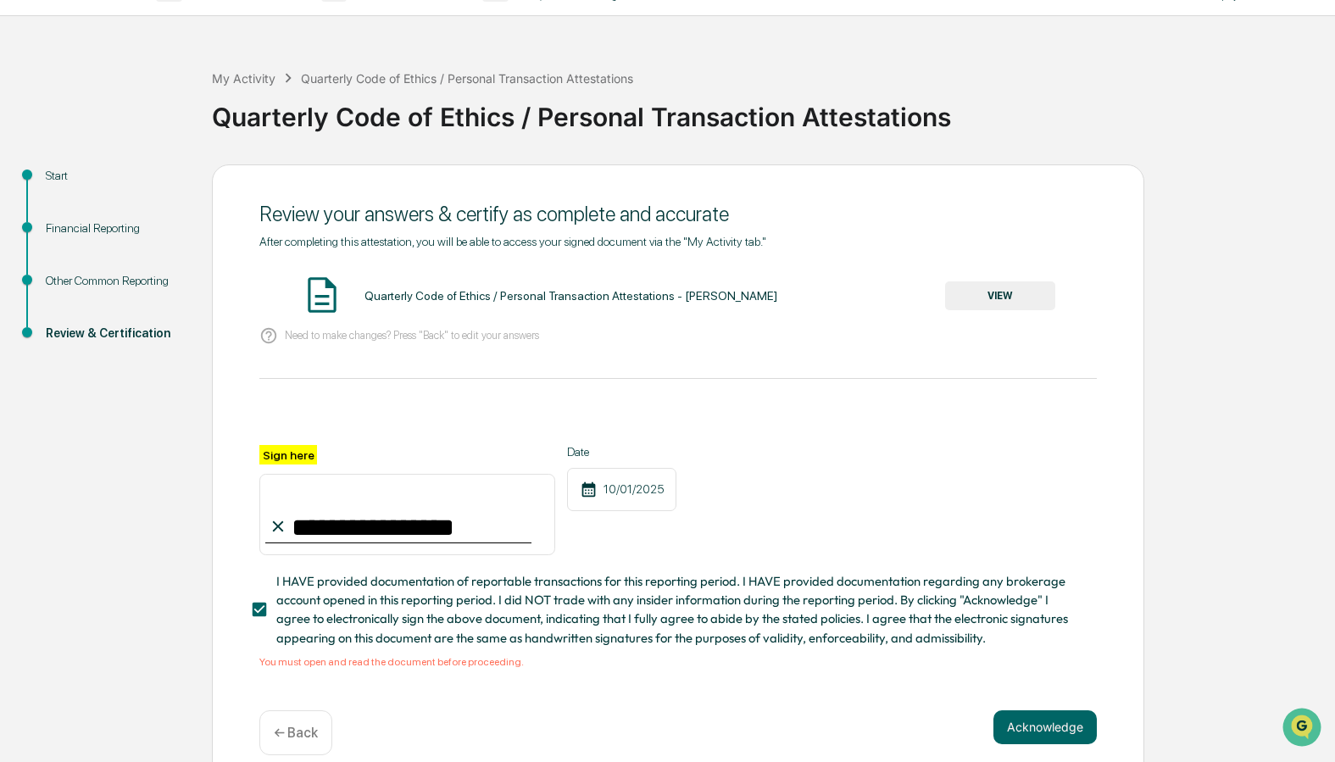
scroll to position [58, 0]
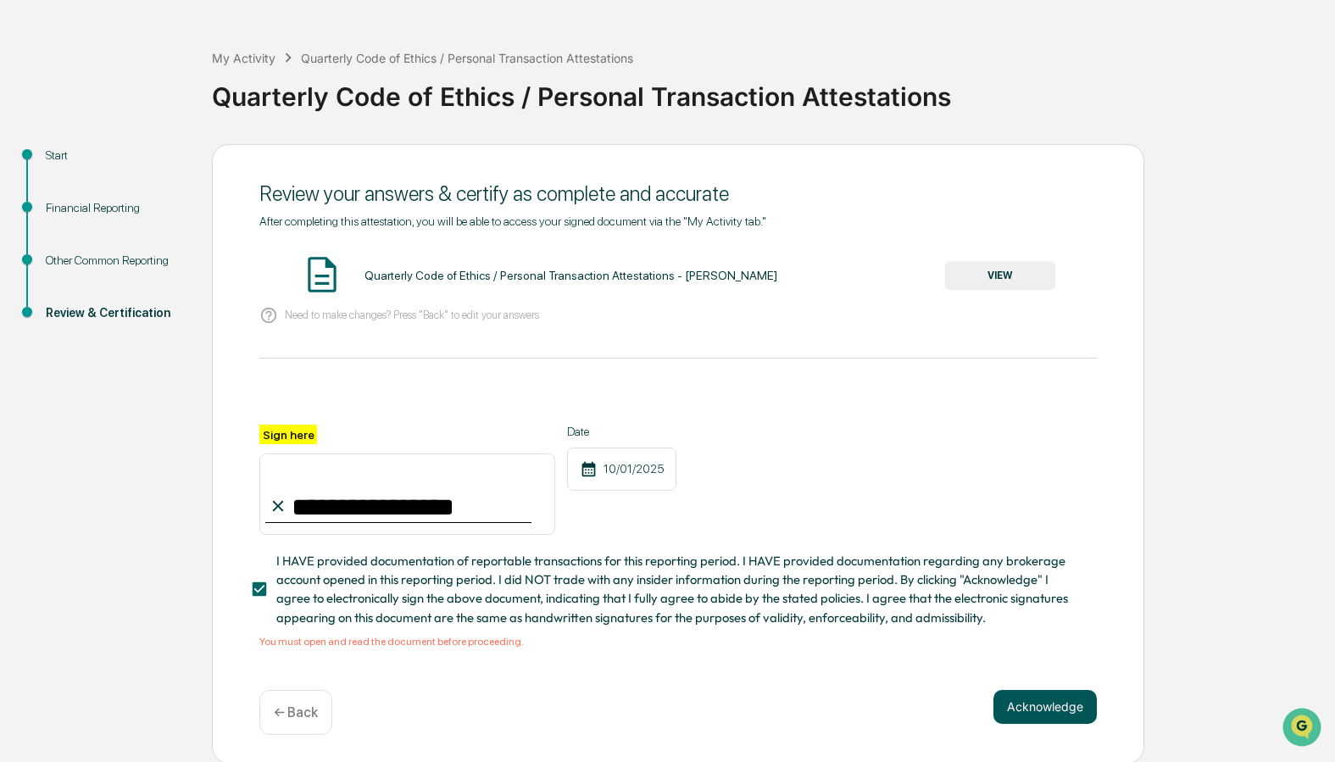
click at [1041, 709] on button "Acknowledge" at bounding box center [1044, 707] width 103 height 34
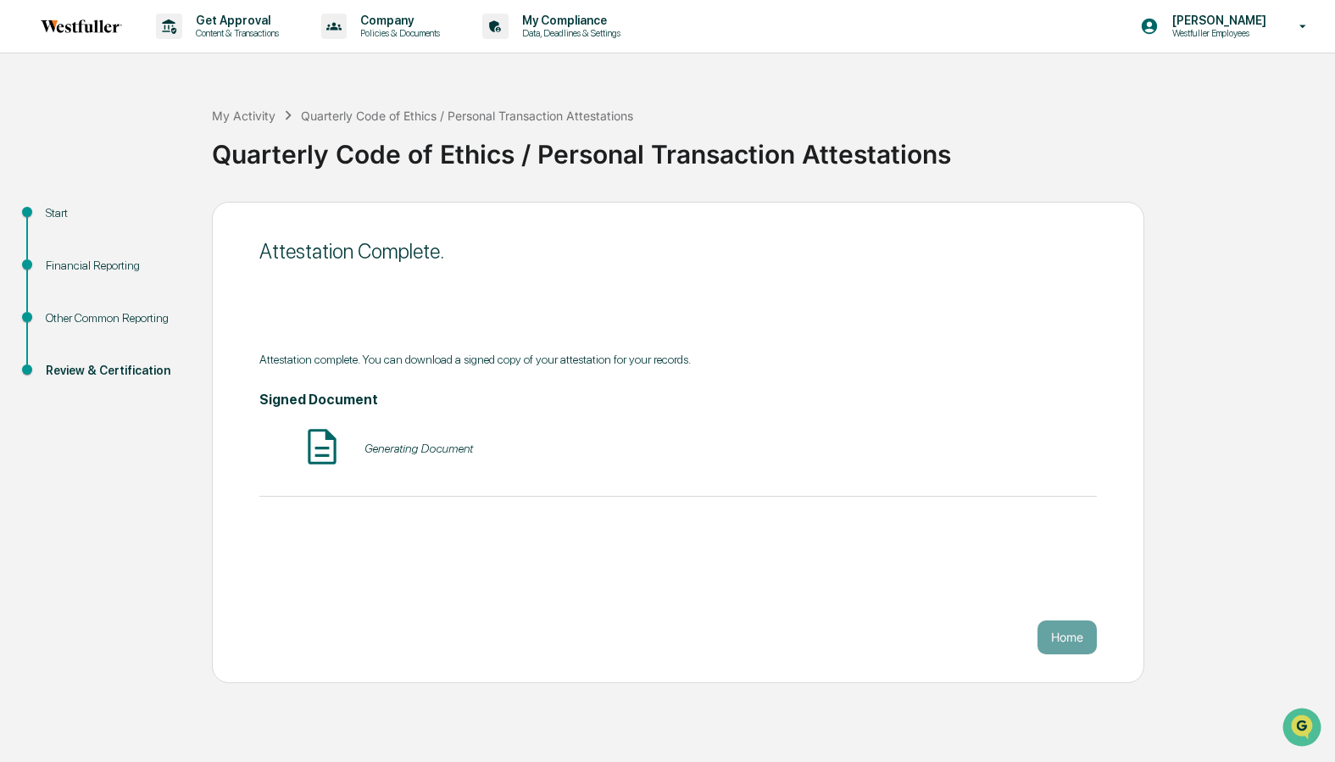
scroll to position [0, 0]
click at [1065, 642] on button "Home" at bounding box center [1066, 637] width 59 height 34
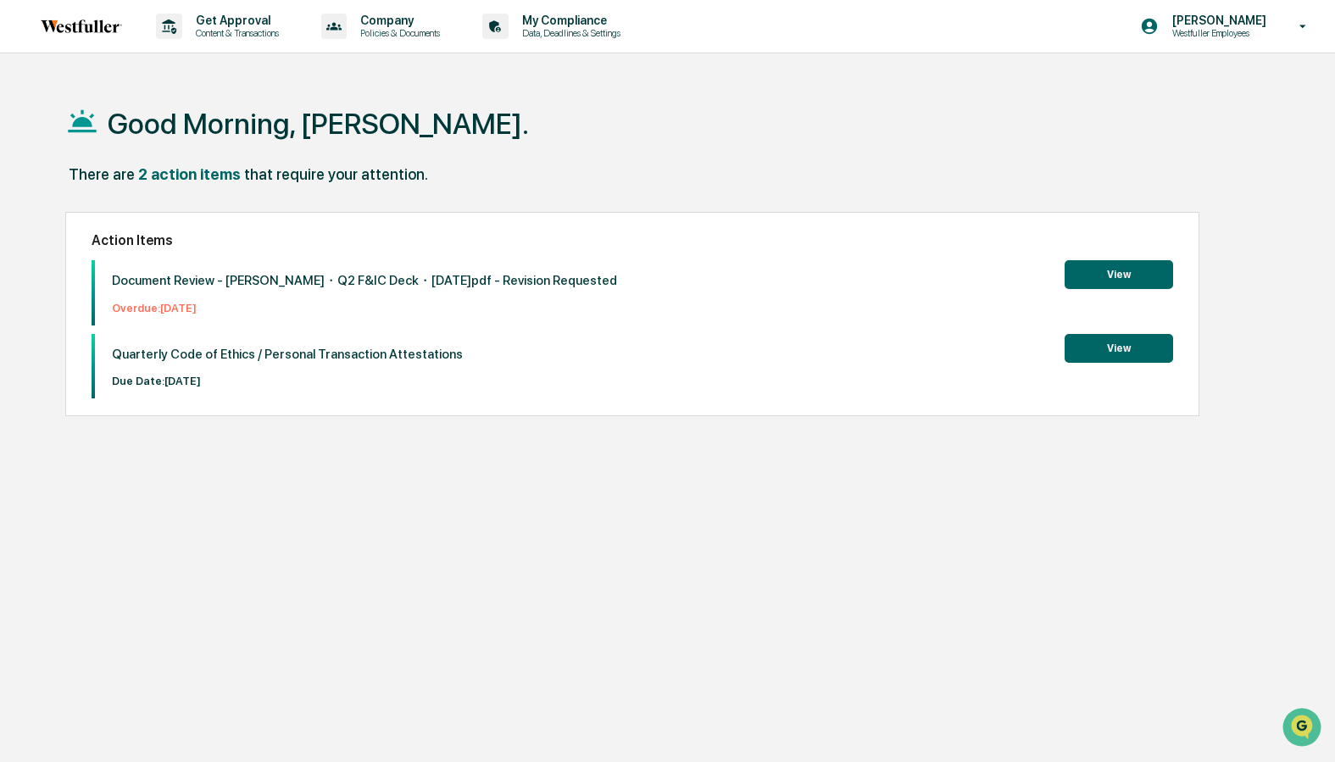
click at [1123, 353] on button "View" at bounding box center [1119, 348] width 108 height 29
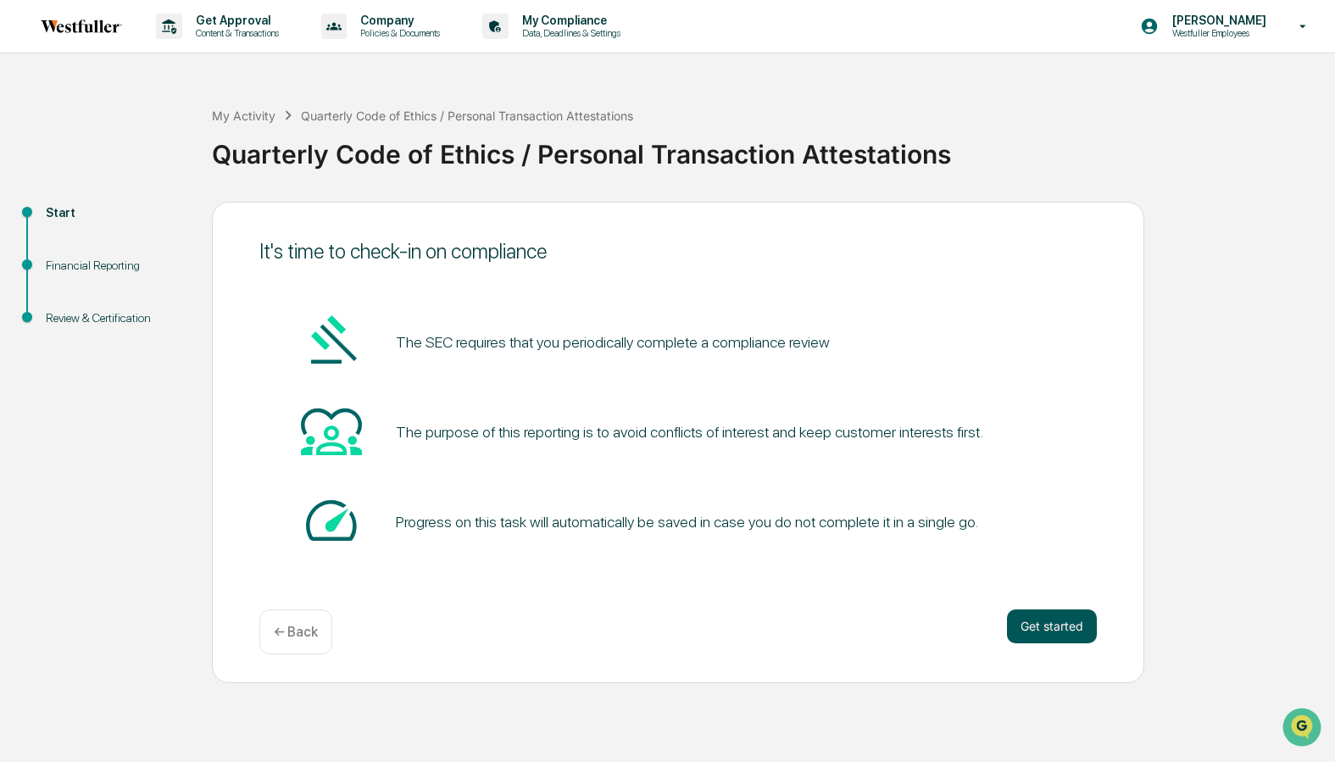
click at [1056, 617] on button "Get started" at bounding box center [1052, 626] width 90 height 34
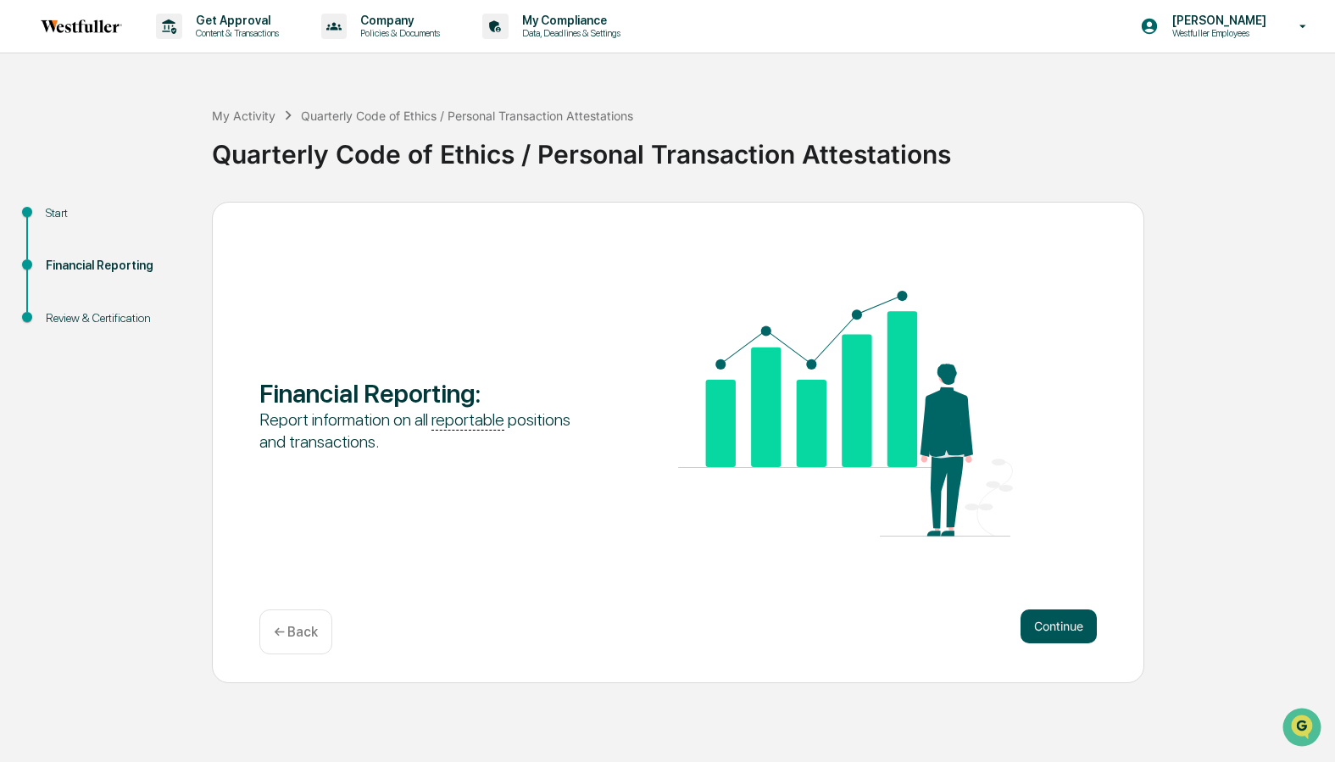
click at [1054, 626] on button "Continue" at bounding box center [1059, 626] width 76 height 34
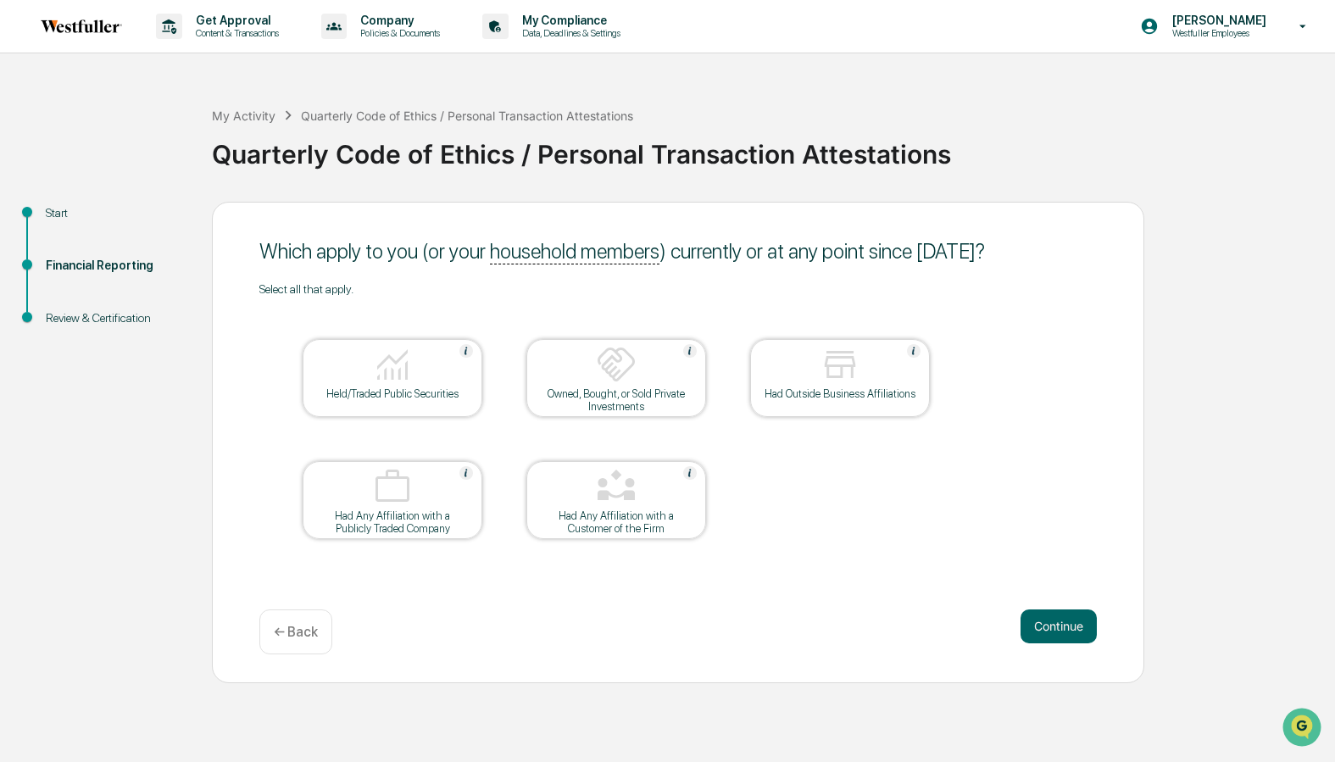
click at [303, 639] on p "← Back" at bounding box center [296, 632] width 44 height 16
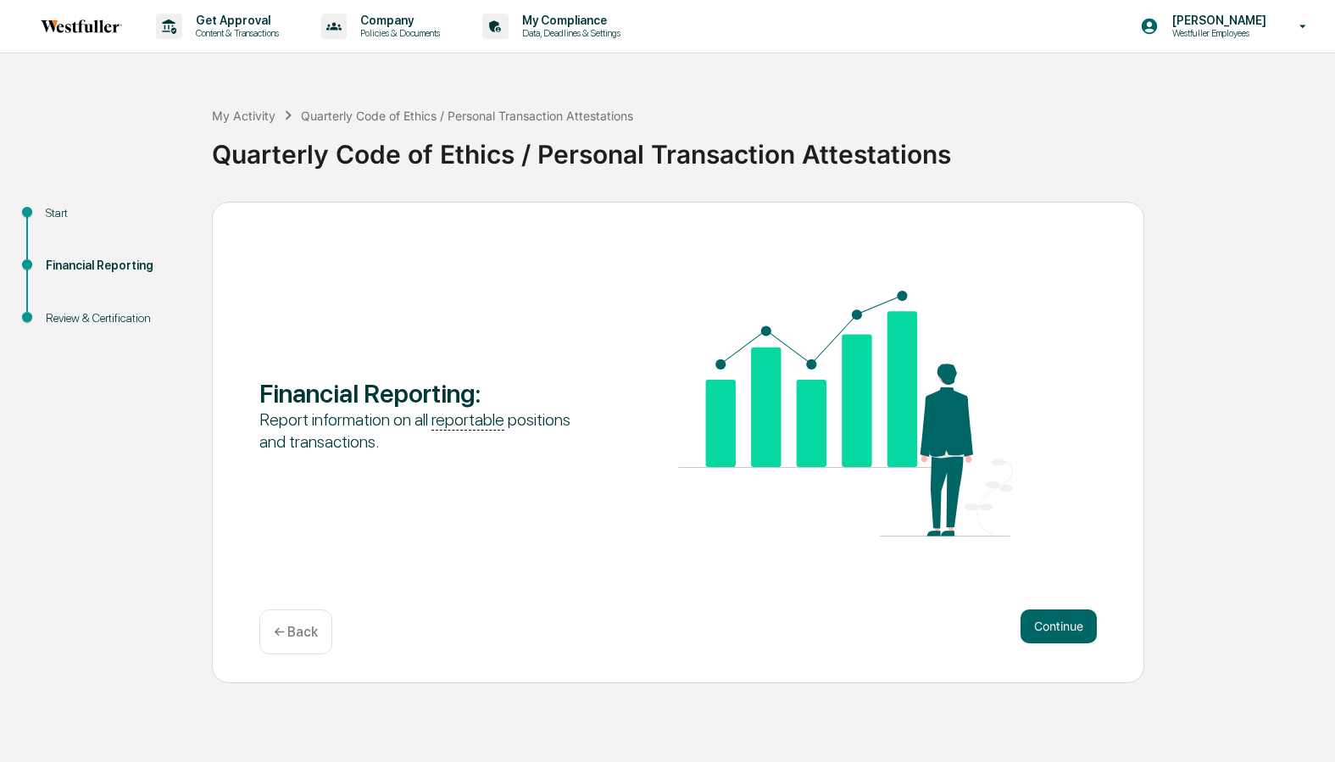
click at [64, 216] on div "Start" at bounding box center [115, 213] width 139 height 18
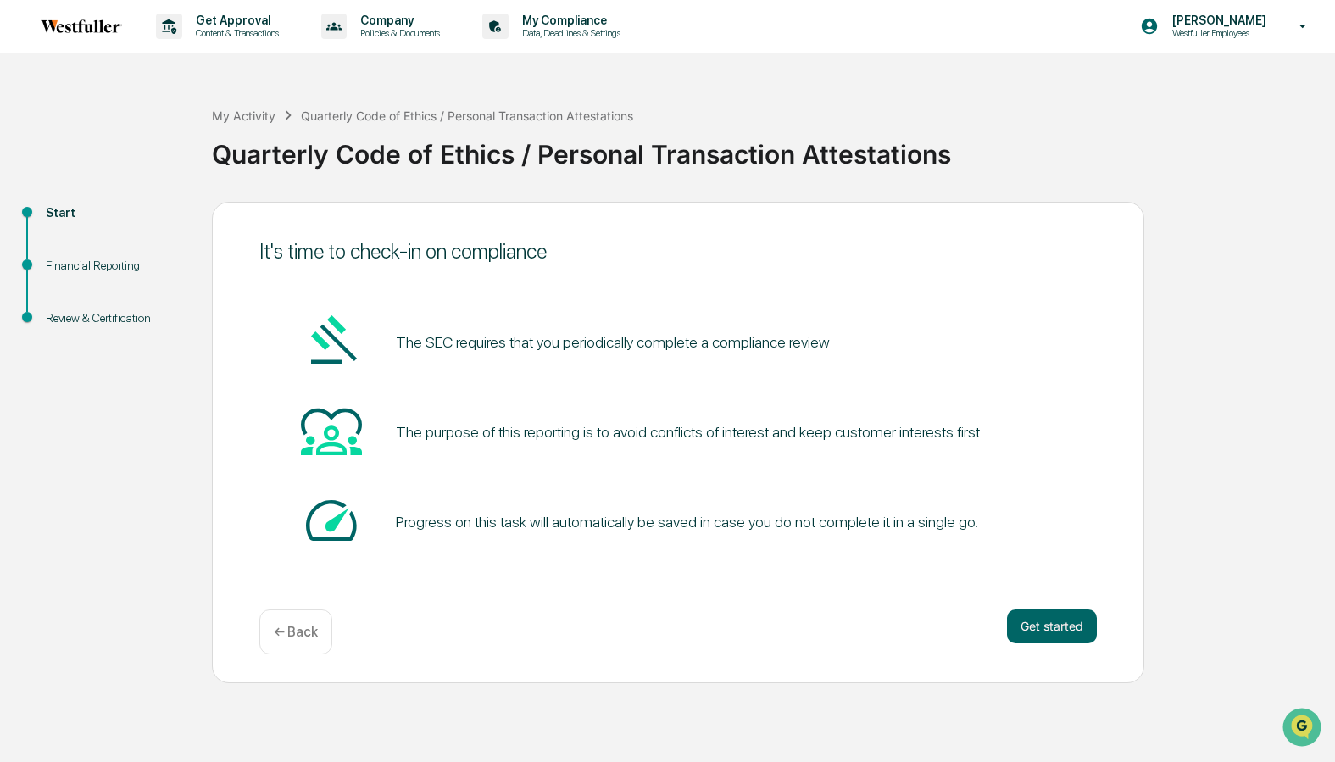
click at [397, 120] on div "Quarterly Code of Ethics / Personal Transaction Attestations" at bounding box center [467, 115] width 332 height 14
click at [273, 119] on div "My Activity" at bounding box center [244, 115] width 64 height 14
